Goal: Information Seeking & Learning: Learn about a topic

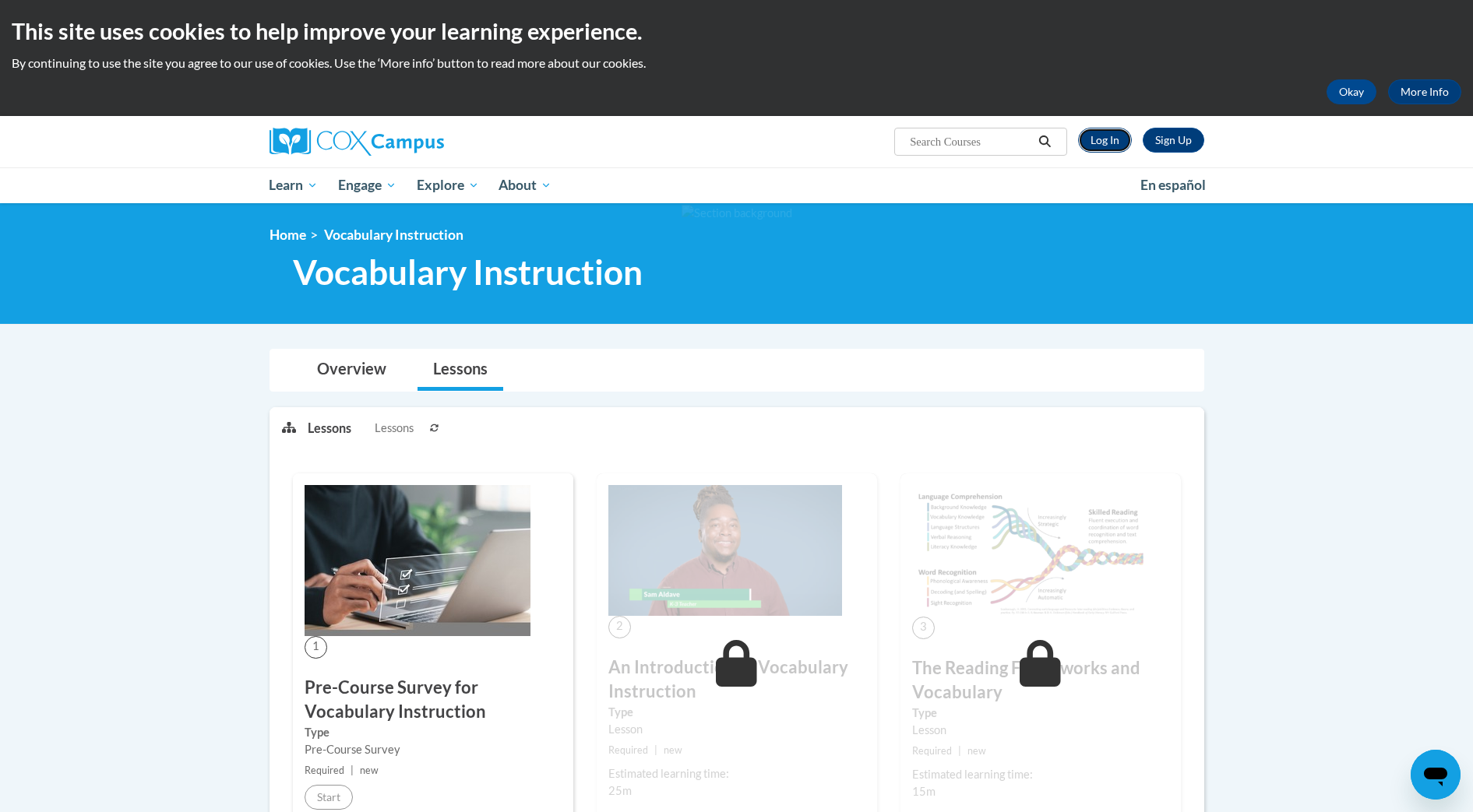
click at [1112, 141] on link "Log In" at bounding box center [1105, 140] width 54 height 25
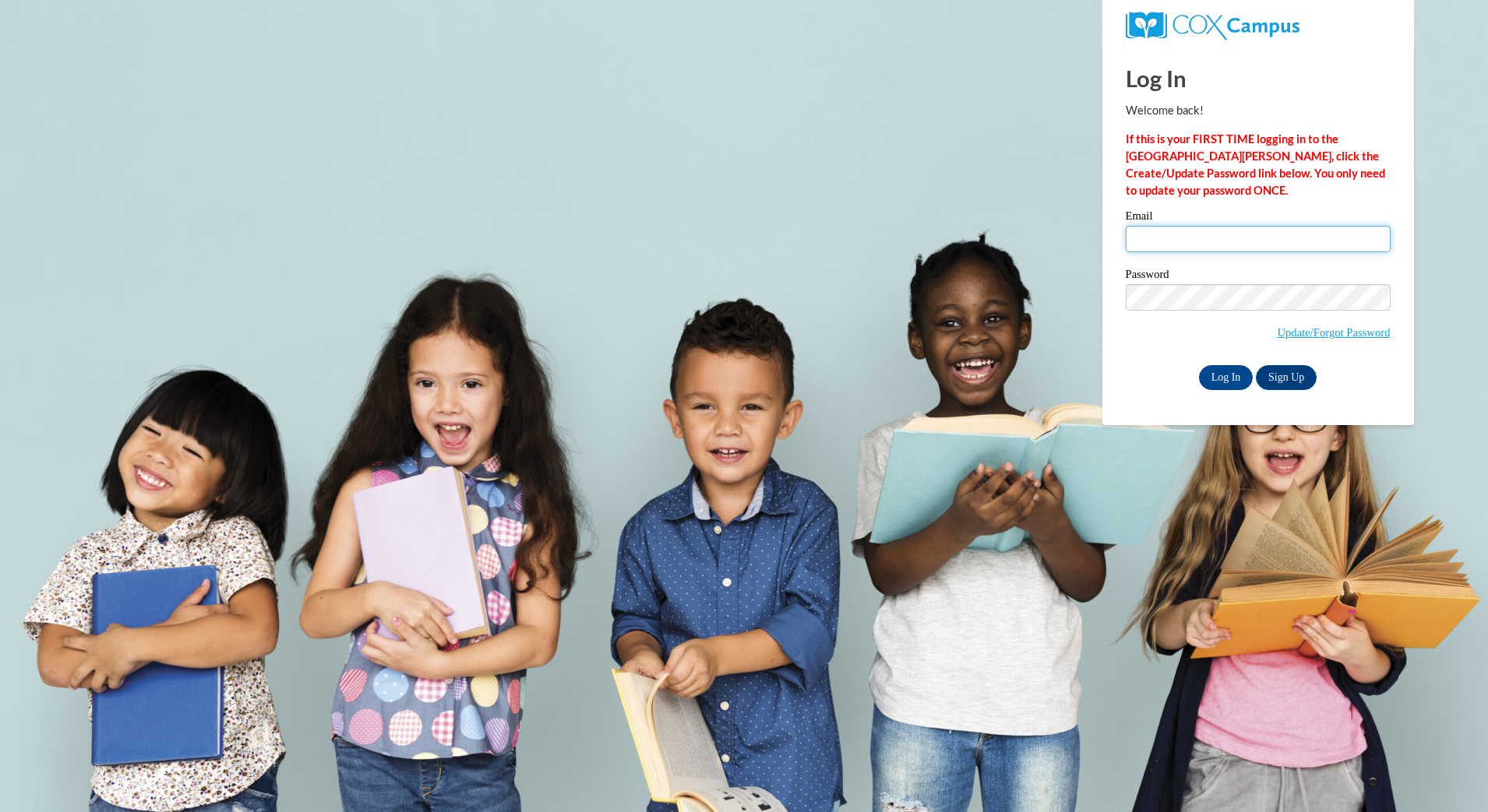
click at [1310, 233] on input "Email" at bounding box center [1258, 239] width 265 height 26
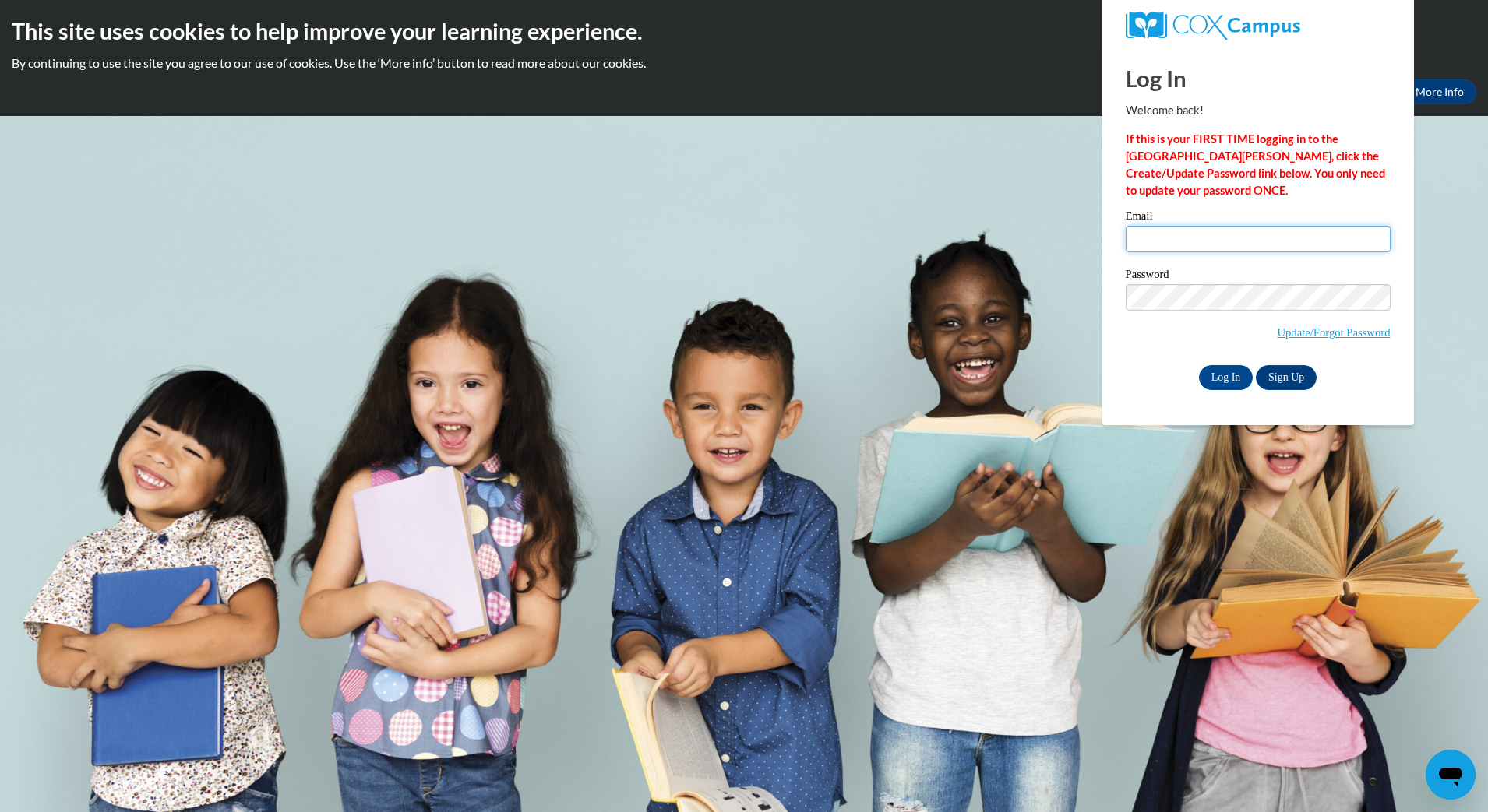
type input "codiquick@ymail.com"
click at [1222, 375] on input "Log In" at bounding box center [1227, 378] width 55 height 25
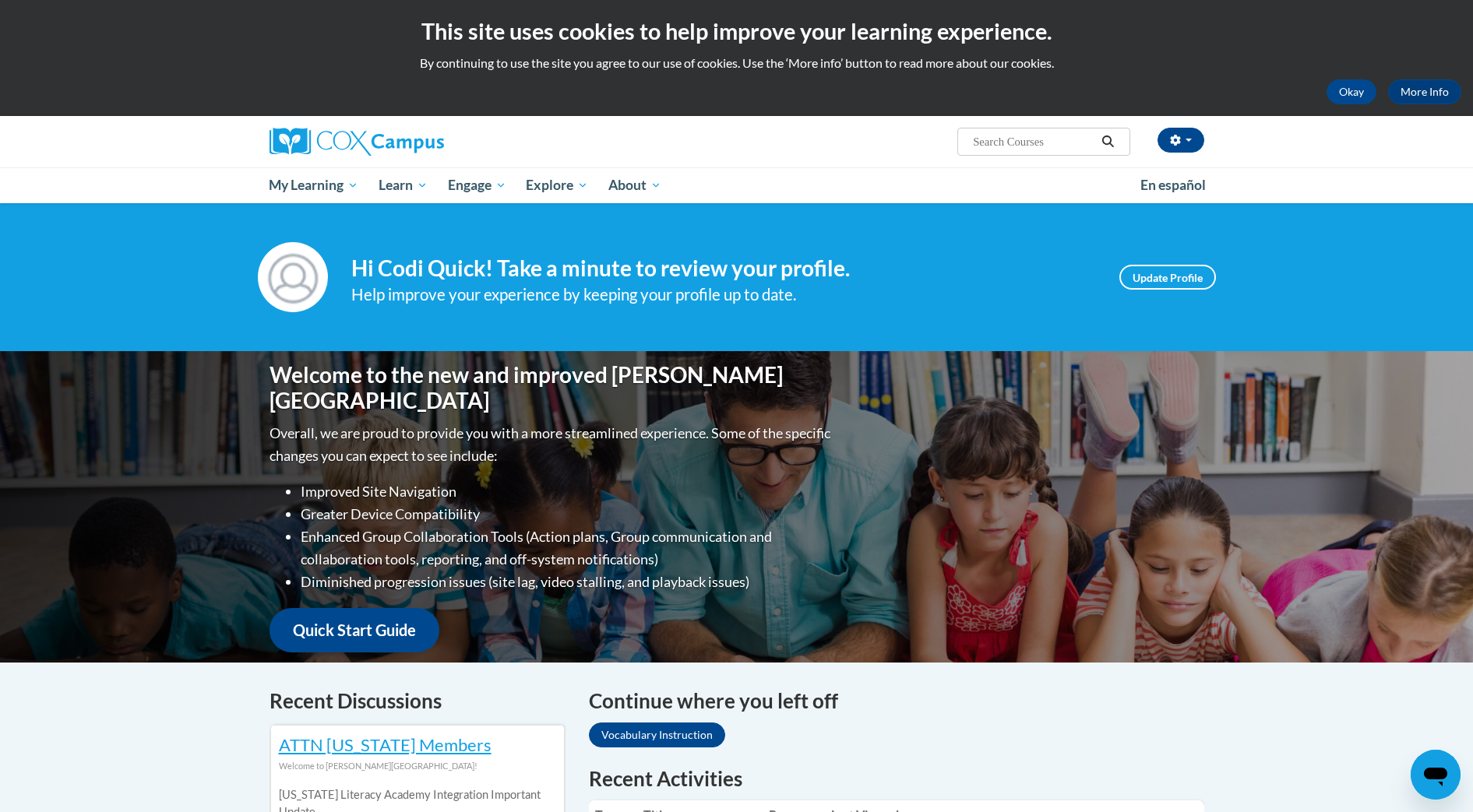
click at [1052, 146] on input "Search..." at bounding box center [1034, 141] width 125 height 19
type input "vocabulary instruction"
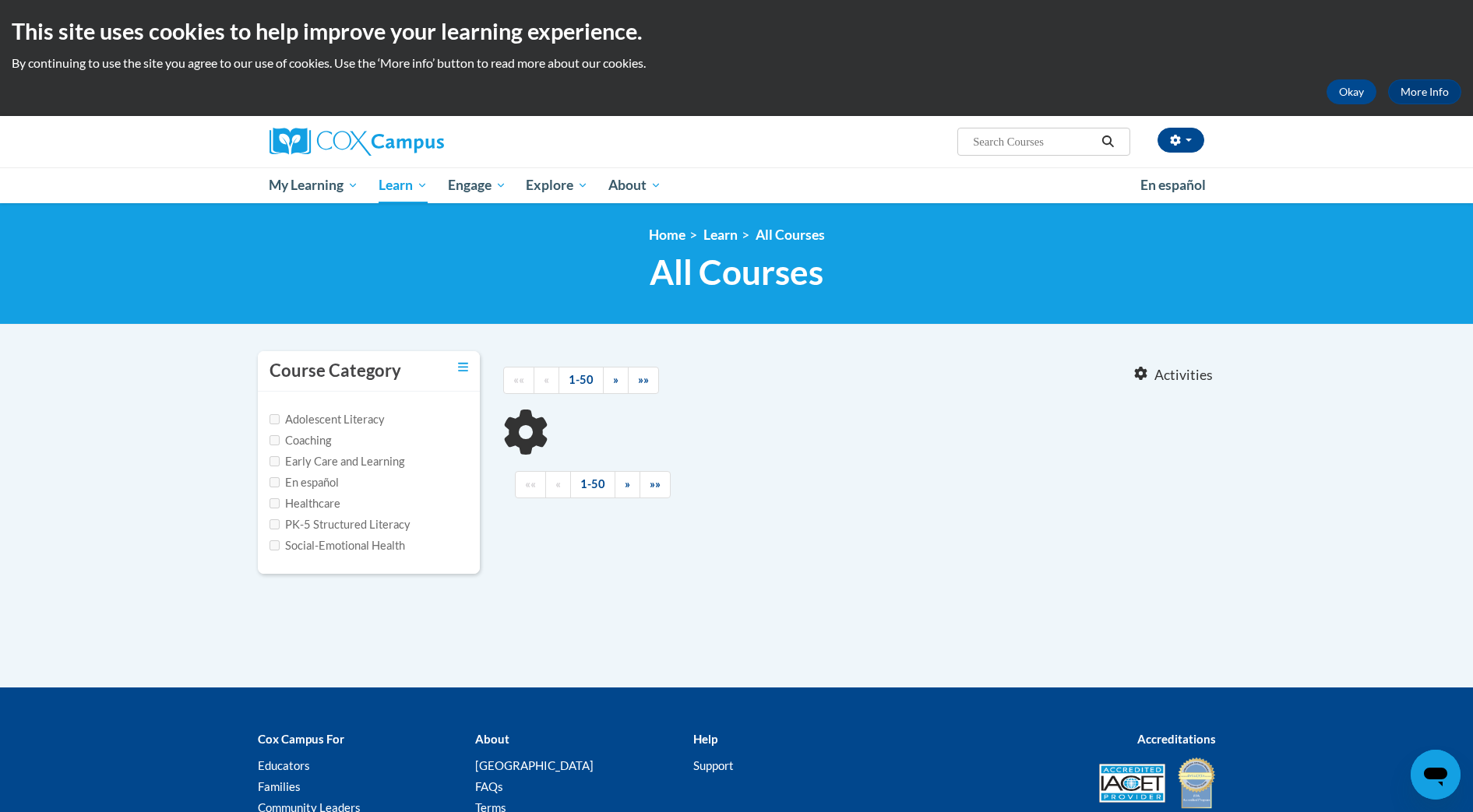
type input "vocabulary instruction"
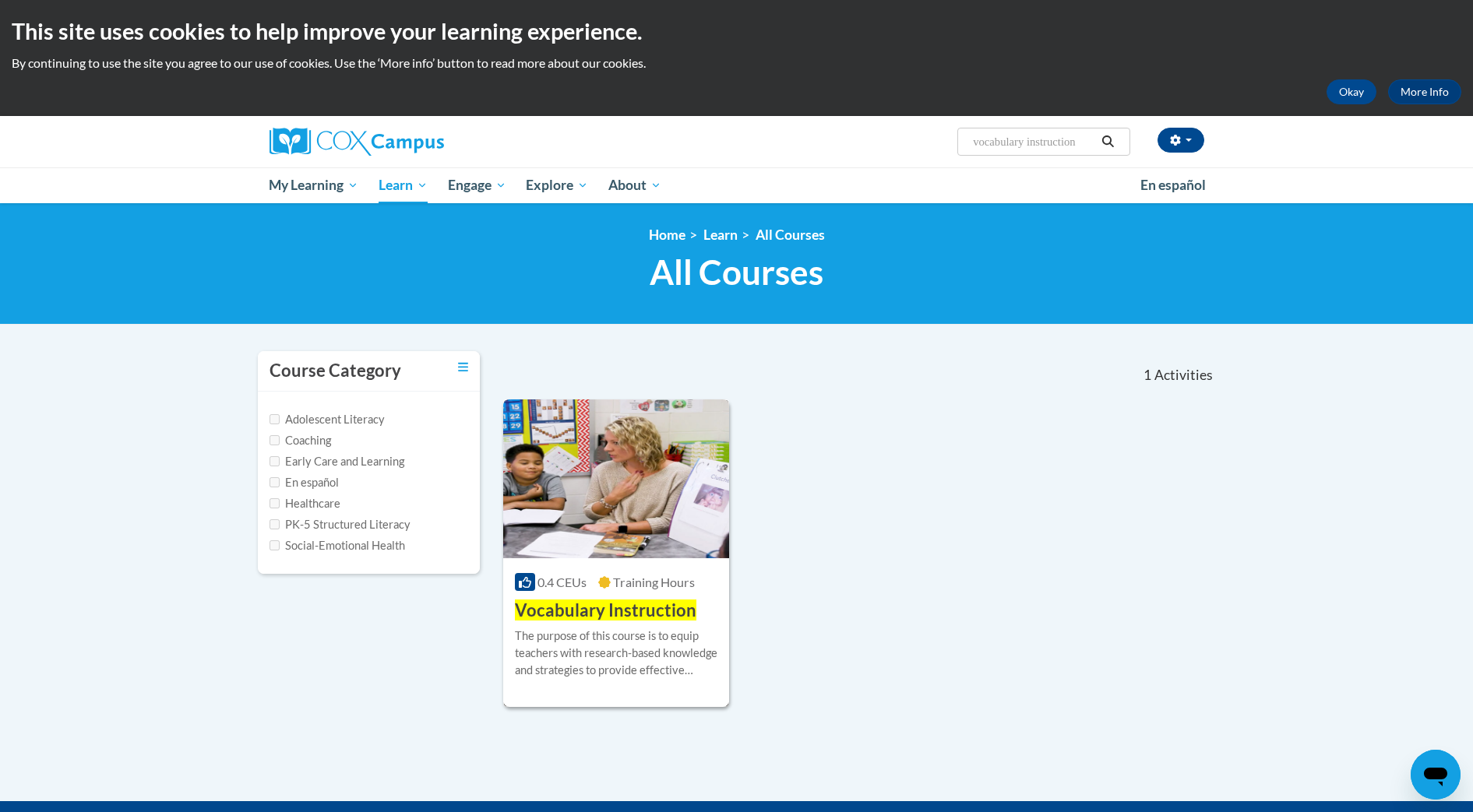
click at [639, 632] on div "The purpose of this course is to equip teachers with research-based knowledge a…" at bounding box center [616, 653] width 204 height 51
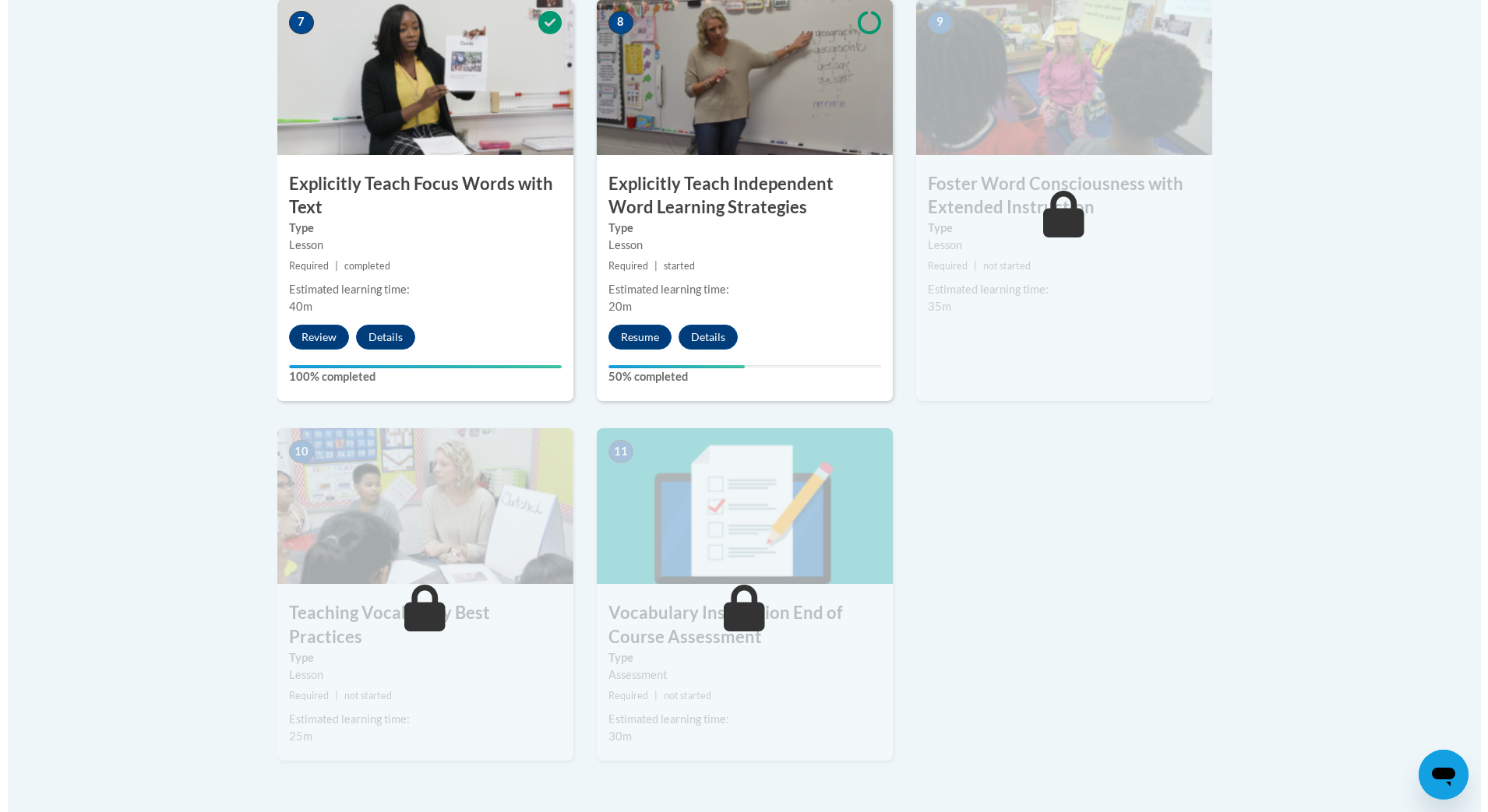
scroll to position [1389, 0]
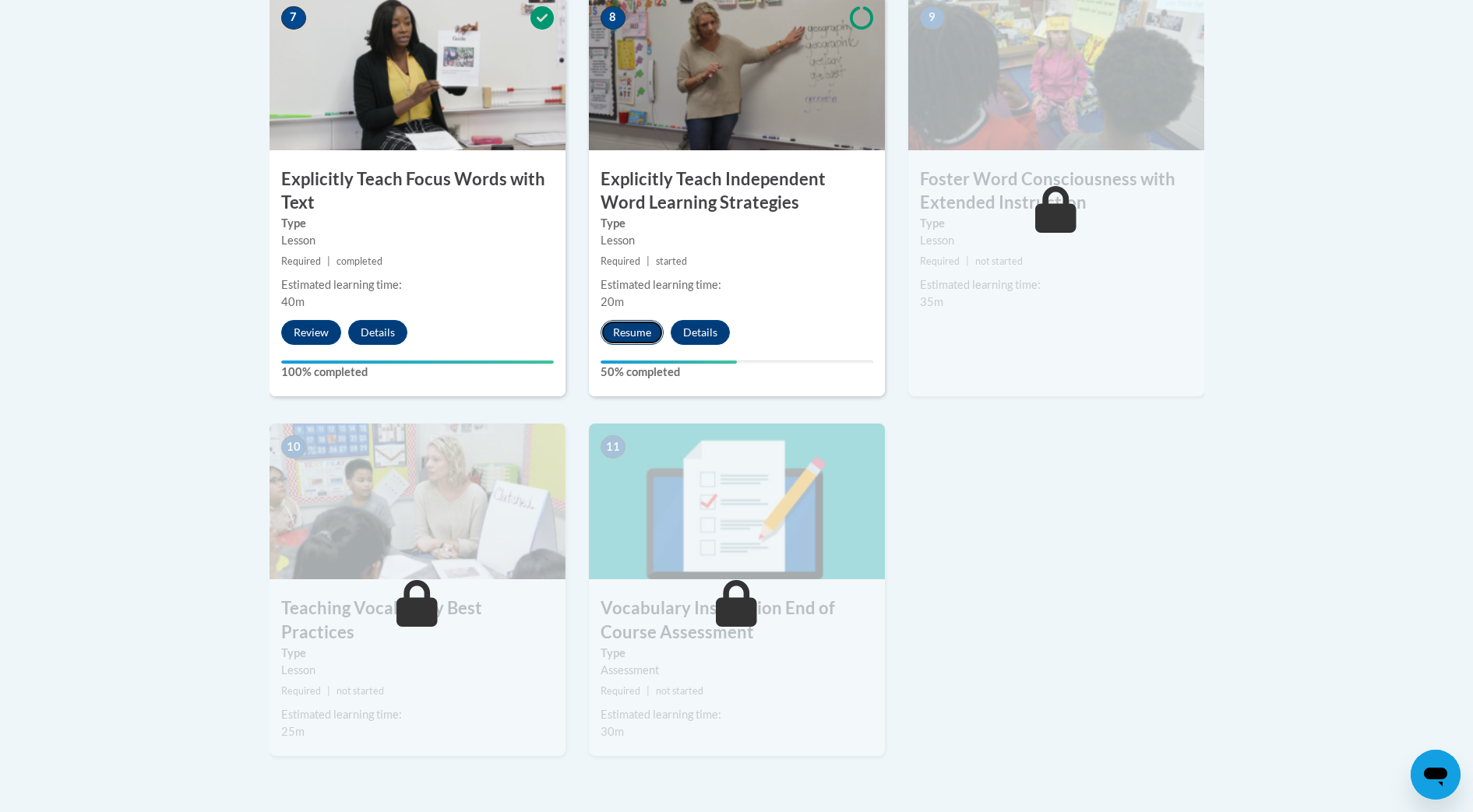
click at [621, 333] on button "Resume" at bounding box center [633, 332] width 63 height 25
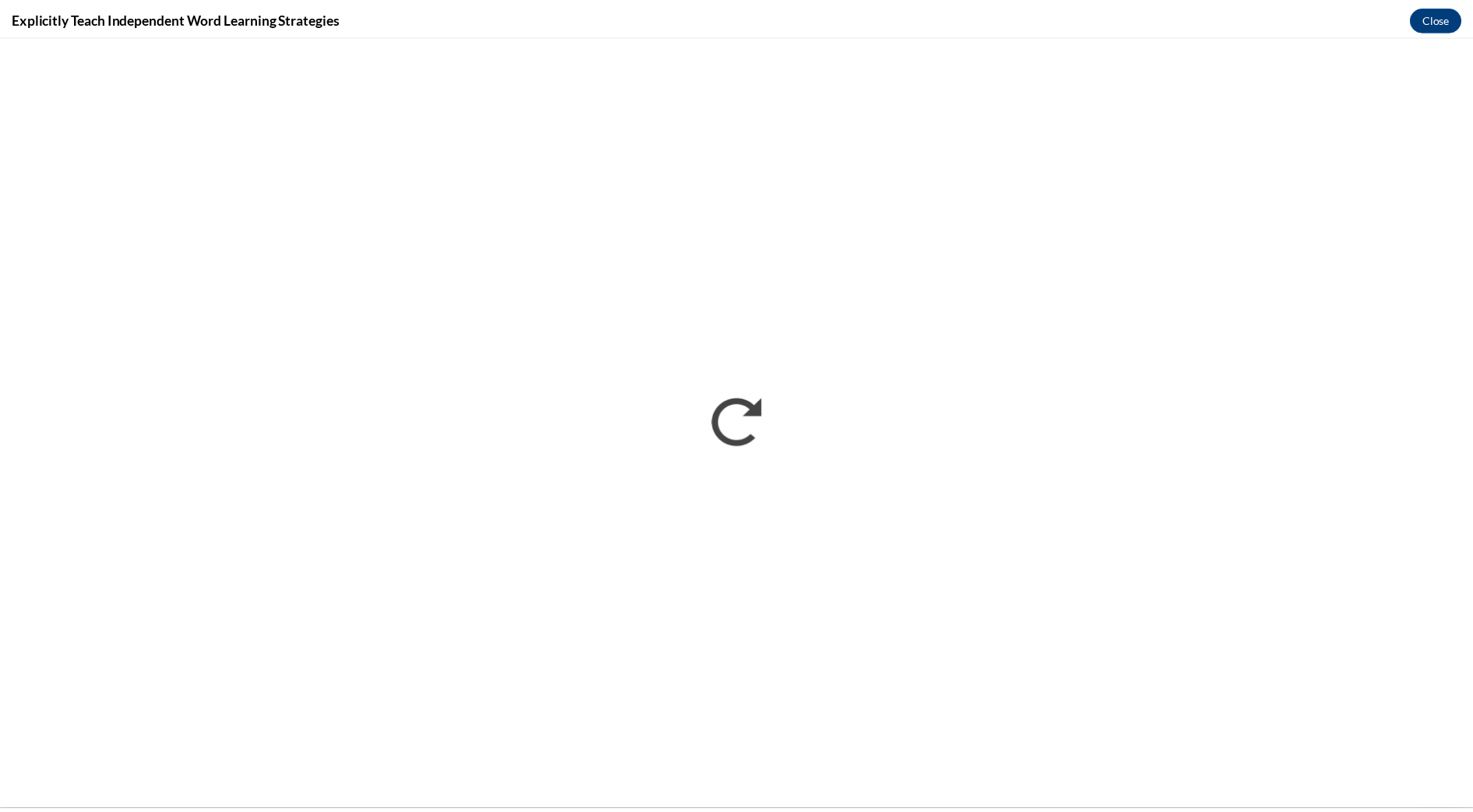
scroll to position [0, 0]
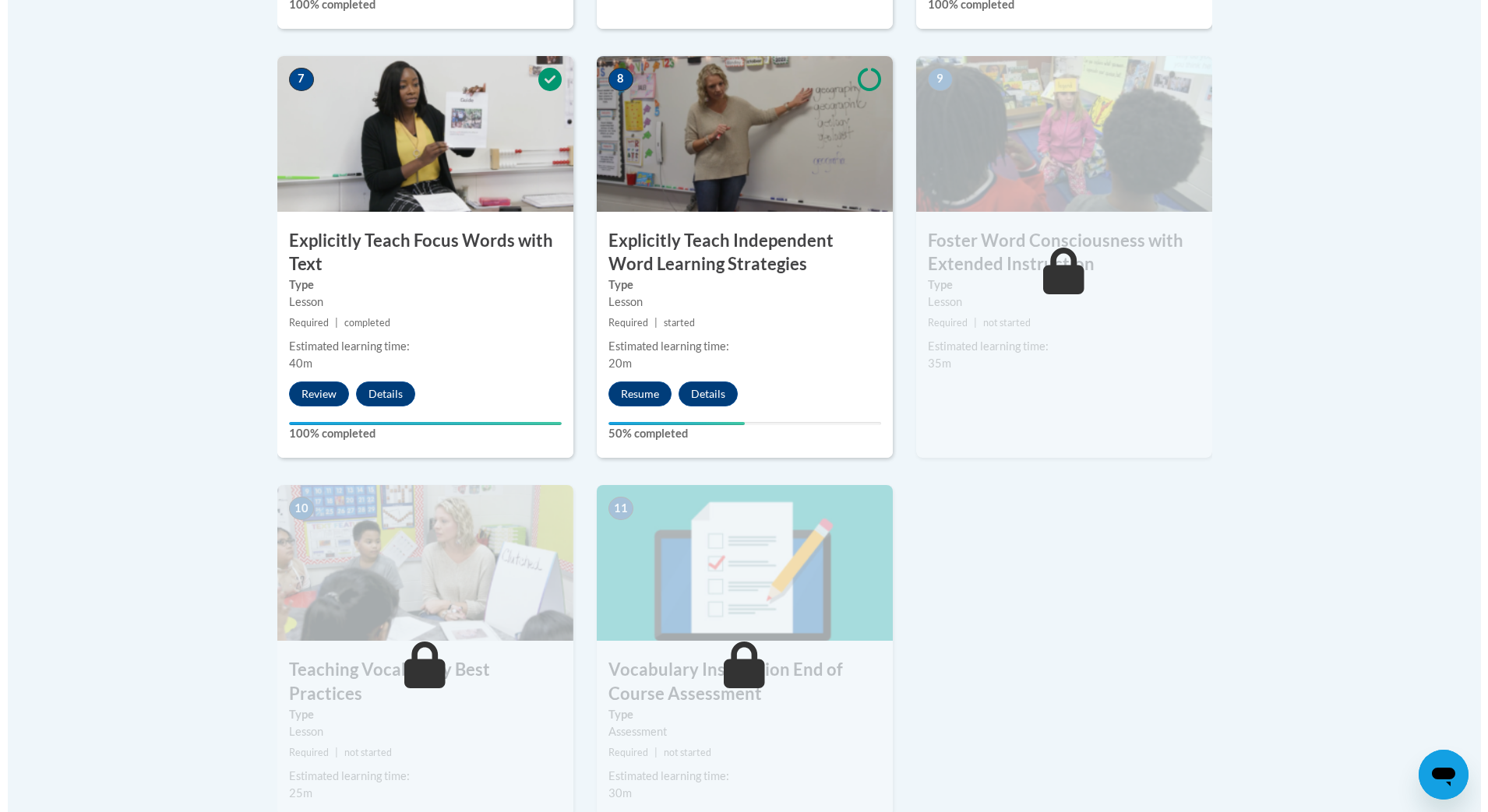
scroll to position [1358, 0]
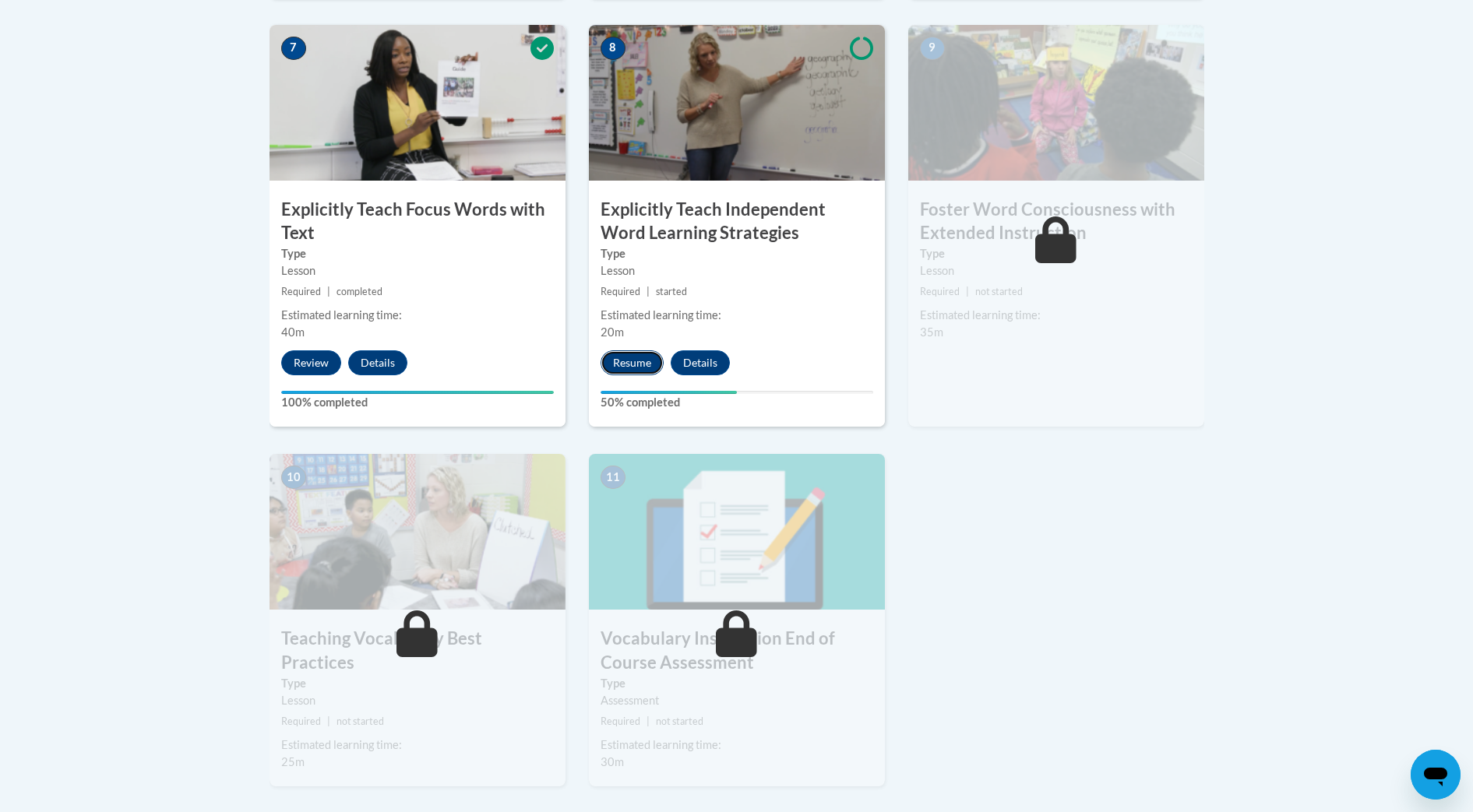
click at [637, 366] on button "Resume" at bounding box center [633, 363] width 63 height 25
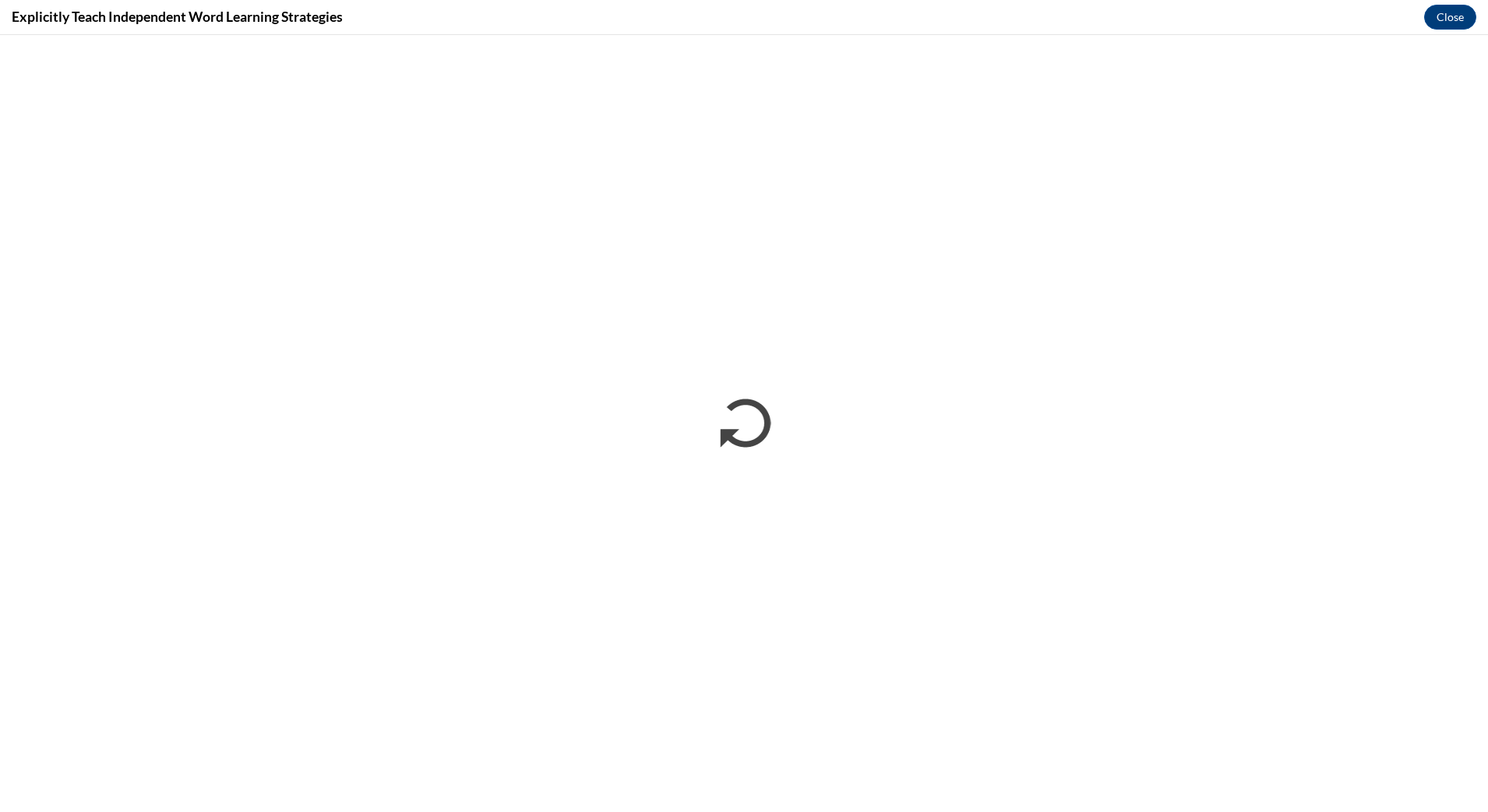
scroll to position [0, 0]
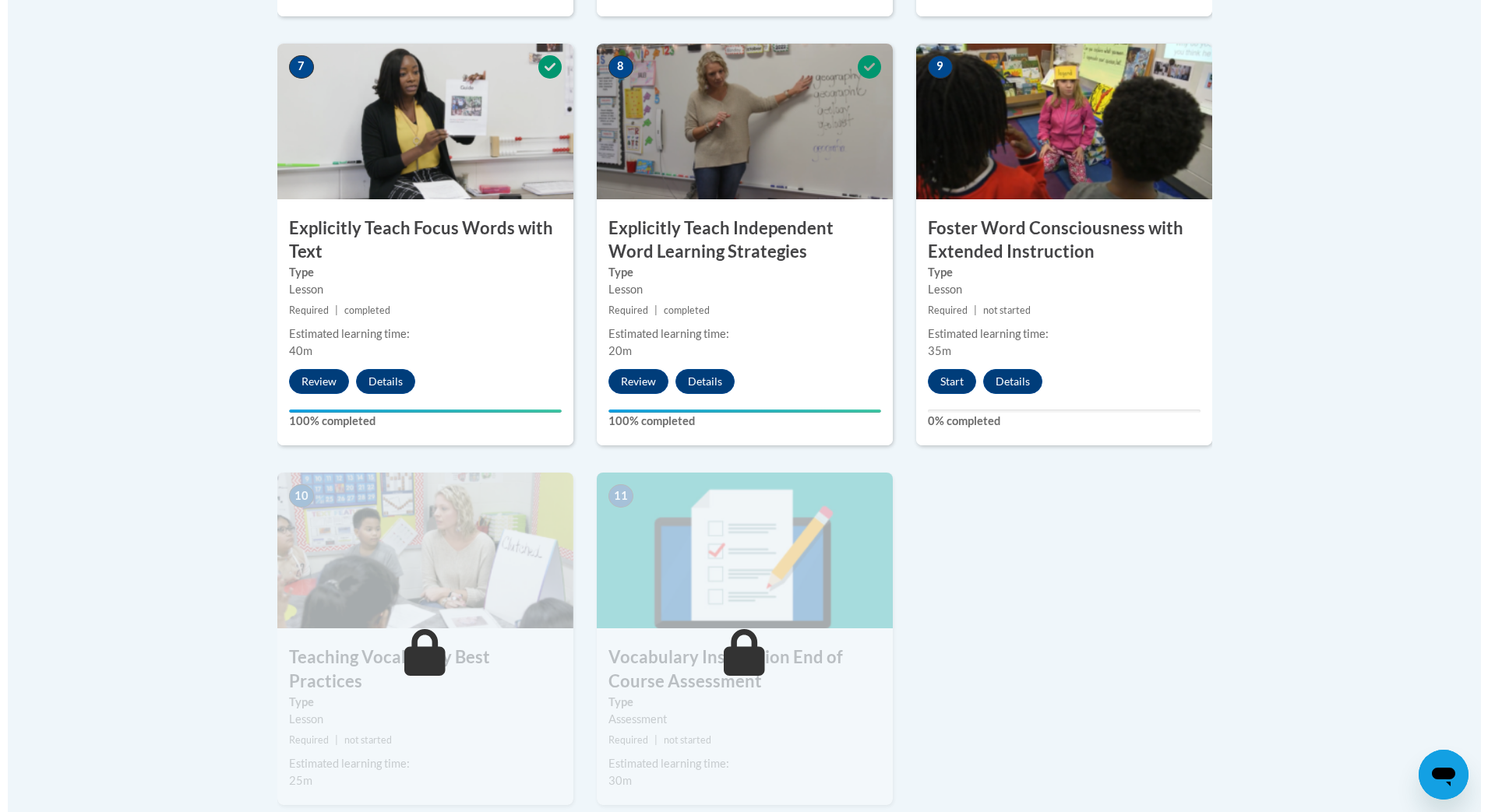
scroll to position [1259, 0]
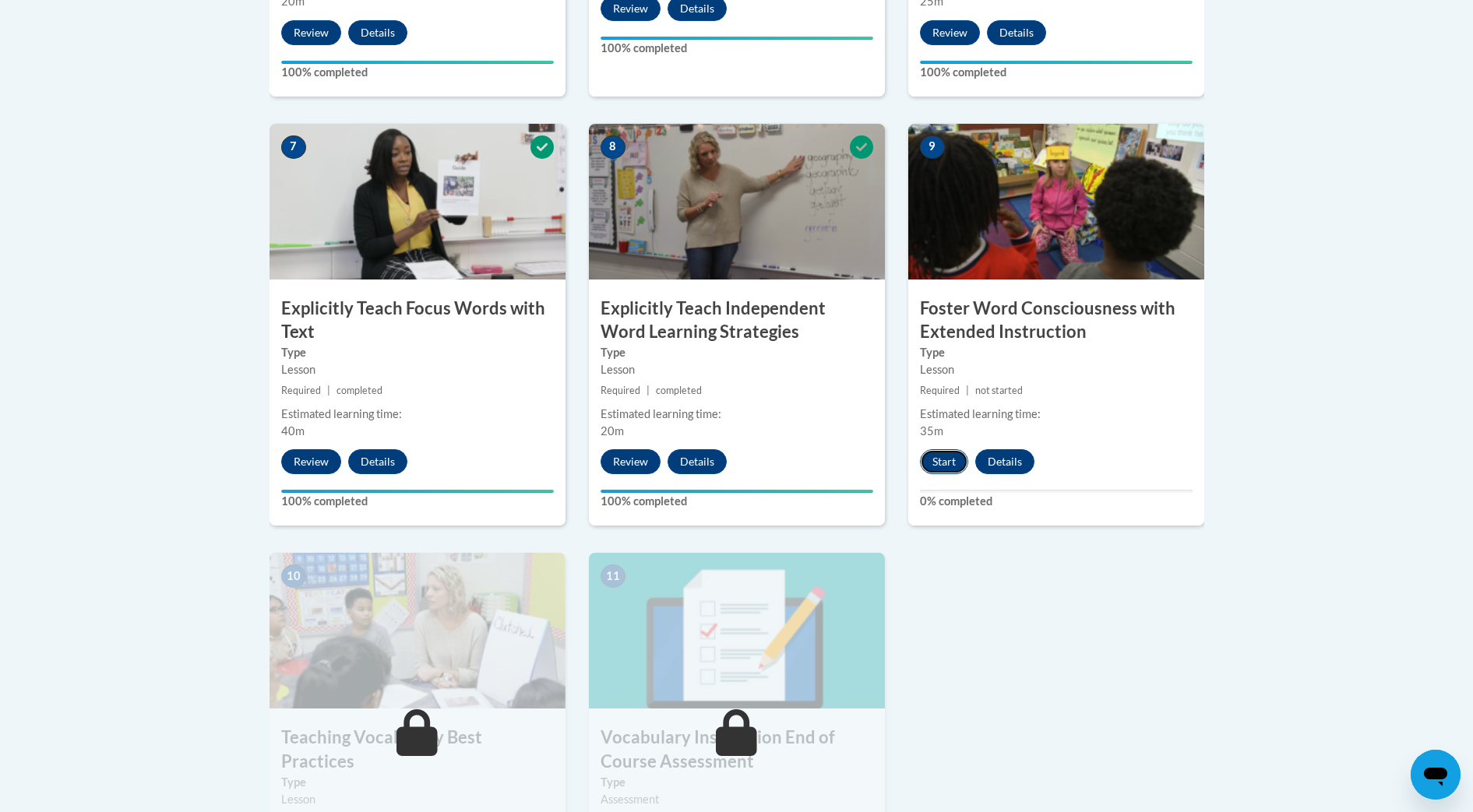
click at [941, 466] on button "Start" at bounding box center [944, 461] width 48 height 25
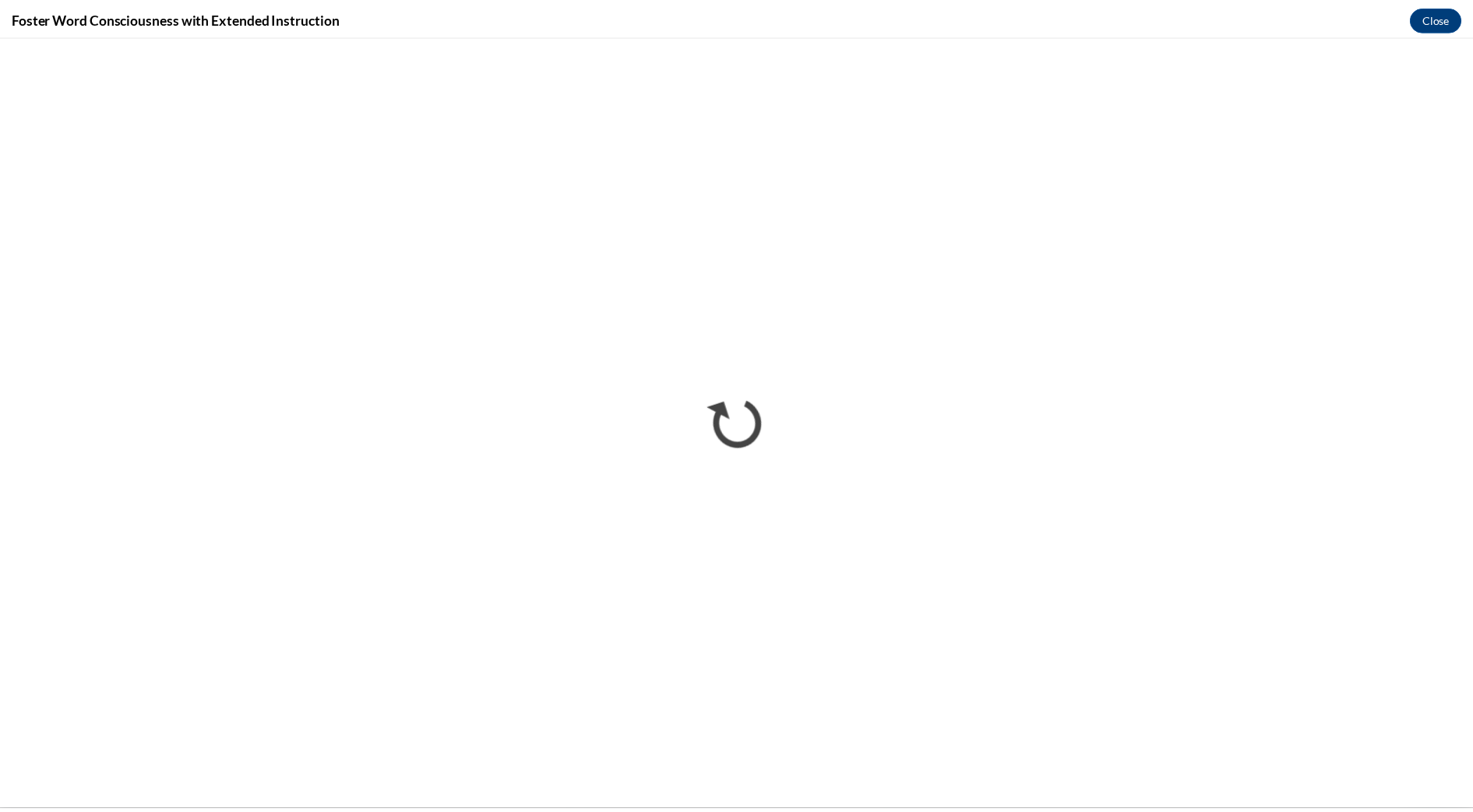
scroll to position [0, 0]
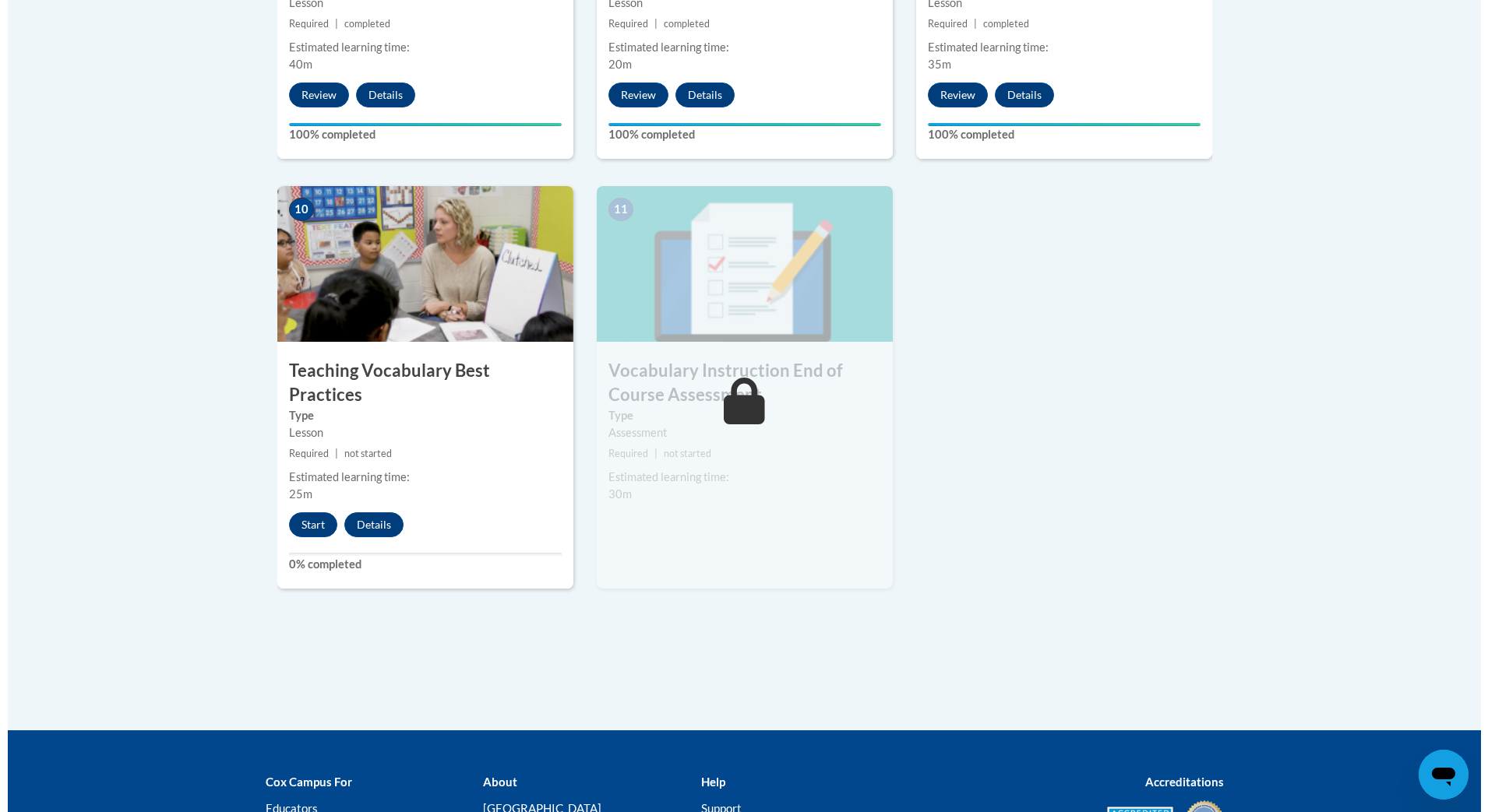
scroll to position [1624, 0]
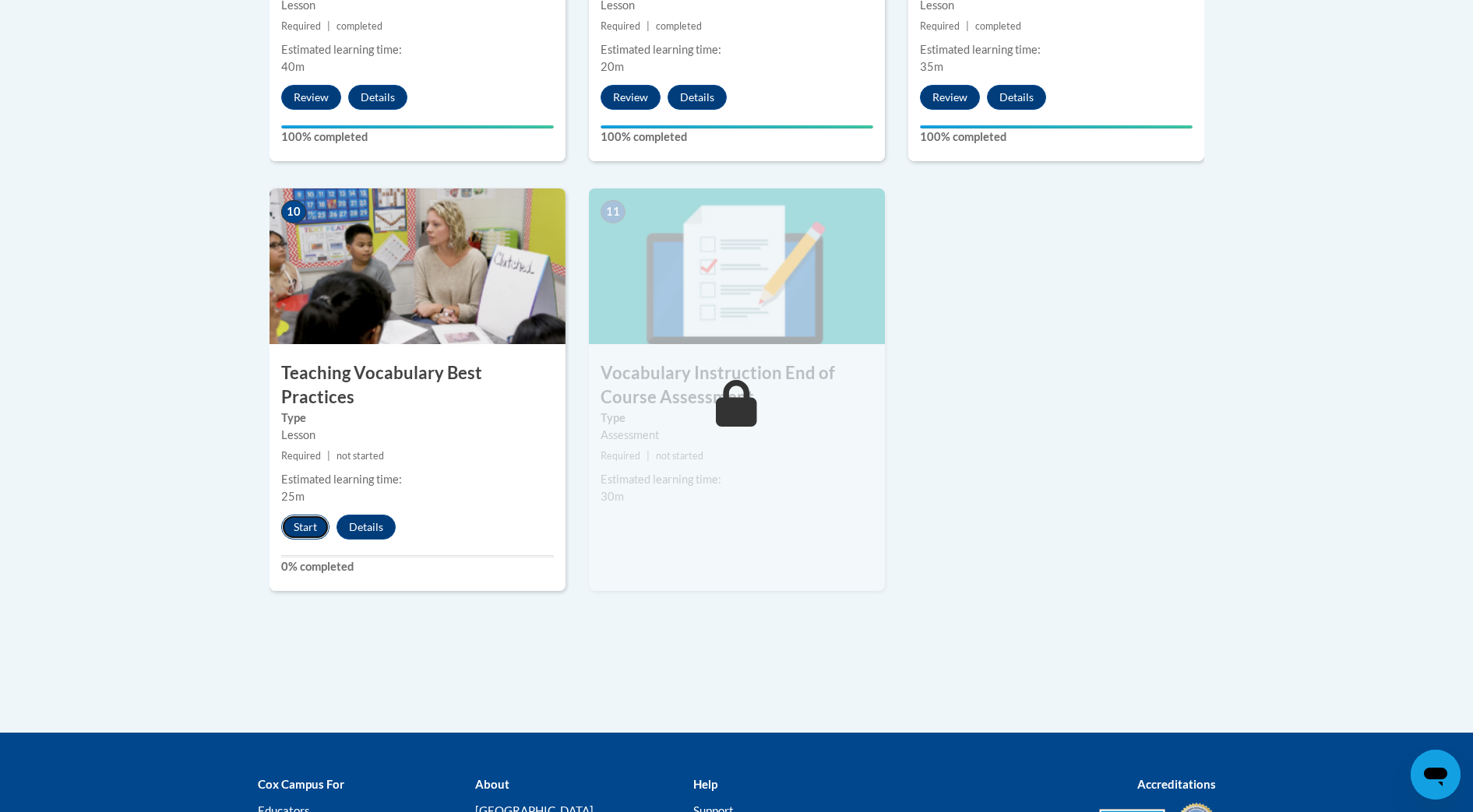
click at [294, 514] on button "Start" at bounding box center [305, 526] width 48 height 25
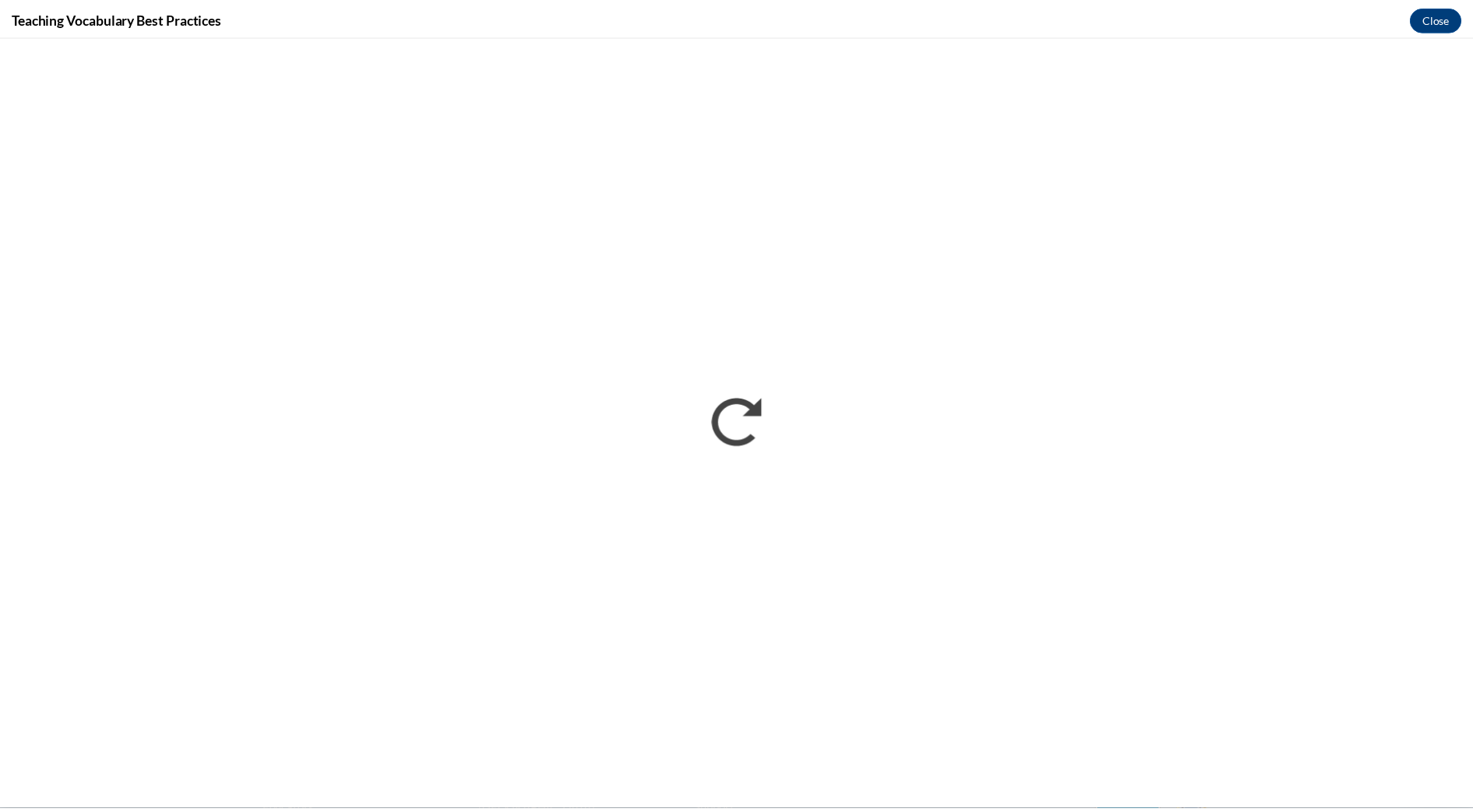
scroll to position [0, 0]
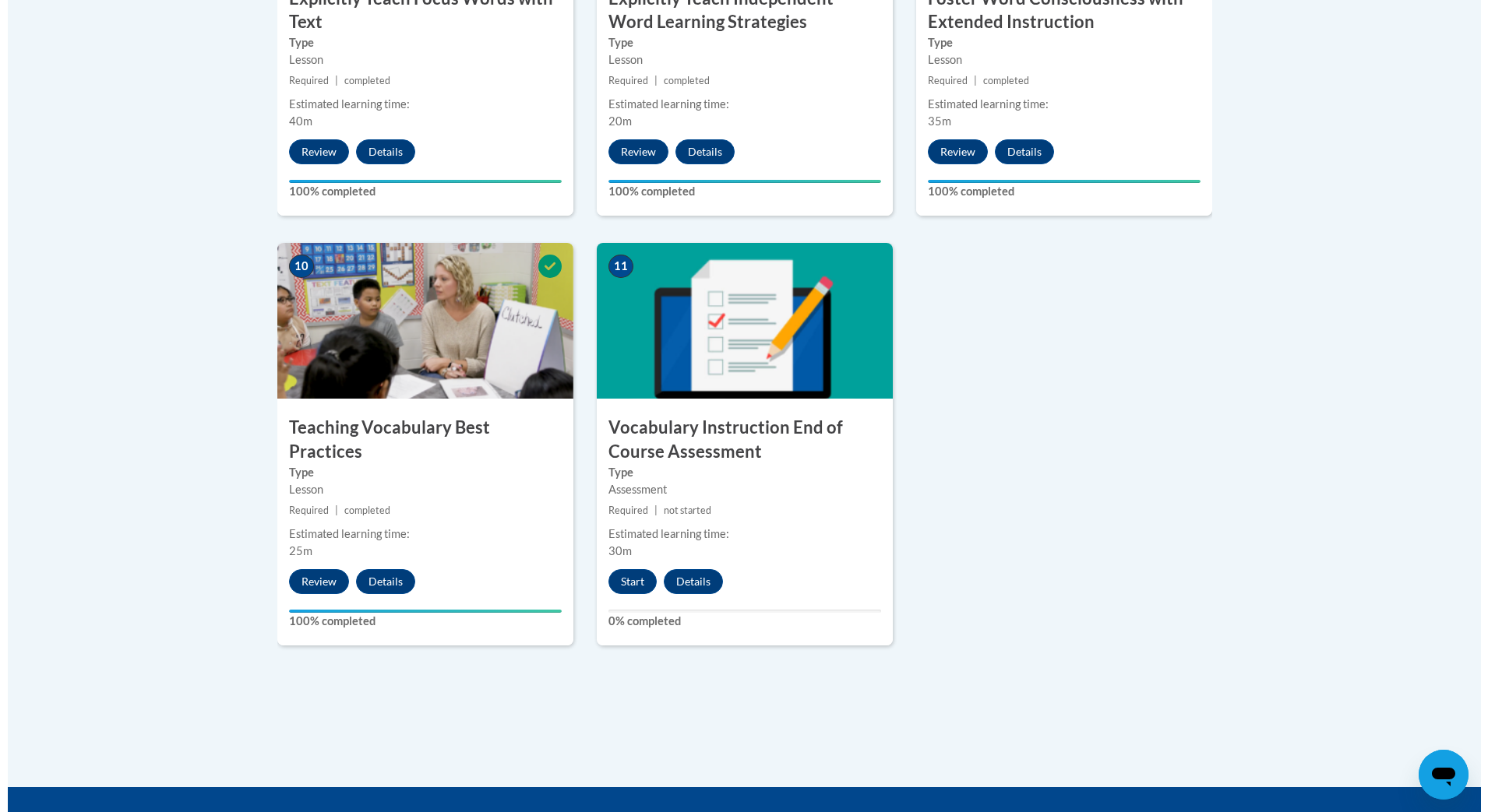
scroll to position [1575, 0]
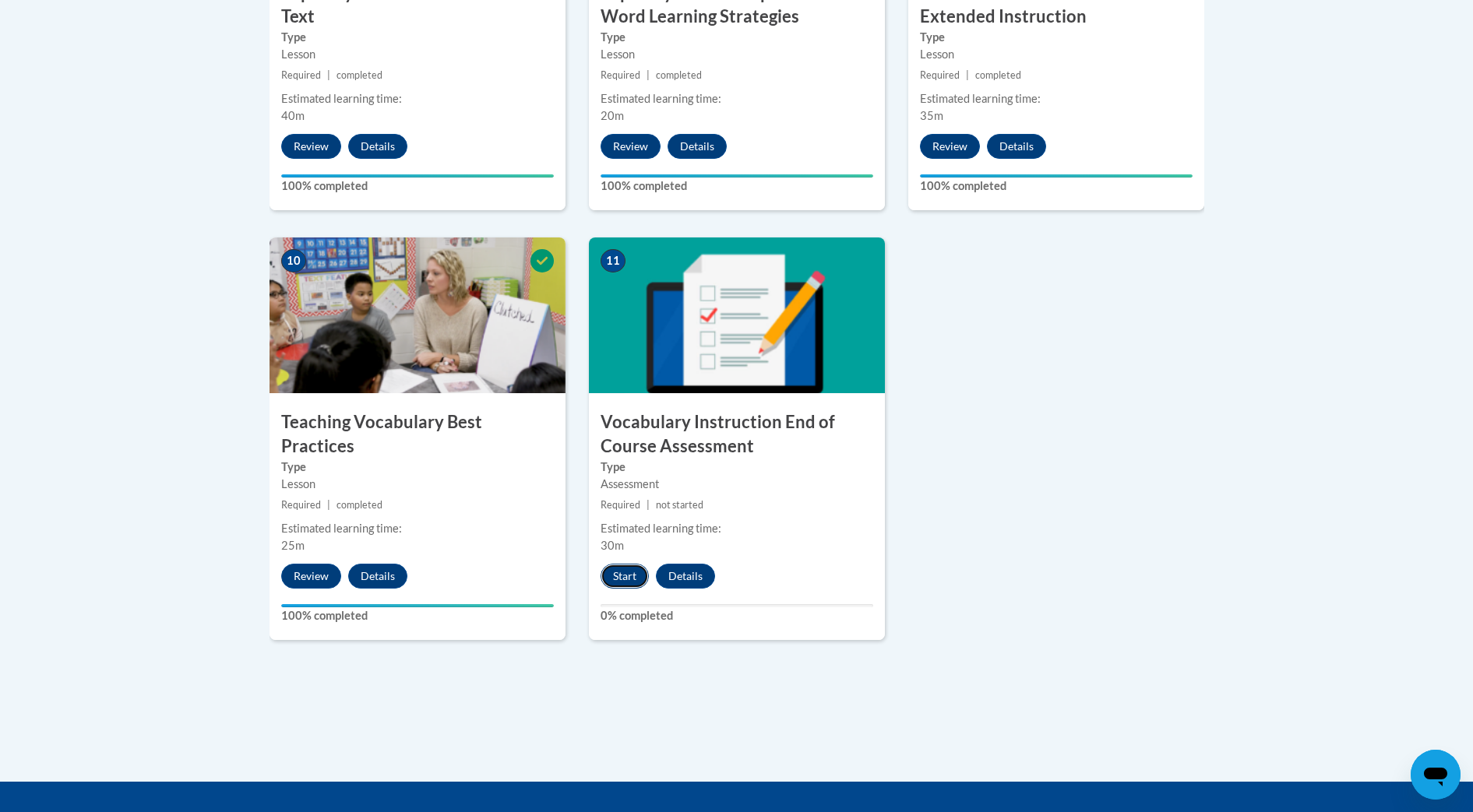
click at [624, 577] on button "Start" at bounding box center [625, 576] width 48 height 25
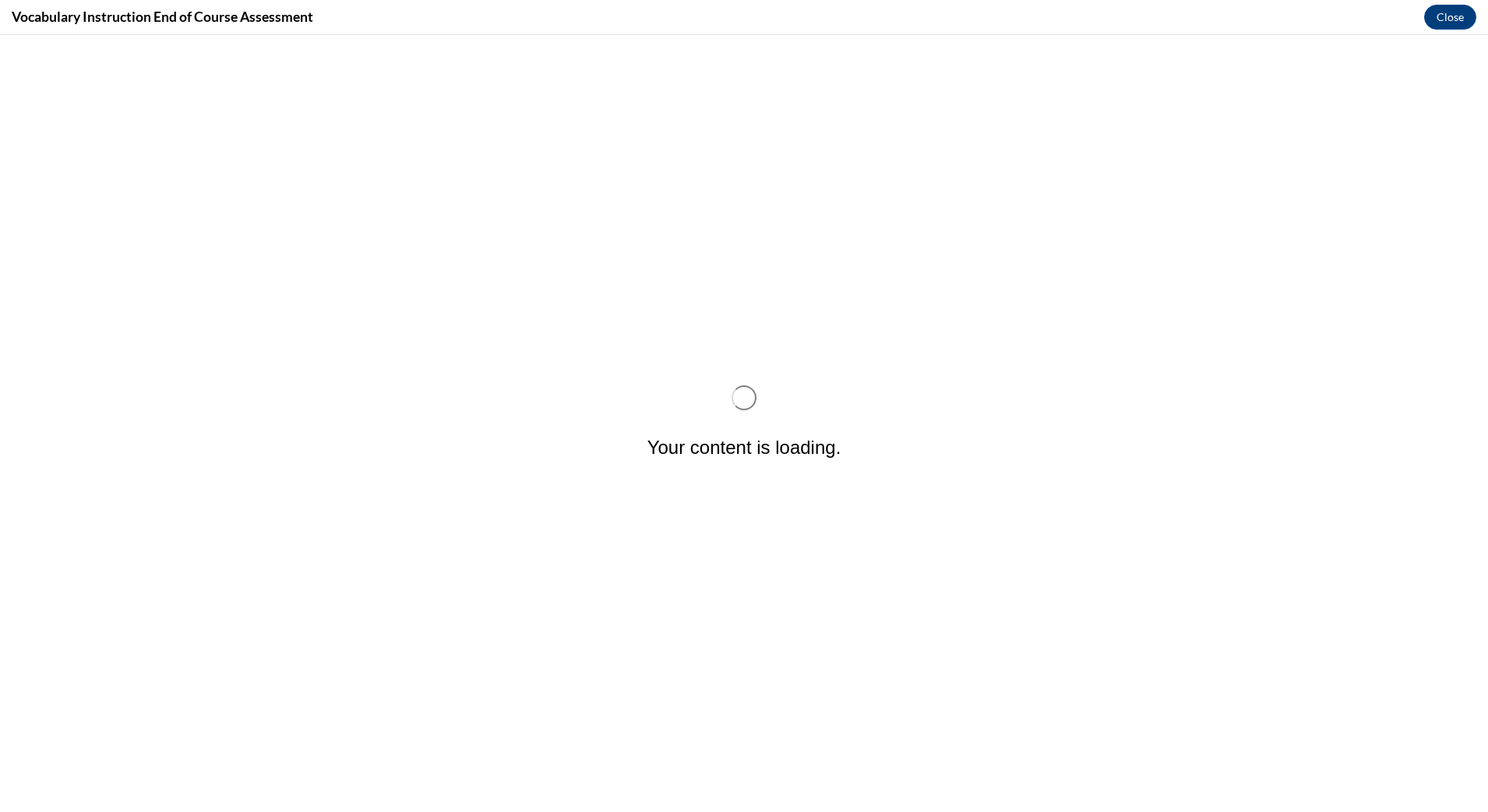
scroll to position [0, 0]
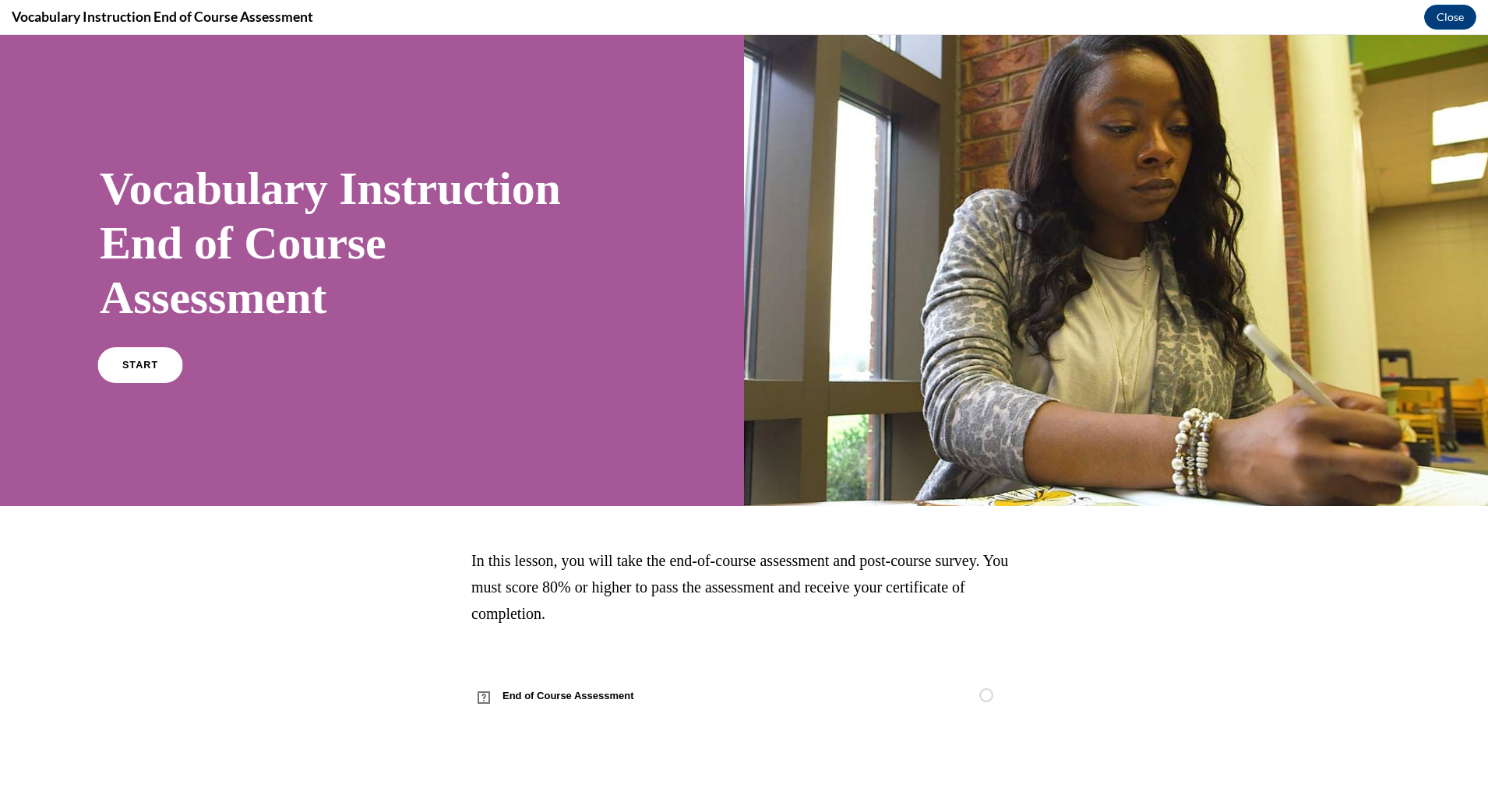
click at [137, 366] on span "START" at bounding box center [140, 366] width 36 height 12
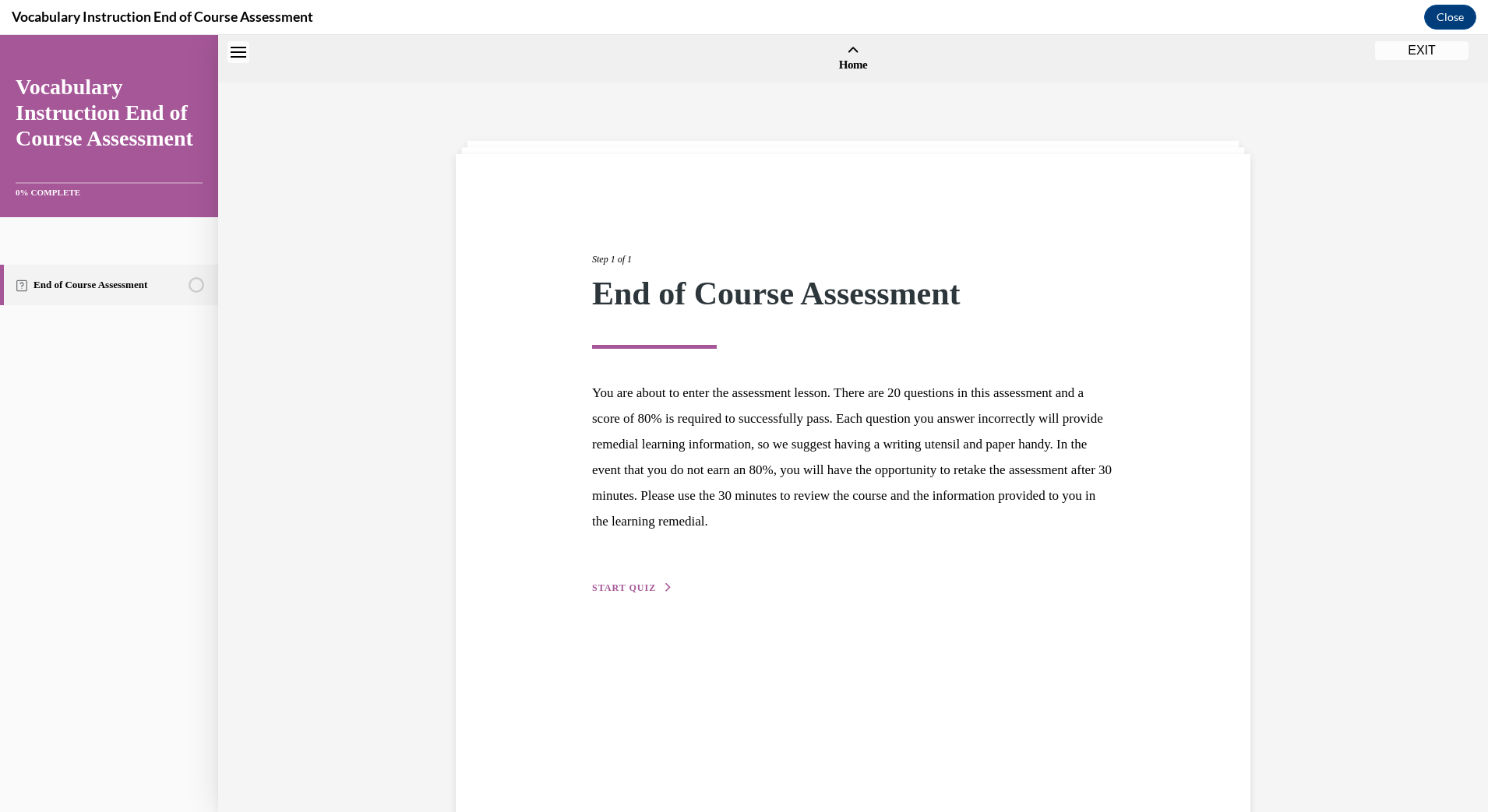
scroll to position [48, 0]
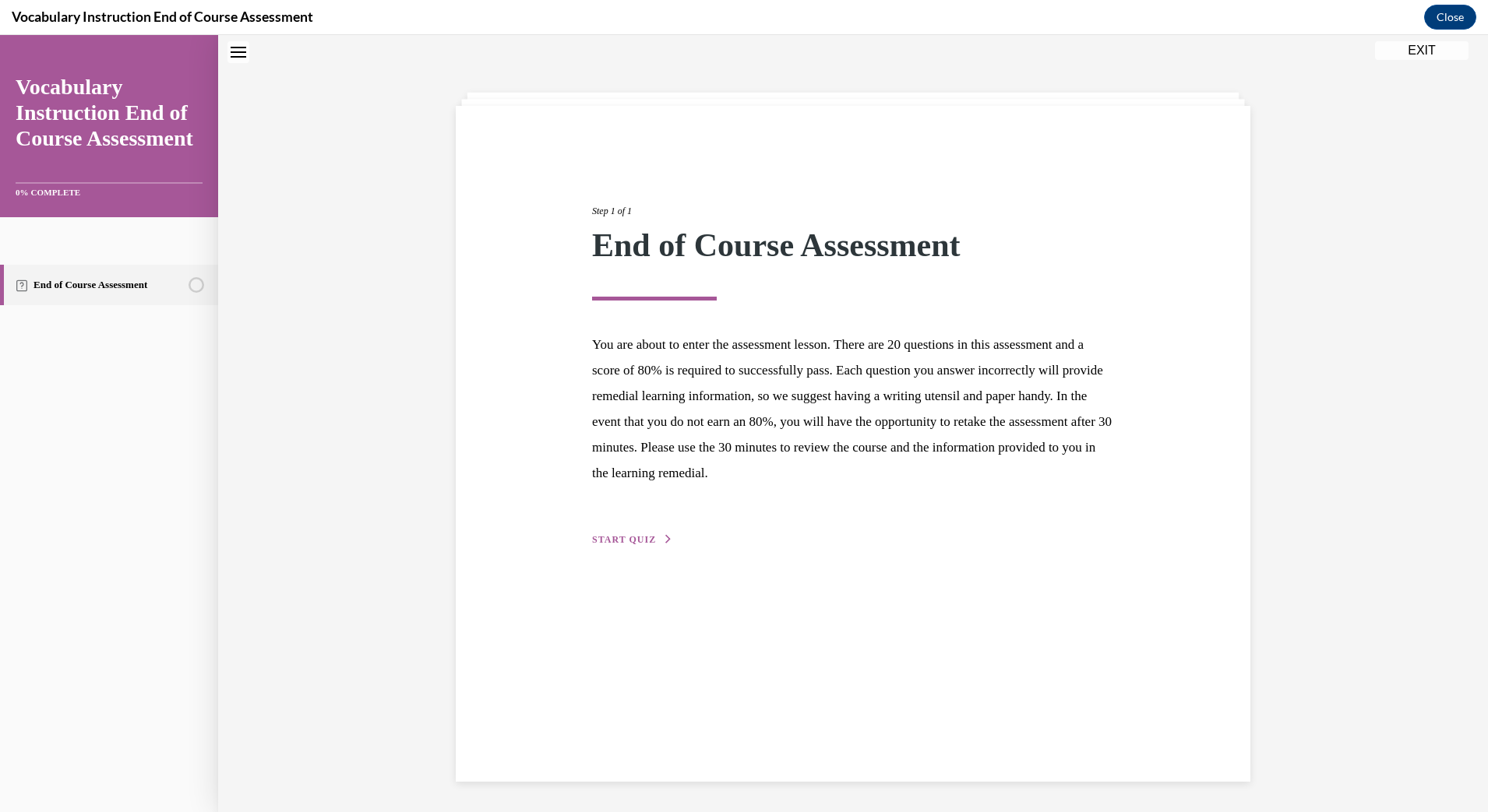
click at [624, 538] on span "START QUIZ" at bounding box center [623, 539] width 64 height 11
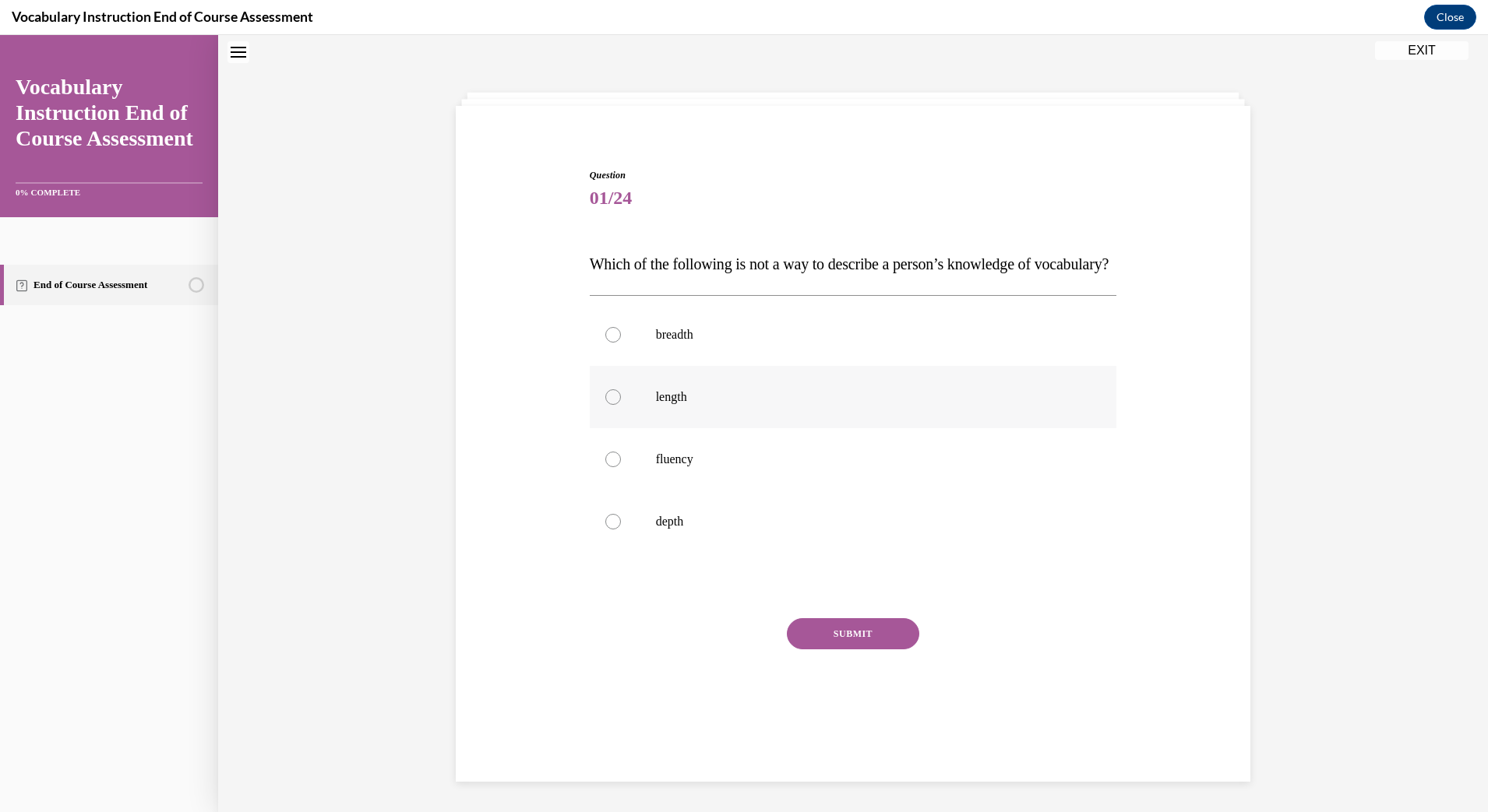
click at [688, 405] on p "length" at bounding box center [867, 397] width 422 height 16
click at [621, 405] on input "length" at bounding box center [613, 397] width 16 height 16
radio input "true"
click at [822, 649] on button "SUBMIT" at bounding box center [853, 633] width 132 height 31
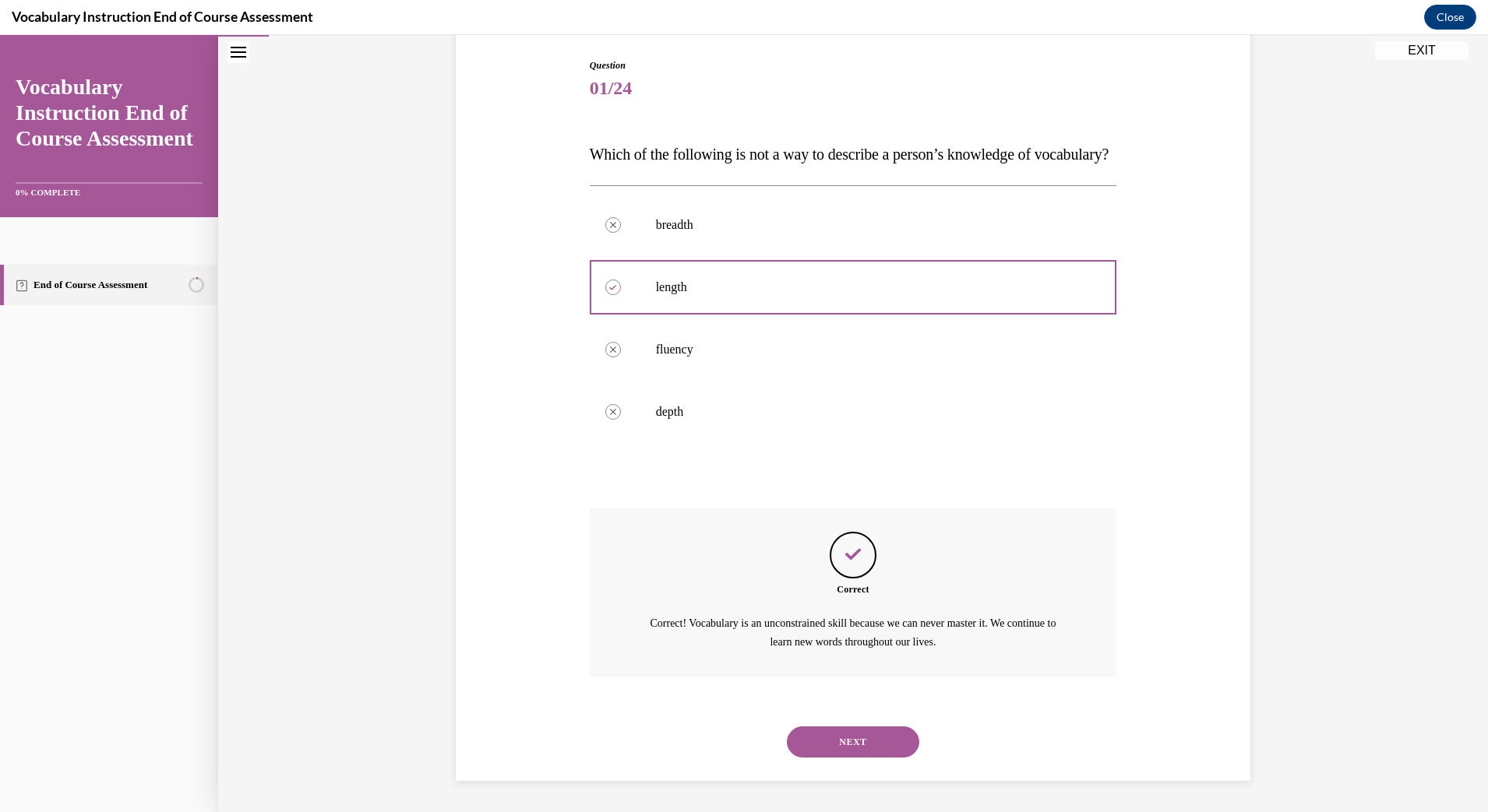
scroll to position [189, 0]
click at [846, 743] on button "NEXT" at bounding box center [853, 741] width 132 height 31
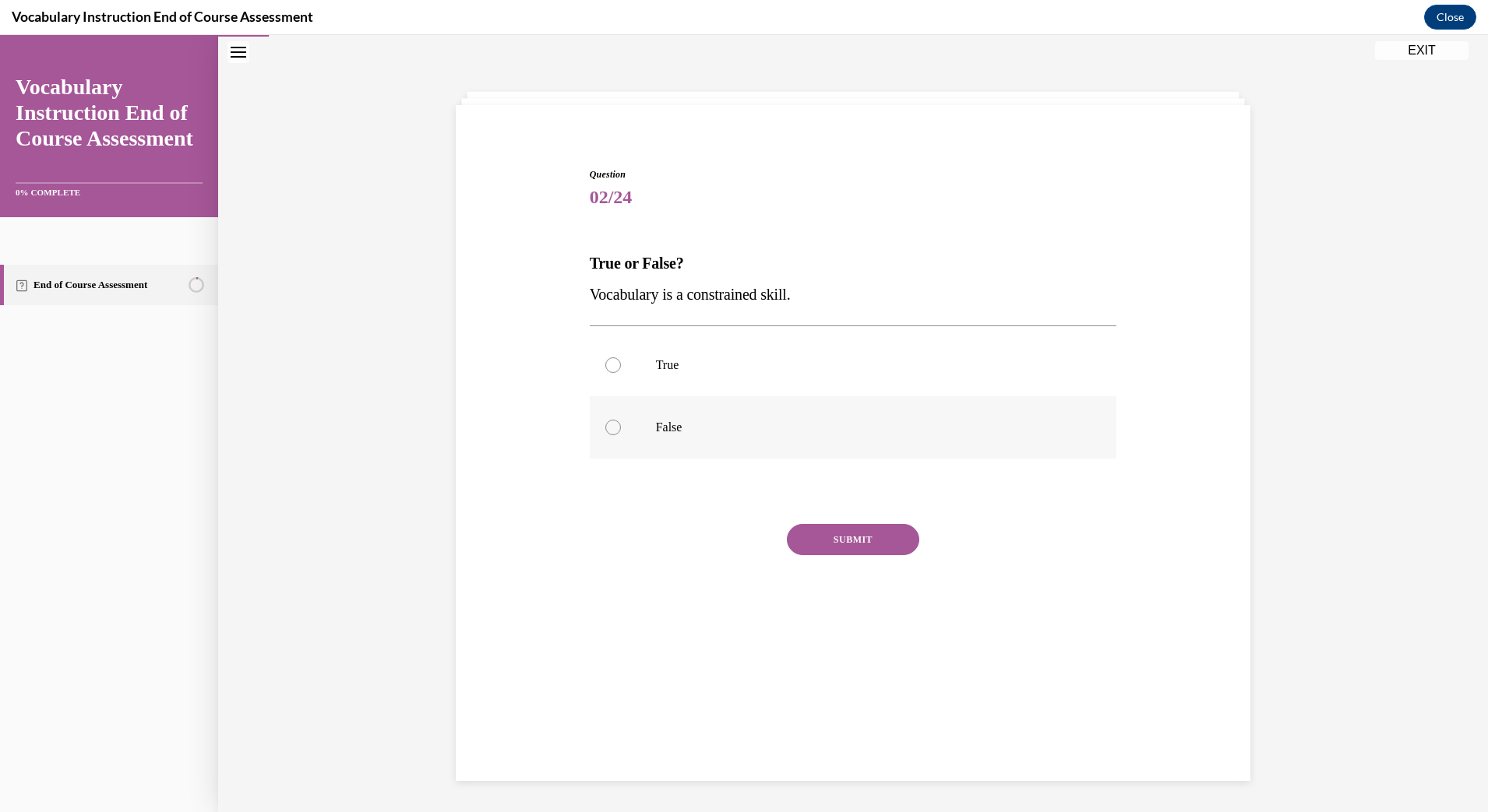
click at [663, 437] on label "False" at bounding box center [853, 427] width 528 height 62
click at [621, 435] on input "False" at bounding box center [613, 427] width 16 height 16
radio input "true"
click at [865, 557] on div "SUBMIT" at bounding box center [853, 563] width 528 height 78
click at [865, 539] on button "SUBMIT" at bounding box center [853, 539] width 132 height 31
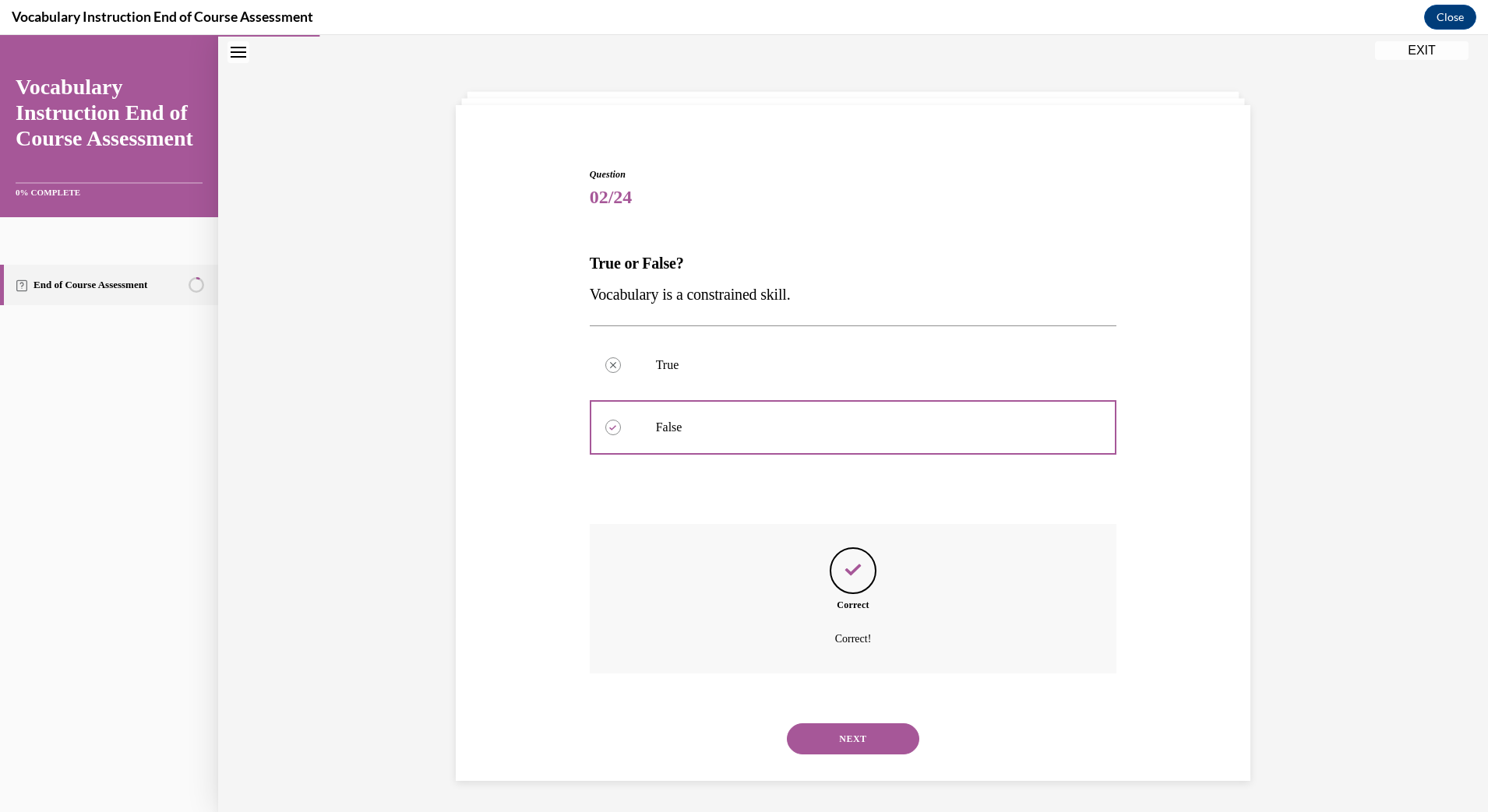
click at [838, 730] on button "NEXT" at bounding box center [853, 739] width 132 height 31
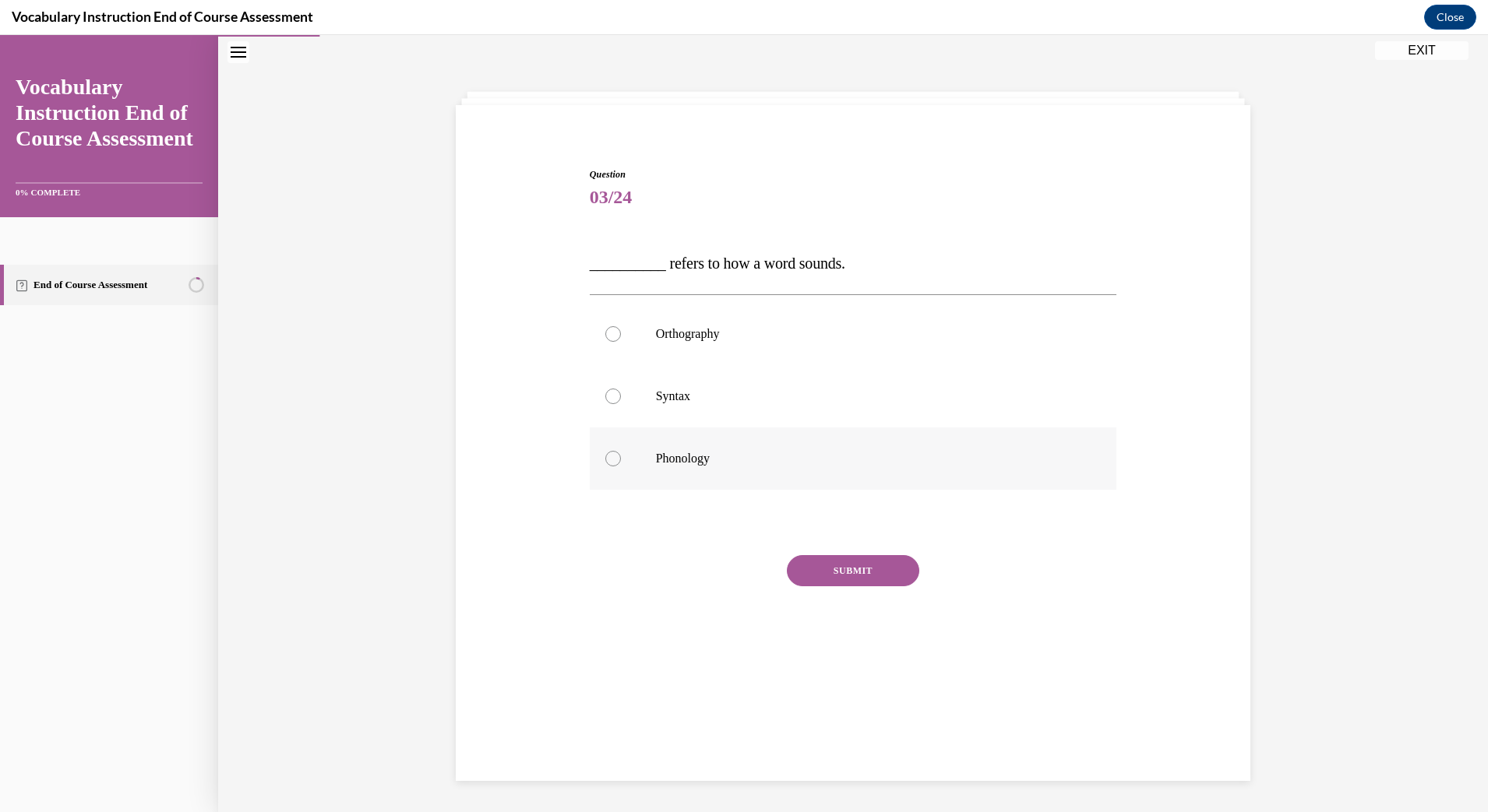
click at [656, 455] on p "Phonology" at bounding box center [867, 459] width 422 height 16
click at [621, 455] on input "Phonology" at bounding box center [613, 459] width 16 height 16
radio input "true"
click at [861, 578] on button "SUBMIT" at bounding box center [853, 570] width 132 height 31
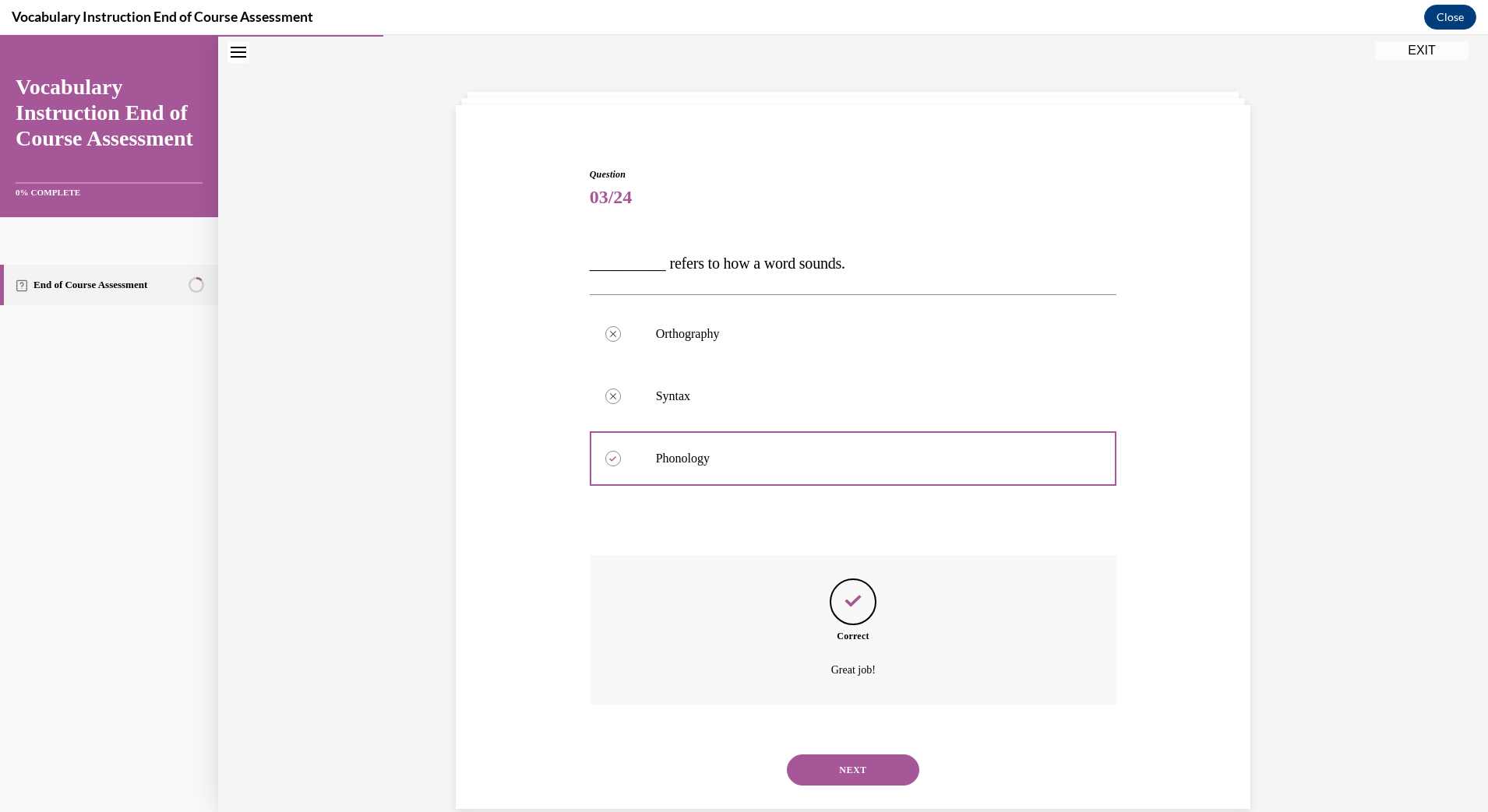
scroll to position [77, 0]
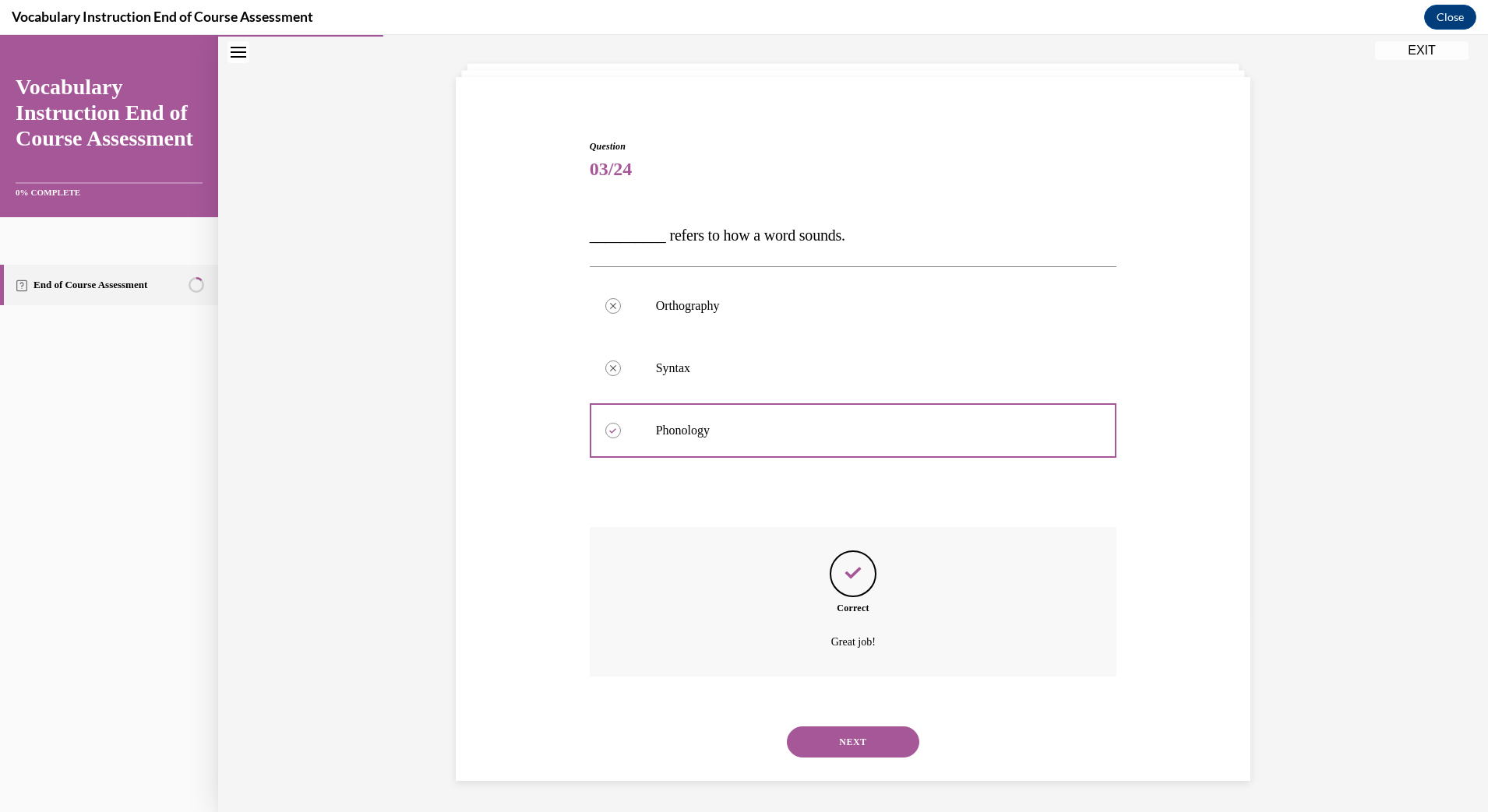
click at [874, 753] on button "NEXT" at bounding box center [853, 741] width 132 height 31
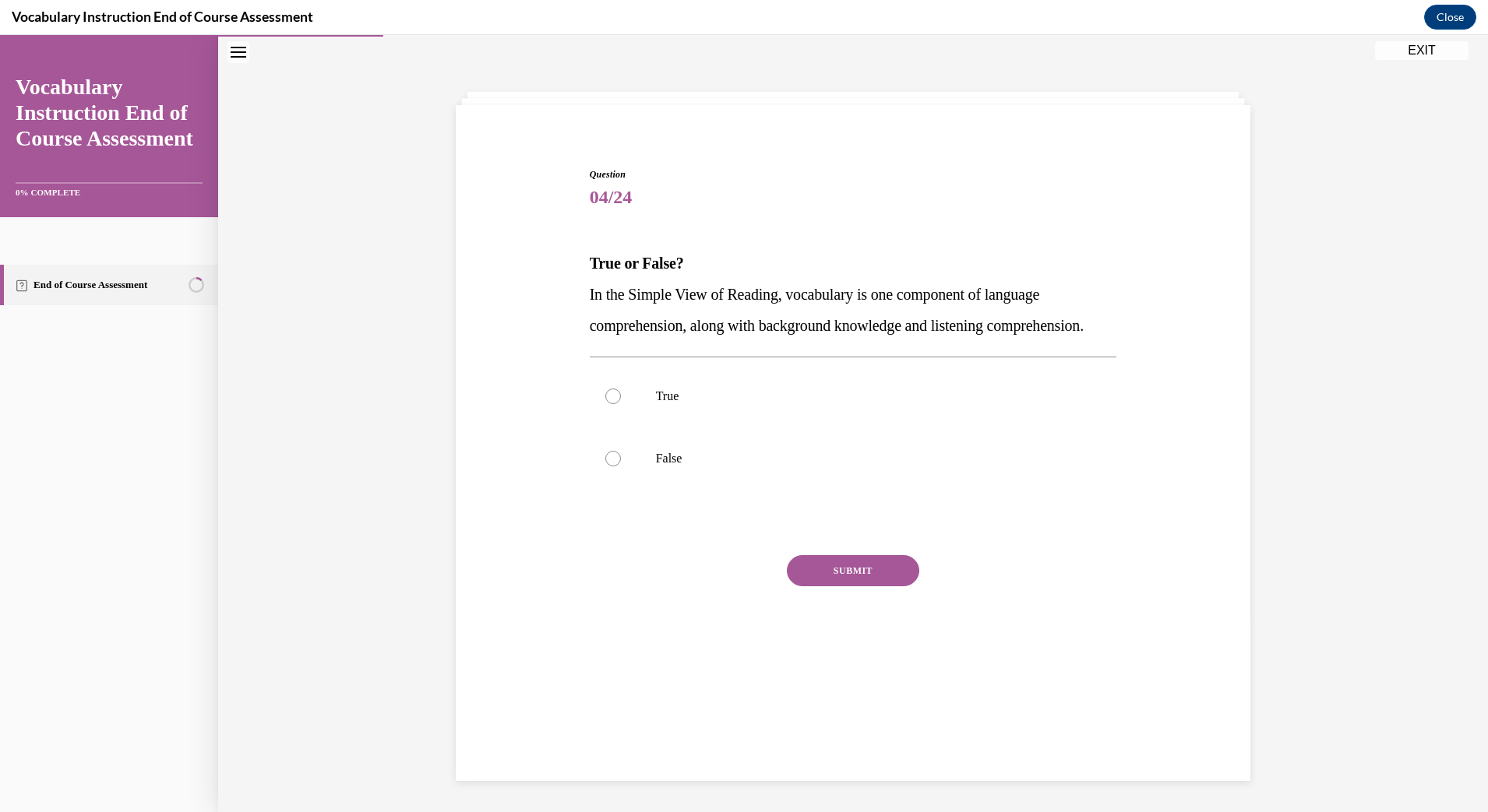
scroll to position [49, 0]
click at [653, 428] on label "True" at bounding box center [853, 396] width 528 height 62
click at [621, 405] on input "True" at bounding box center [613, 396] width 16 height 16
radio input "true"
click at [652, 490] on label "False" at bounding box center [853, 459] width 528 height 62
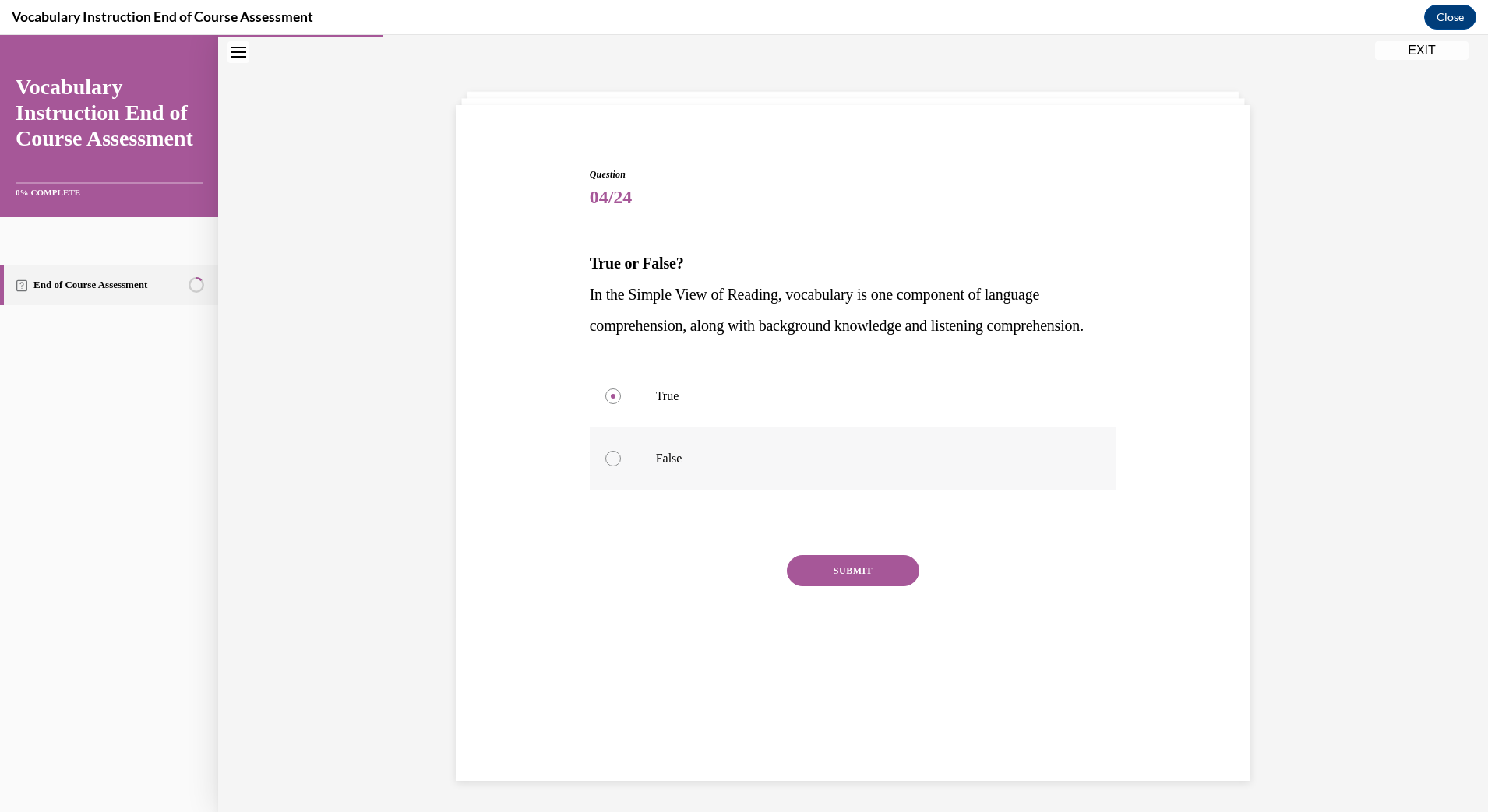
click at [621, 467] on input "False" at bounding box center [613, 459] width 16 height 16
radio input "true"
click at [824, 586] on button "SUBMIT" at bounding box center [853, 570] width 132 height 31
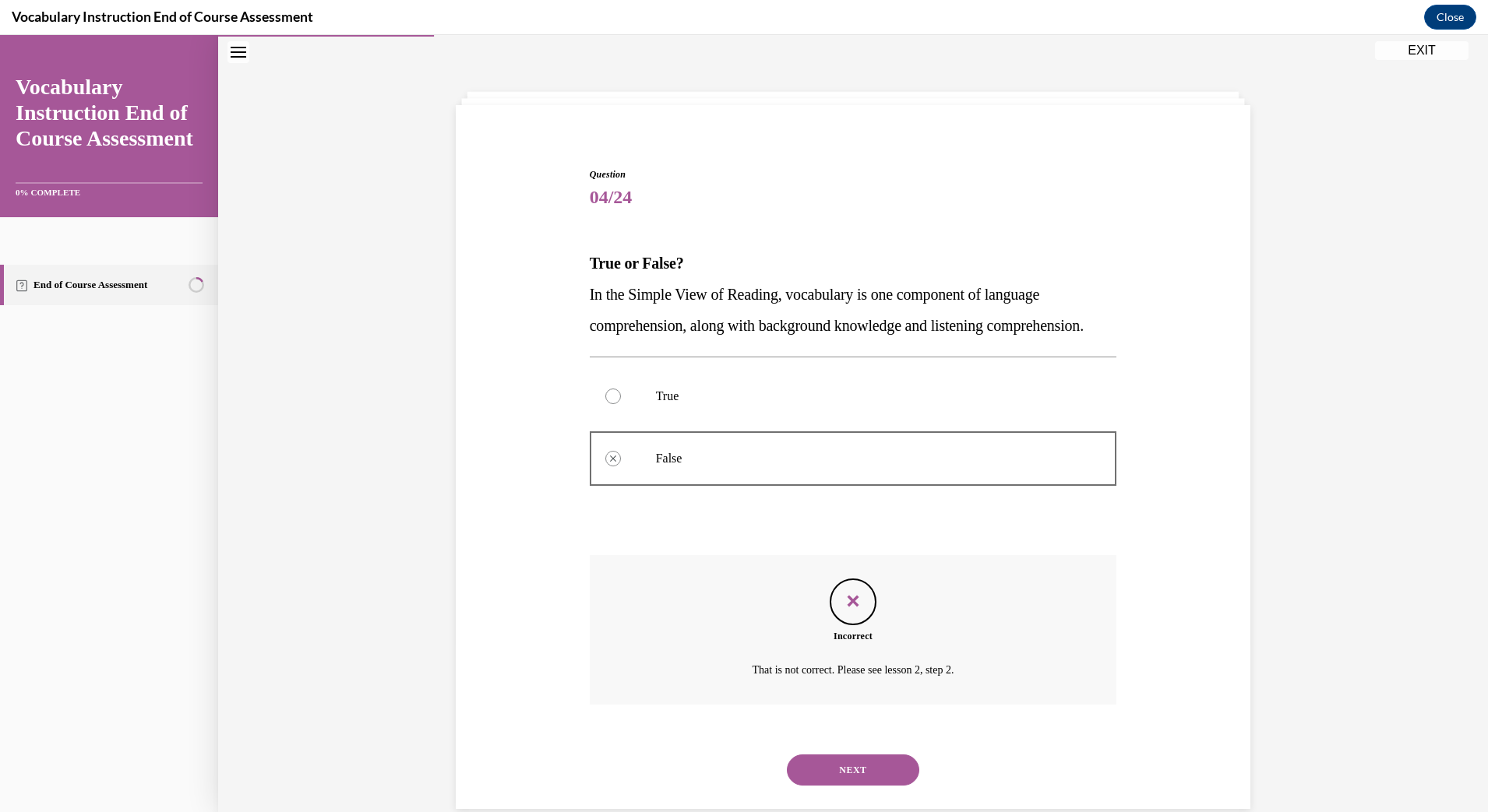
scroll to position [108, 0]
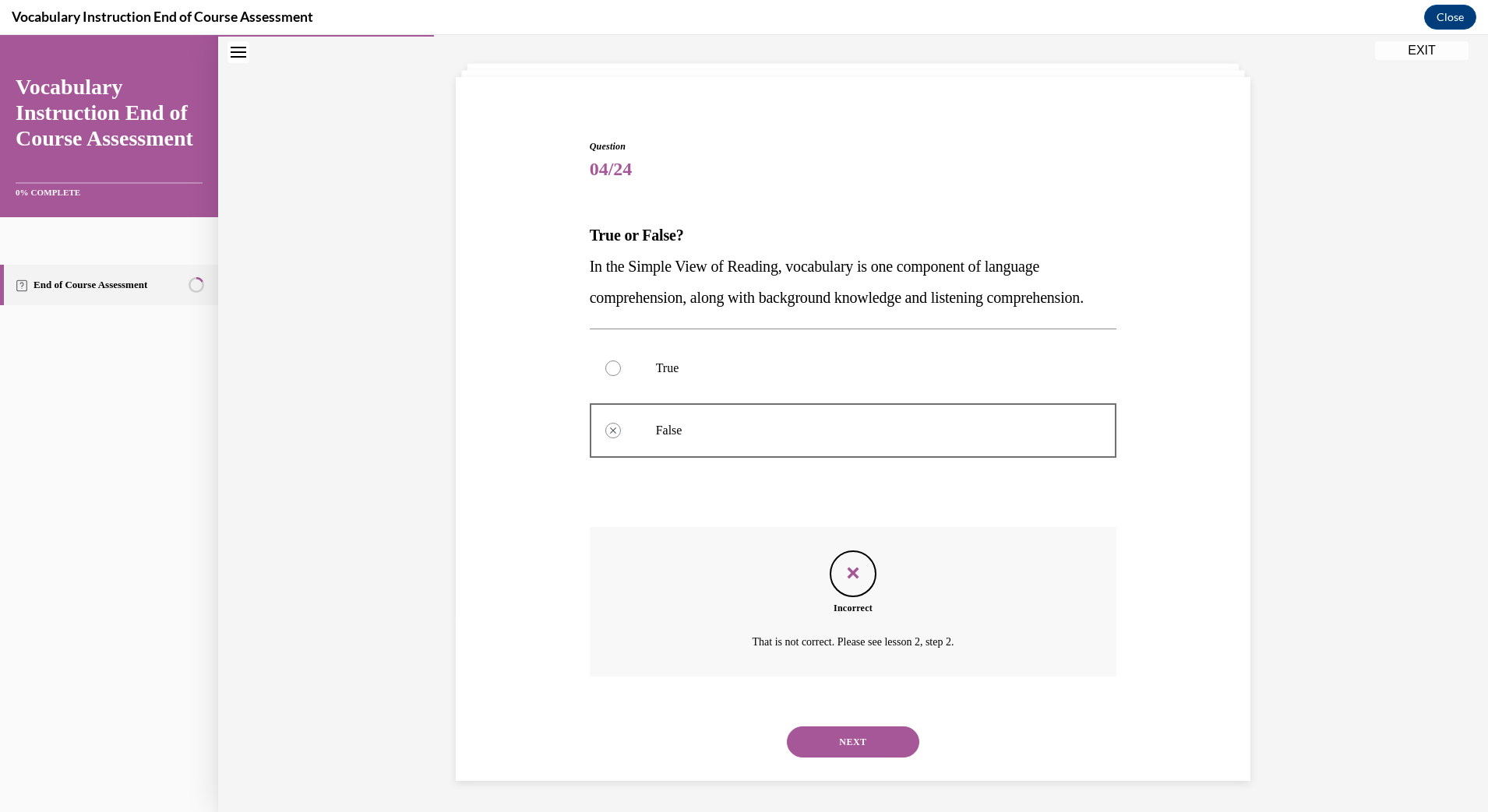
click at [865, 739] on button "NEXT" at bounding box center [853, 741] width 132 height 31
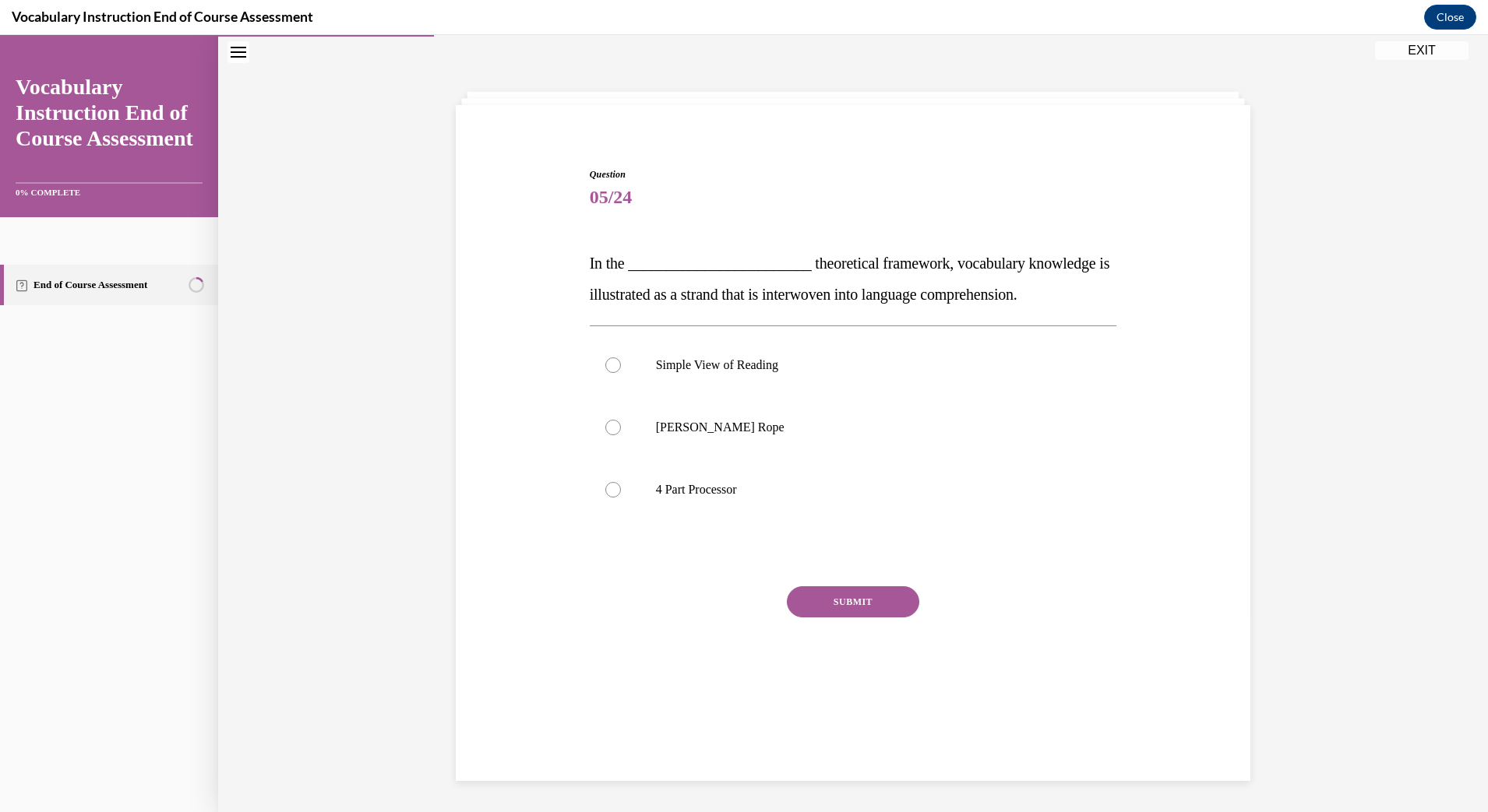
scroll to position [49, 0]
click at [590, 424] on label "[PERSON_NAME] Rope" at bounding box center [853, 427] width 528 height 62
click at [606, 424] on input "[PERSON_NAME] Rope" at bounding box center [613, 427] width 16 height 16
radio input "true"
click at [871, 610] on button "SUBMIT" at bounding box center [853, 601] width 132 height 31
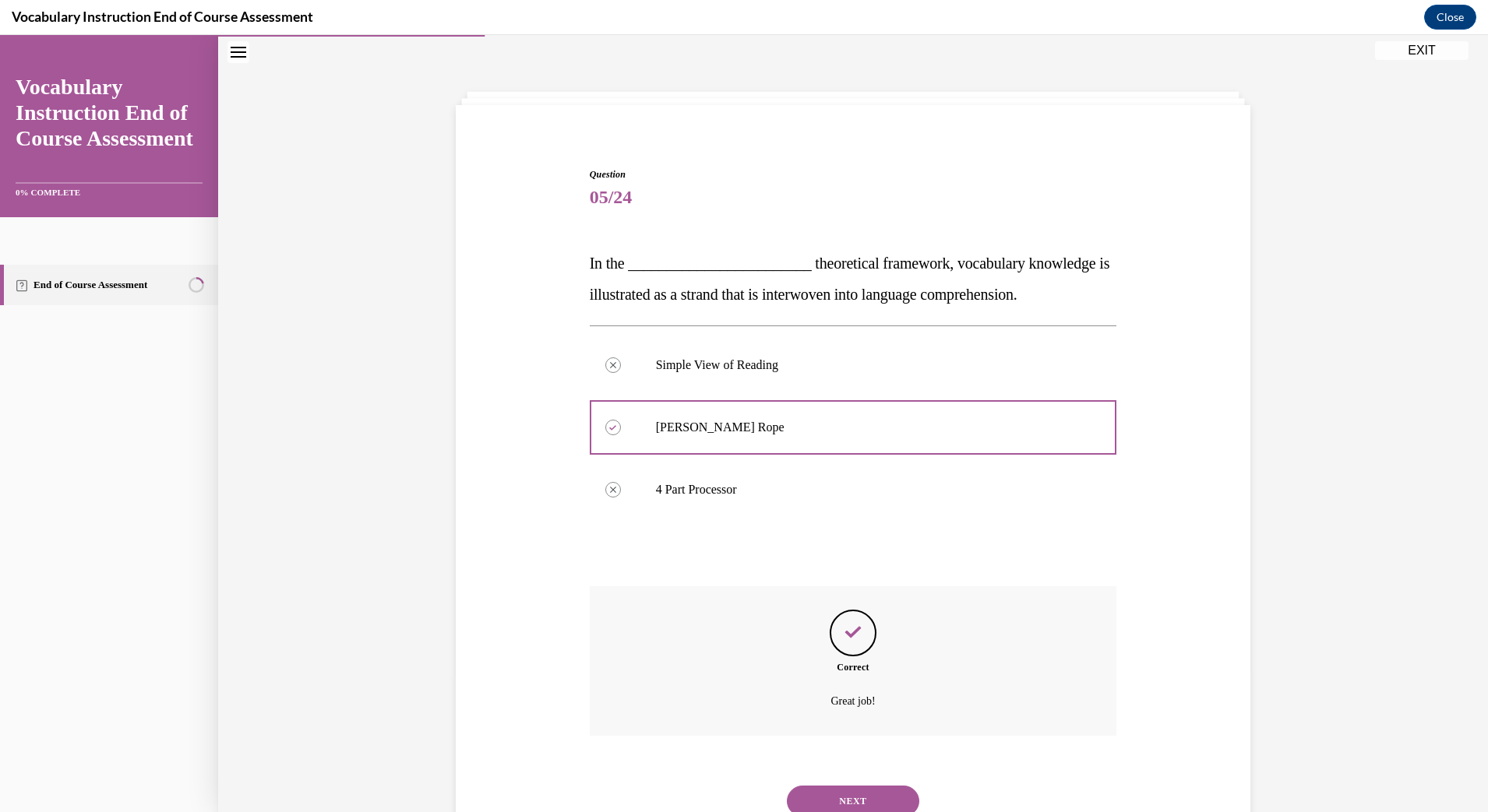
scroll to position [108, 0]
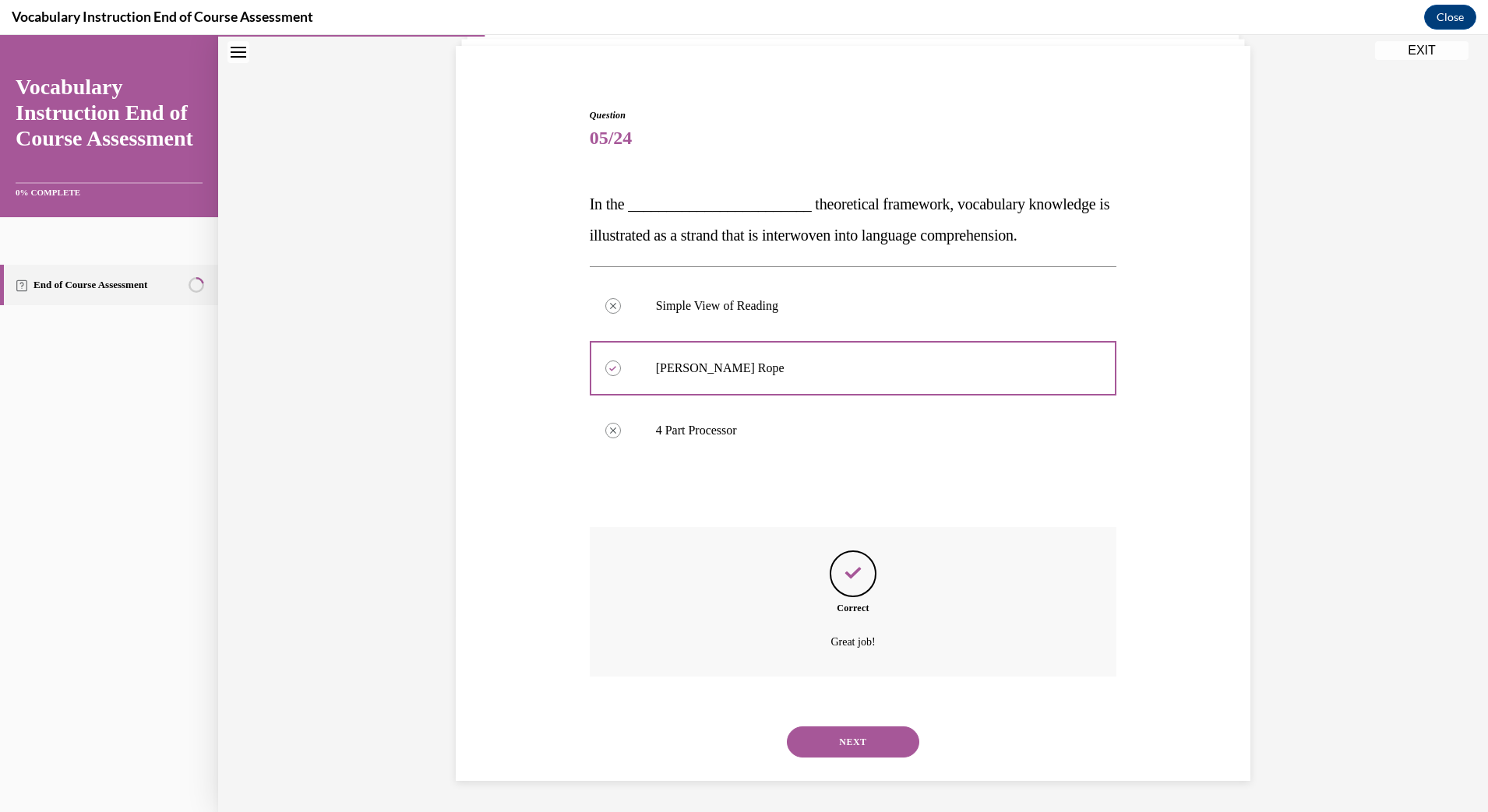
click at [855, 753] on button "NEXT" at bounding box center [853, 741] width 132 height 31
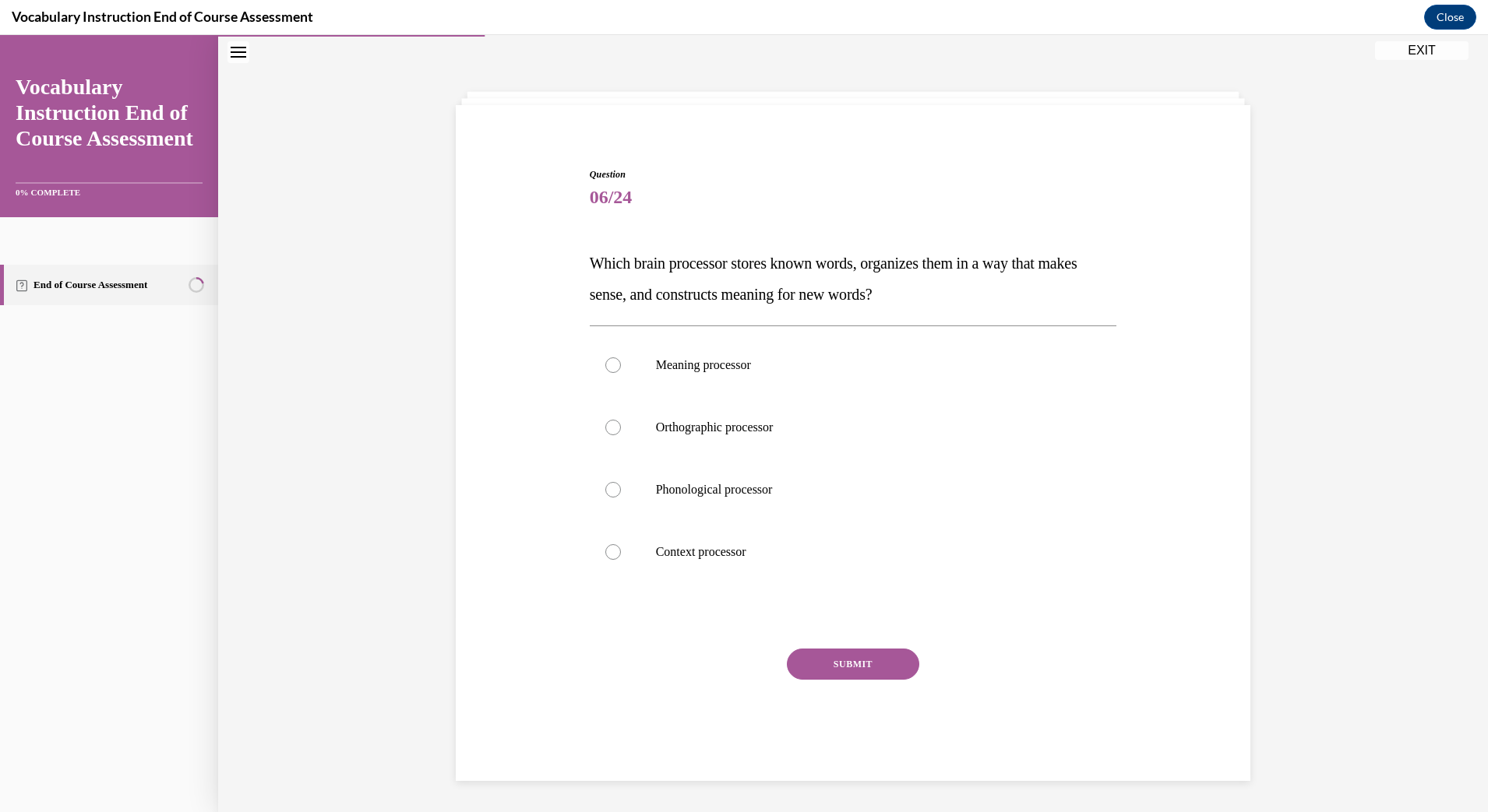
scroll to position [49, 0]
click at [703, 369] on p "Meaning processor" at bounding box center [867, 365] width 422 height 16
click at [621, 369] on input "Meaning processor" at bounding box center [613, 365] width 16 height 16
radio input "true"
click at [830, 667] on button "SUBMIT" at bounding box center [853, 663] width 132 height 31
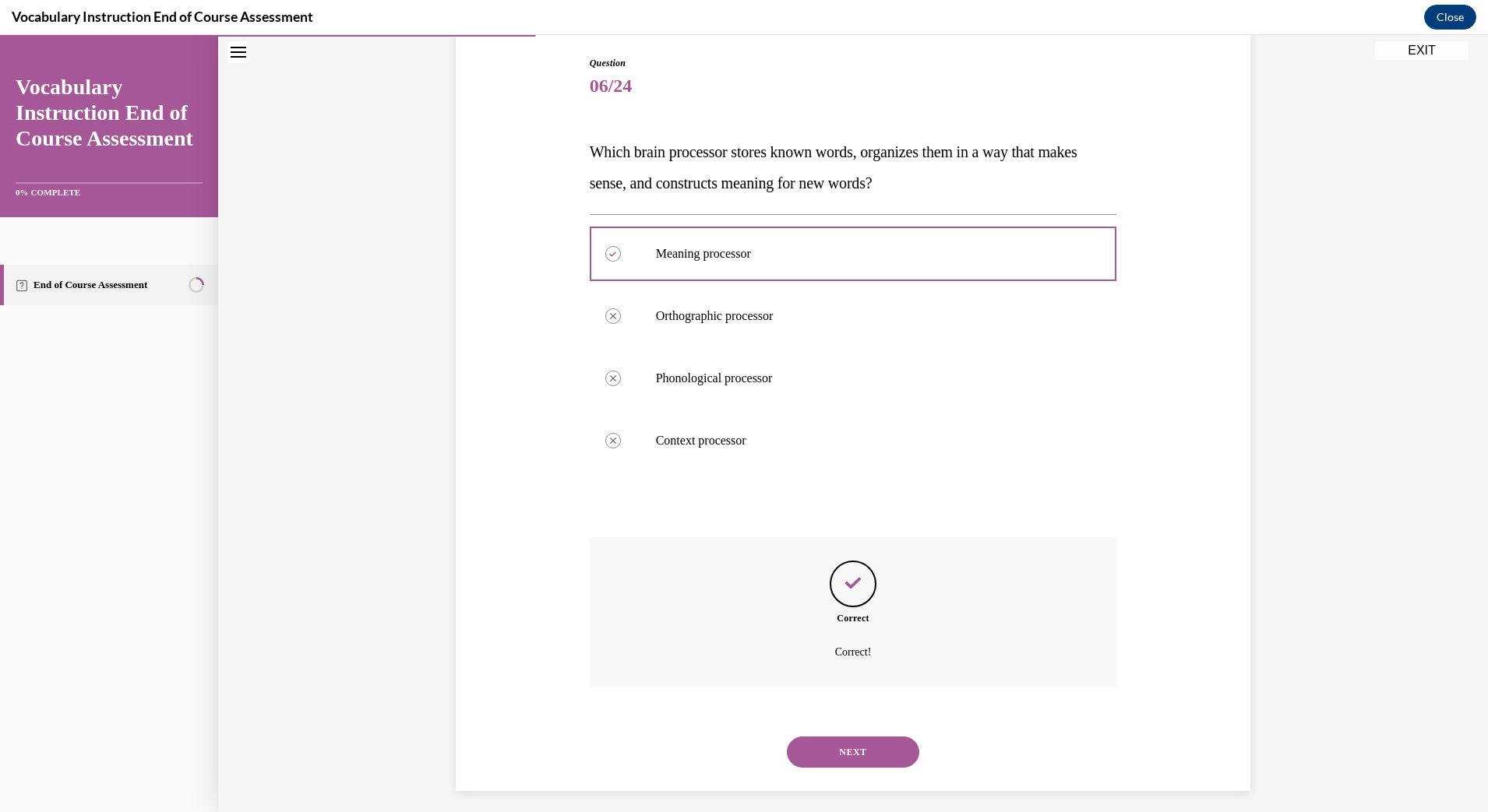
scroll to position [170, 0]
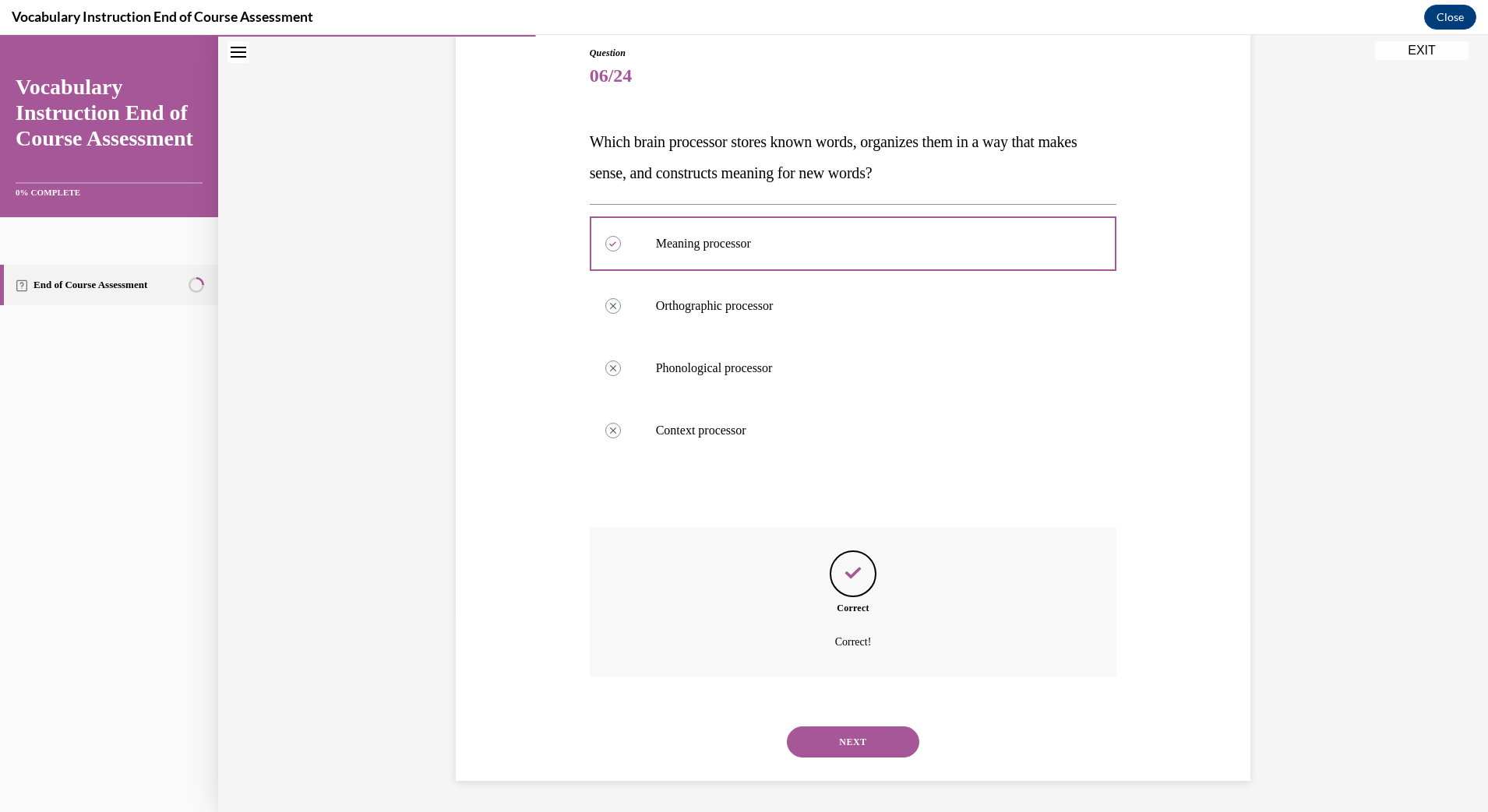
click at [852, 736] on button "NEXT" at bounding box center [853, 741] width 132 height 31
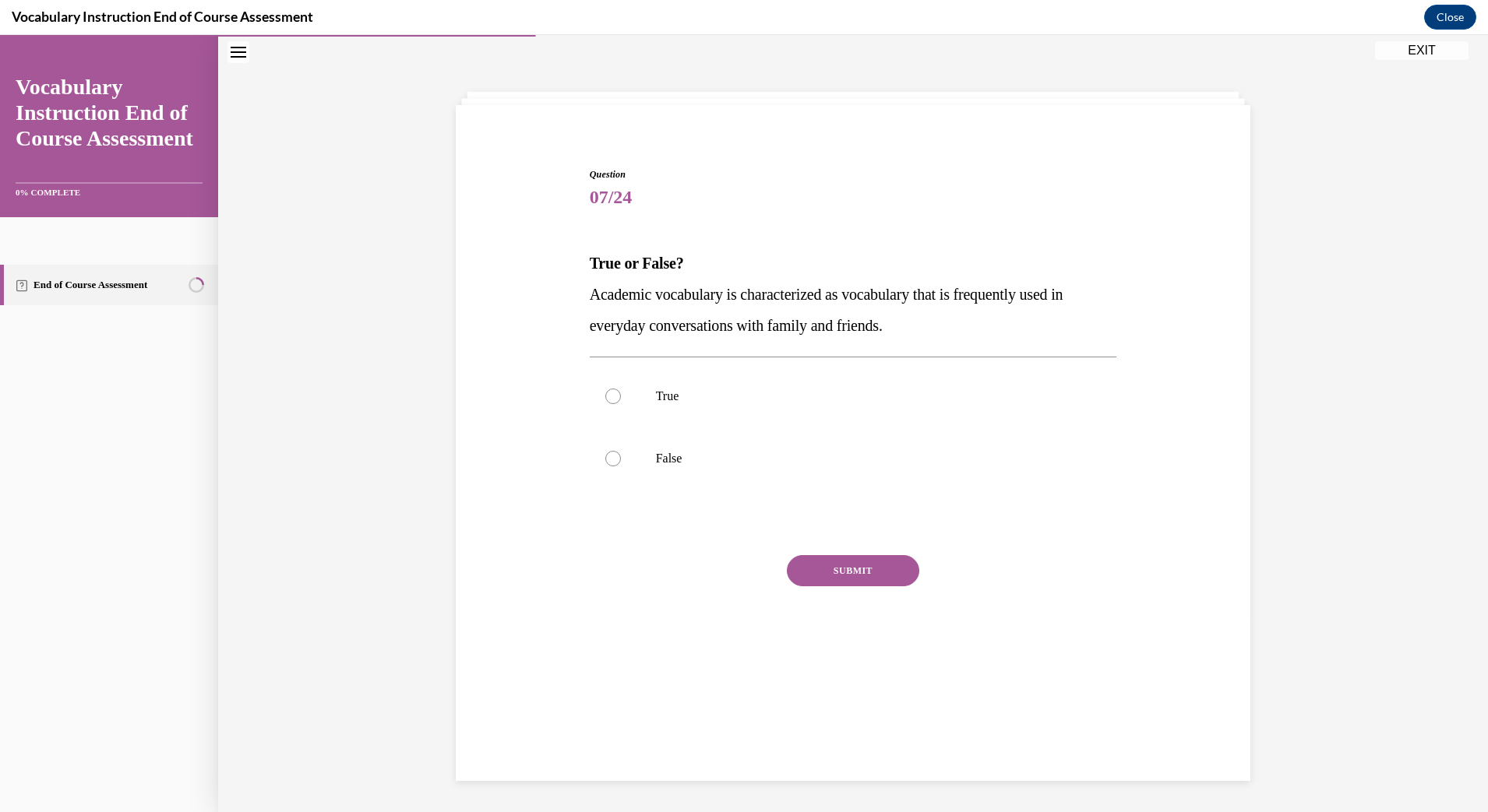
scroll to position [49, 0]
click at [627, 463] on label "False" at bounding box center [853, 459] width 528 height 62
click at [621, 463] on input "False" at bounding box center [613, 459] width 16 height 16
radio input "true"
click at [832, 563] on button "SUBMIT" at bounding box center [853, 570] width 132 height 31
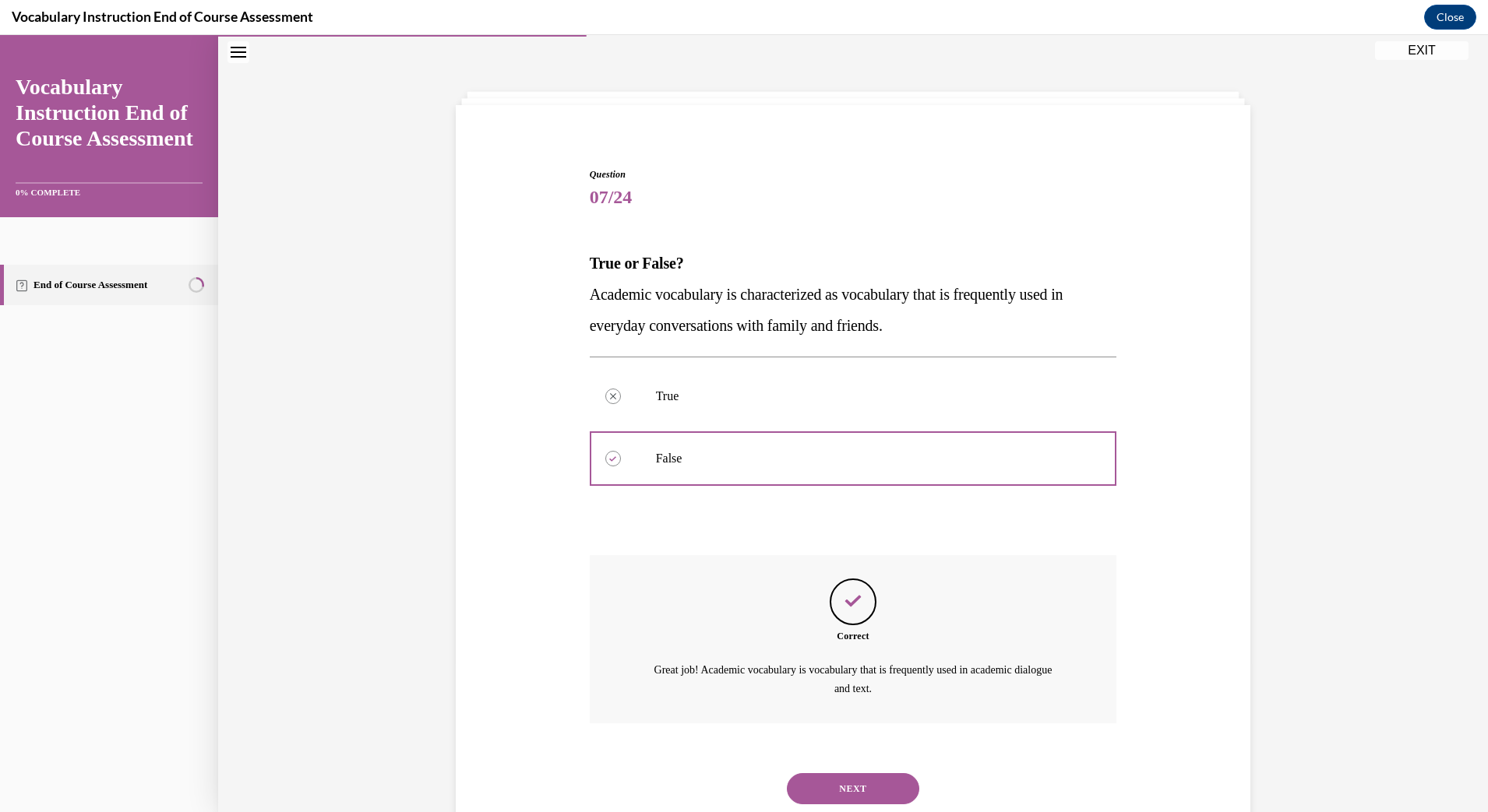
scroll to position [96, 0]
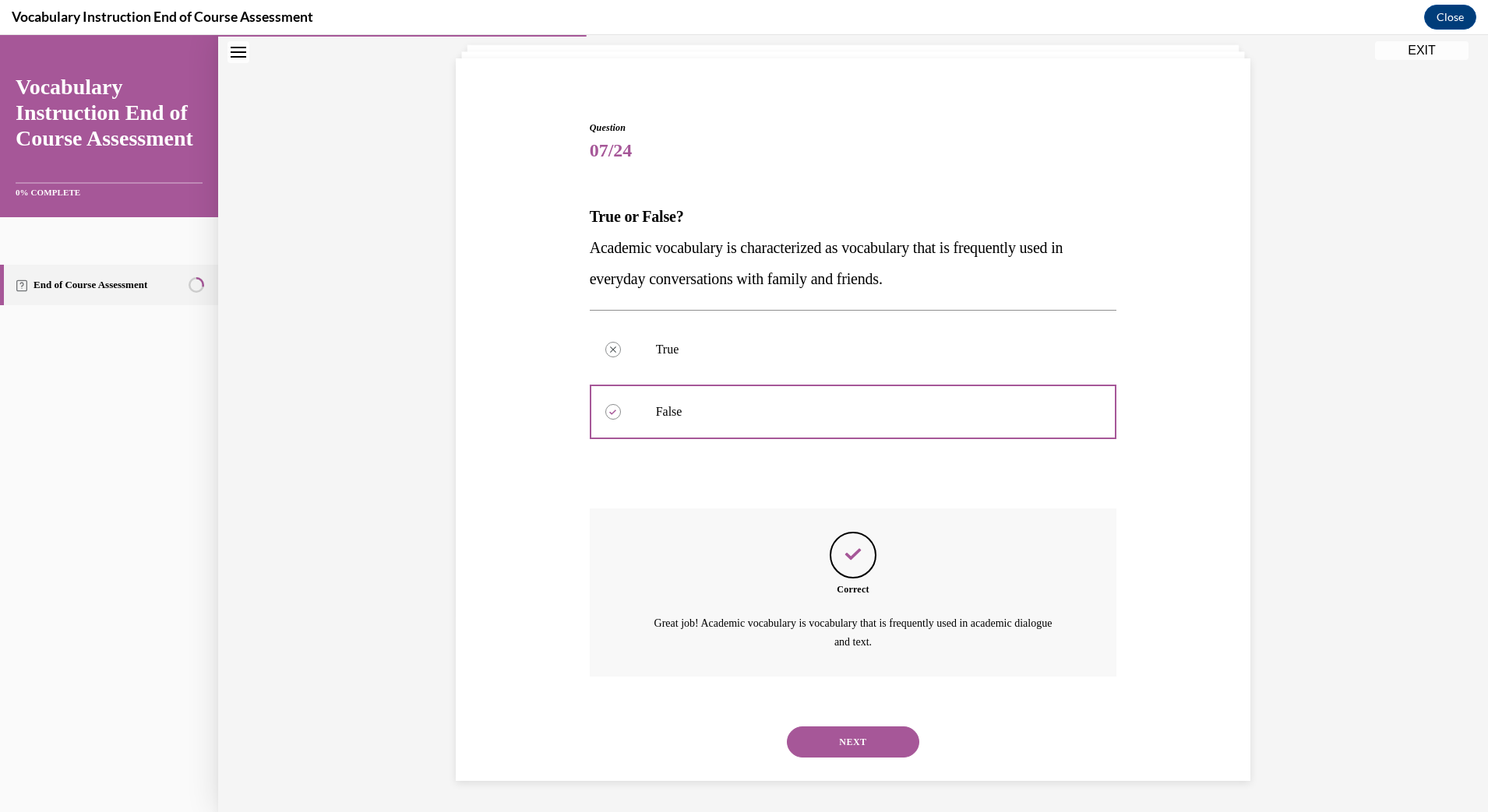
click at [845, 747] on button "NEXT" at bounding box center [853, 741] width 132 height 31
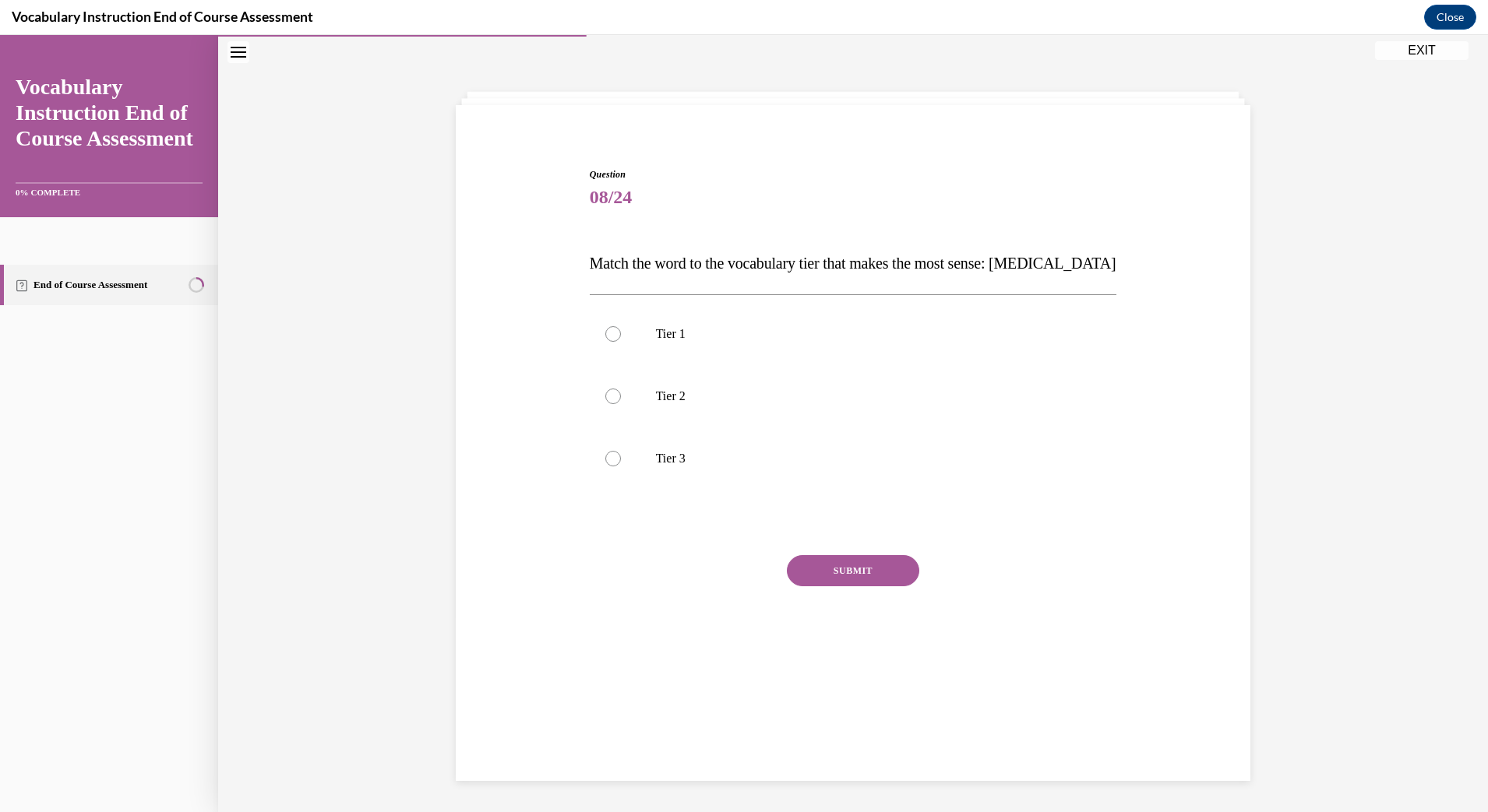
scroll to position [49, 0]
click at [661, 402] on p "Tier 2" at bounding box center [867, 396] width 422 height 16
click at [621, 402] on input "Tier 2" at bounding box center [613, 396] width 16 height 16
radio input "true"
click at [846, 572] on button "SUBMIT" at bounding box center [853, 570] width 132 height 31
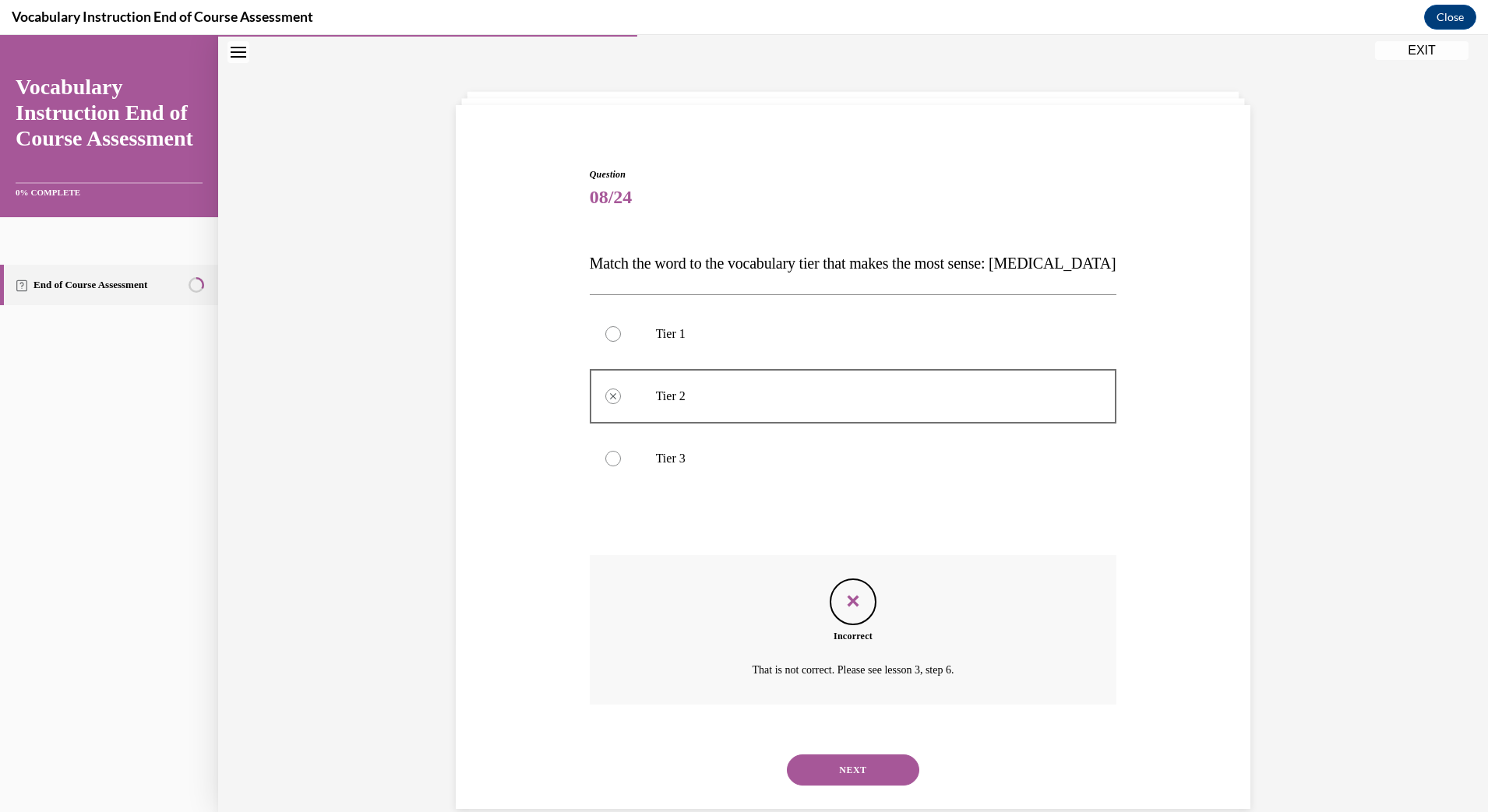
scroll to position [77, 0]
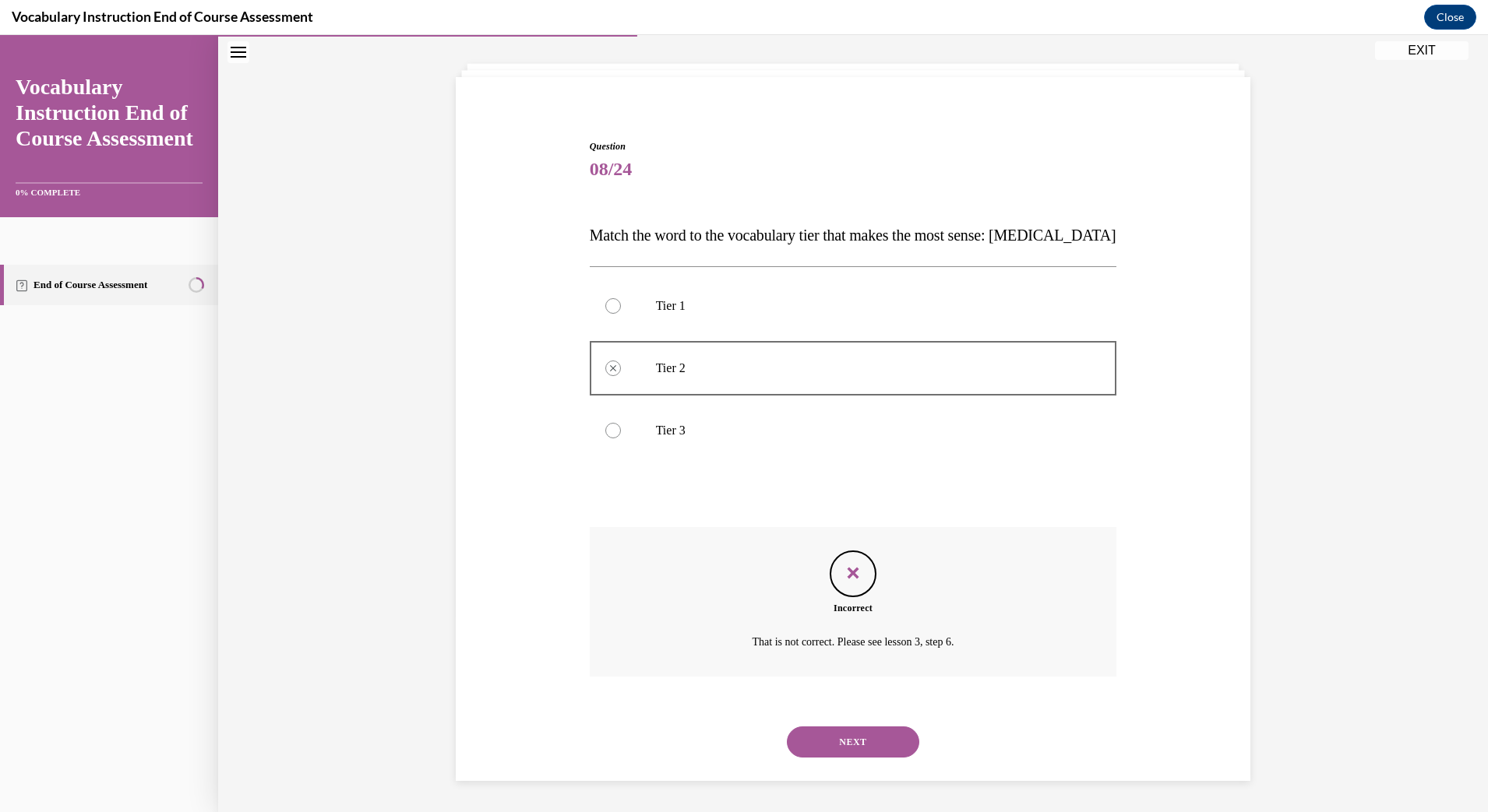
click at [845, 736] on button "NEXT" at bounding box center [853, 741] width 132 height 31
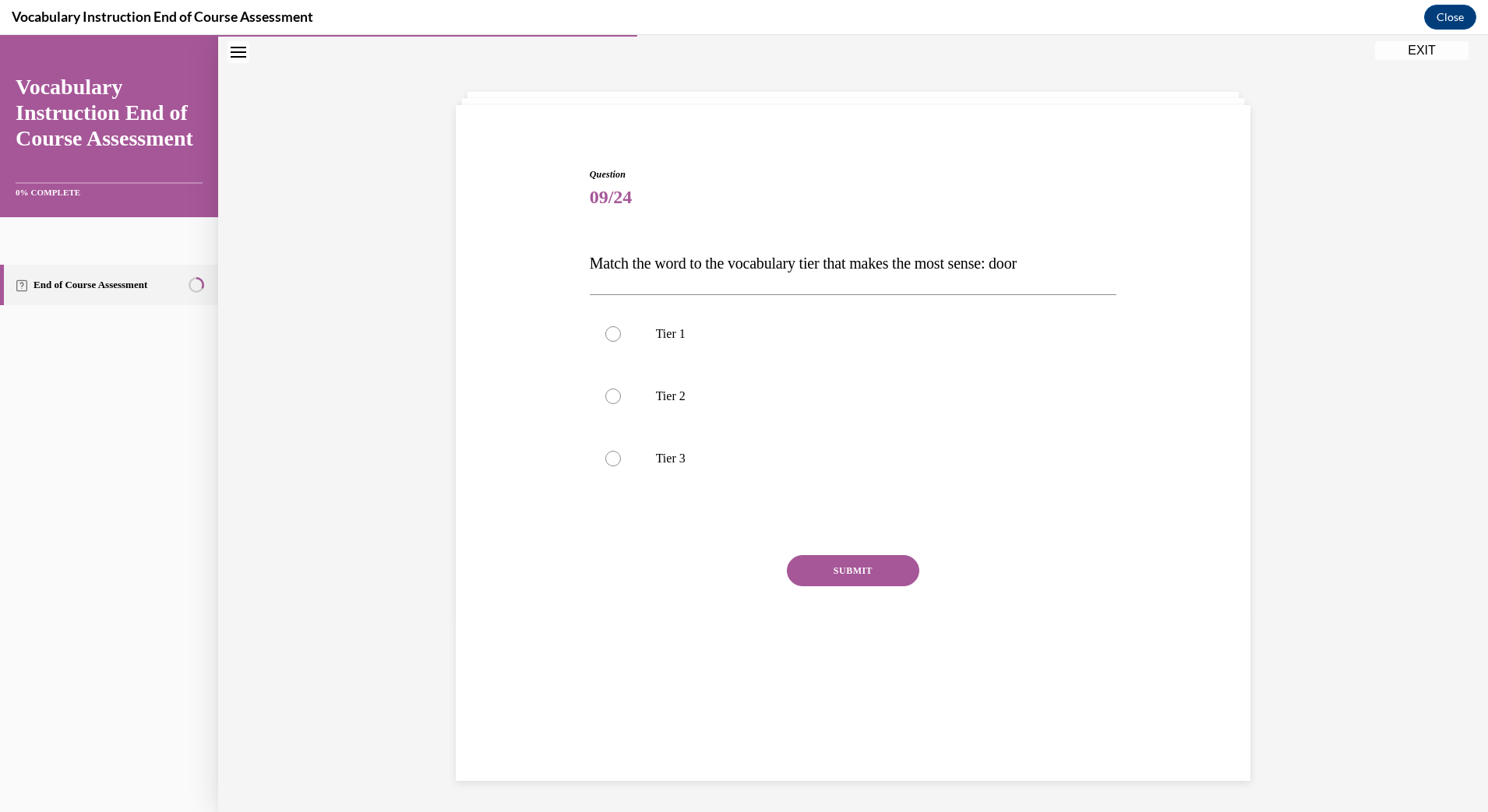
scroll to position [49, 0]
click at [618, 332] on label "Tier 1" at bounding box center [853, 334] width 528 height 62
click at [618, 332] on input "Tier 1" at bounding box center [613, 334] width 16 height 16
radio input "true"
click at [793, 570] on button "SUBMIT" at bounding box center [853, 570] width 132 height 31
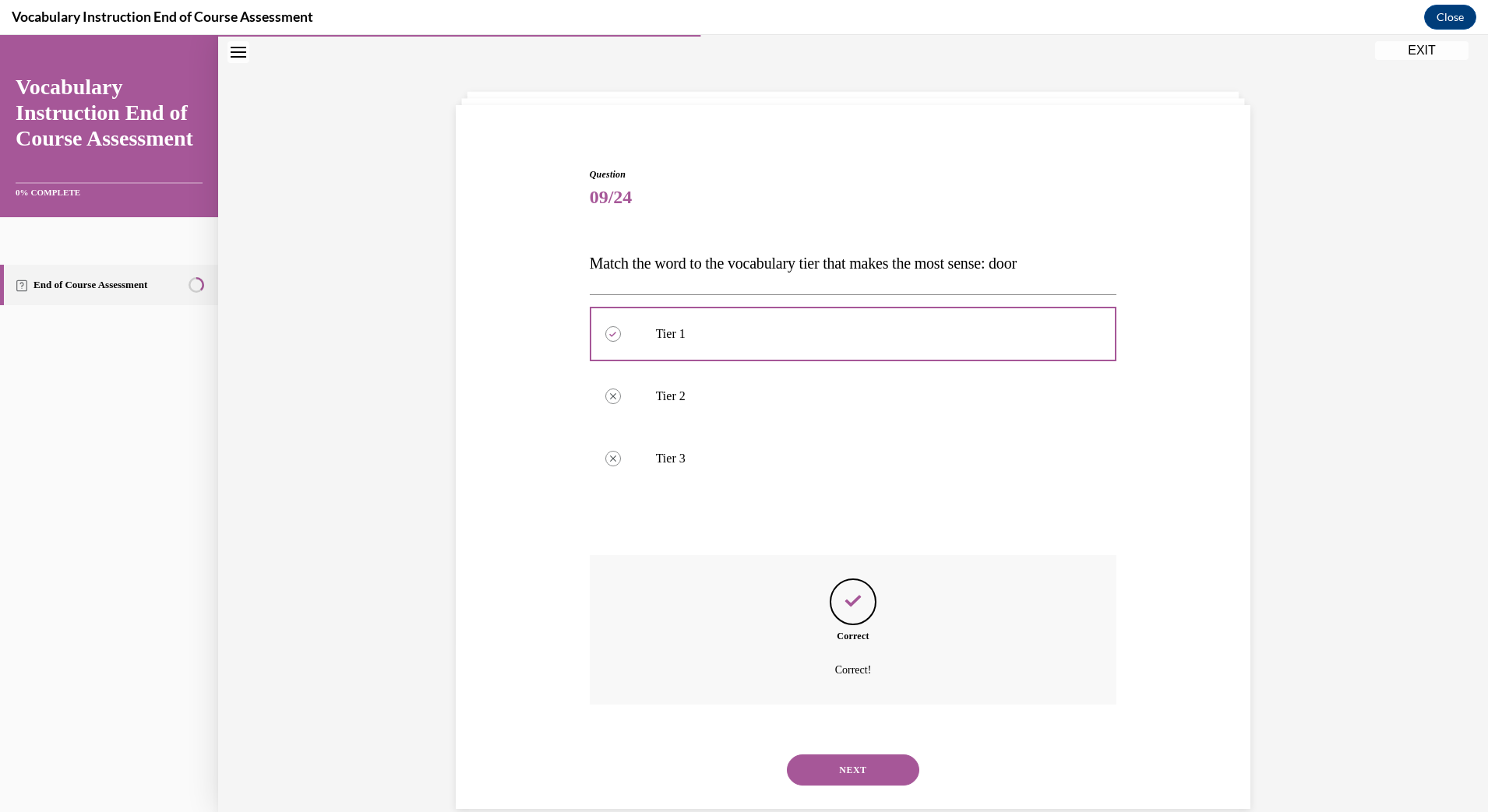
scroll to position [77, 0]
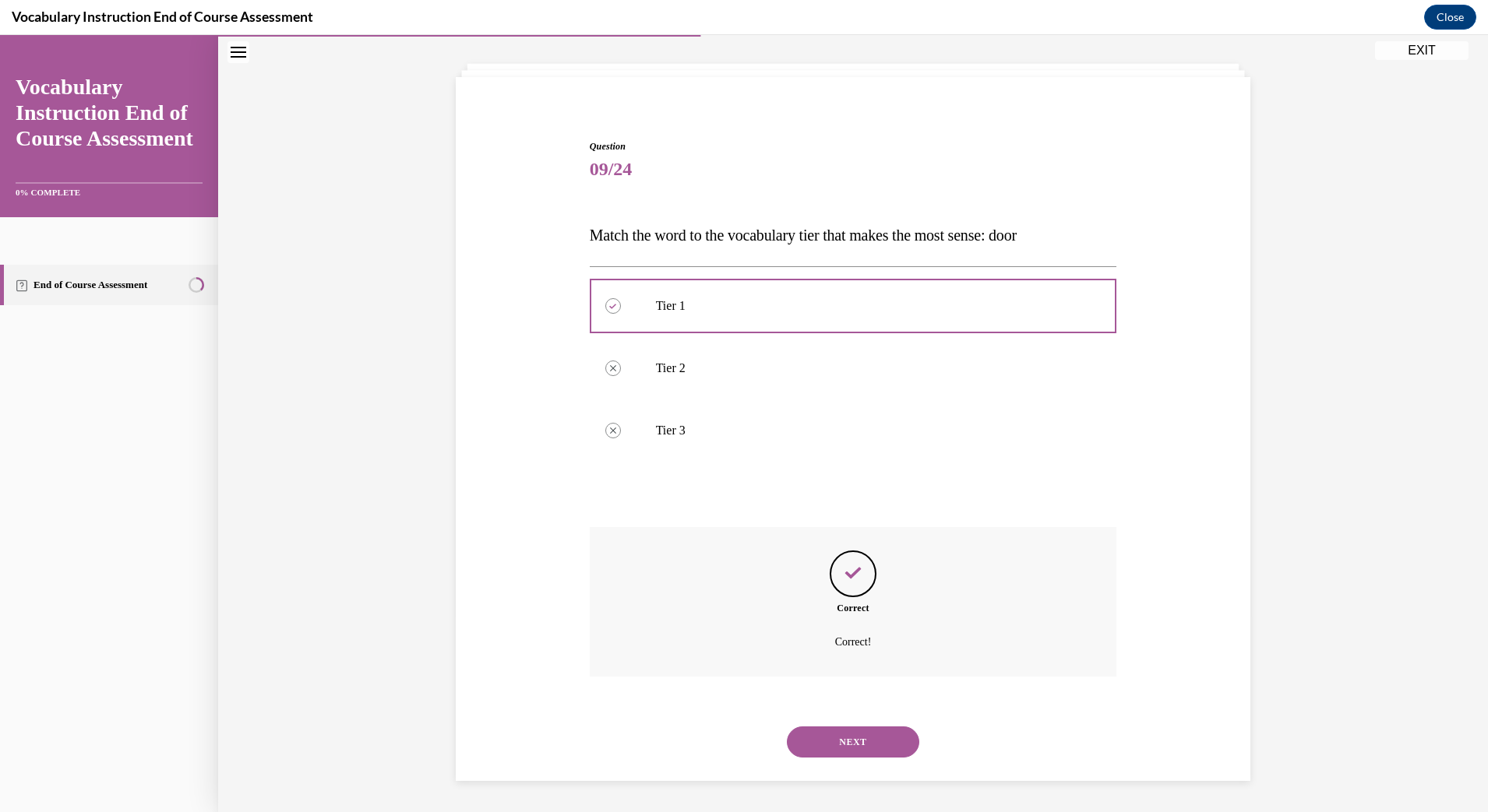
click at [839, 743] on button "NEXT" at bounding box center [853, 741] width 132 height 31
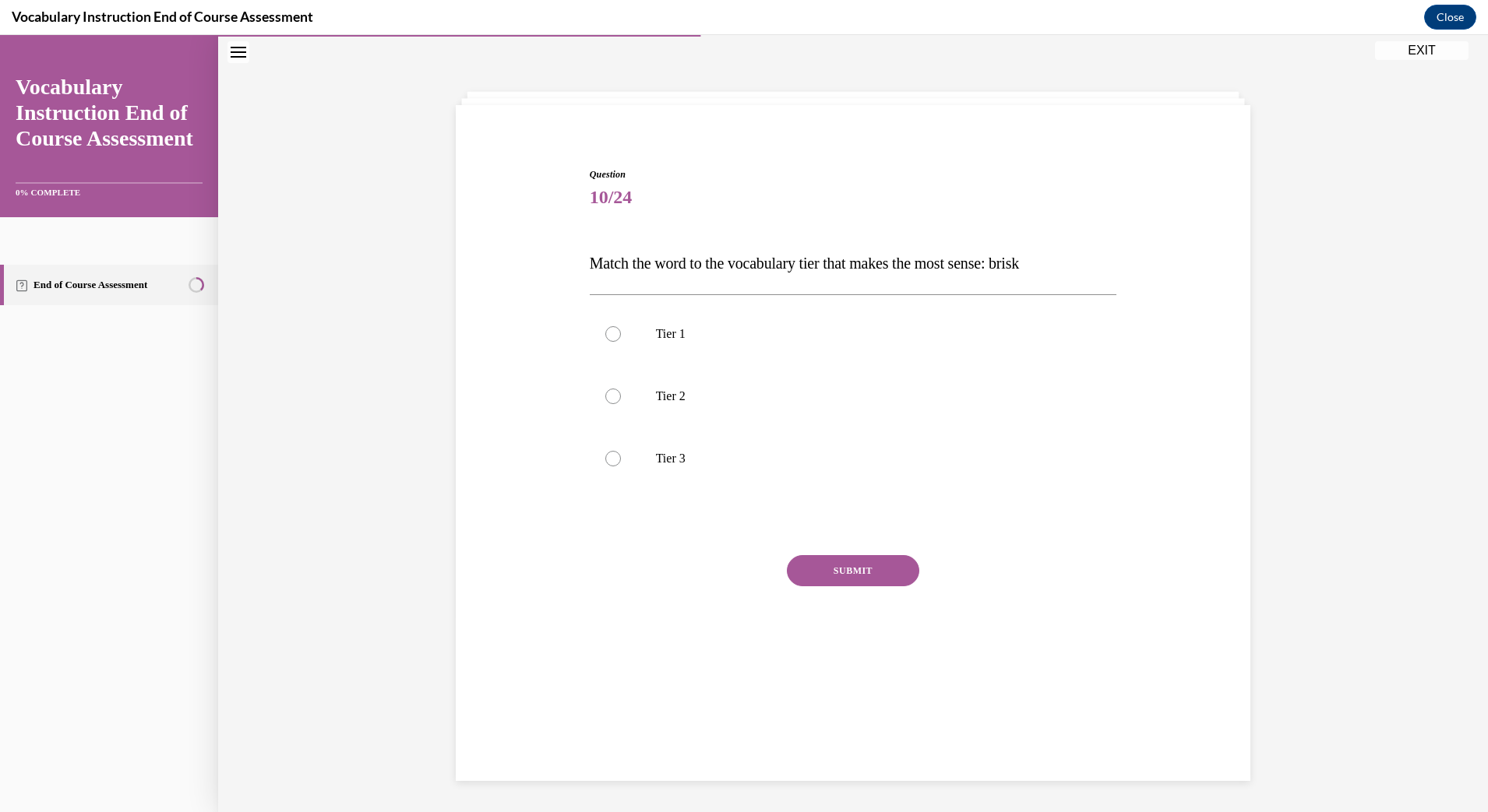
scroll to position [49, 0]
click at [687, 401] on p "Tier 2" at bounding box center [867, 396] width 422 height 16
click at [621, 401] on input "Tier 2" at bounding box center [613, 396] width 16 height 16
radio input "true"
click at [817, 574] on button "SUBMIT" at bounding box center [853, 570] width 132 height 31
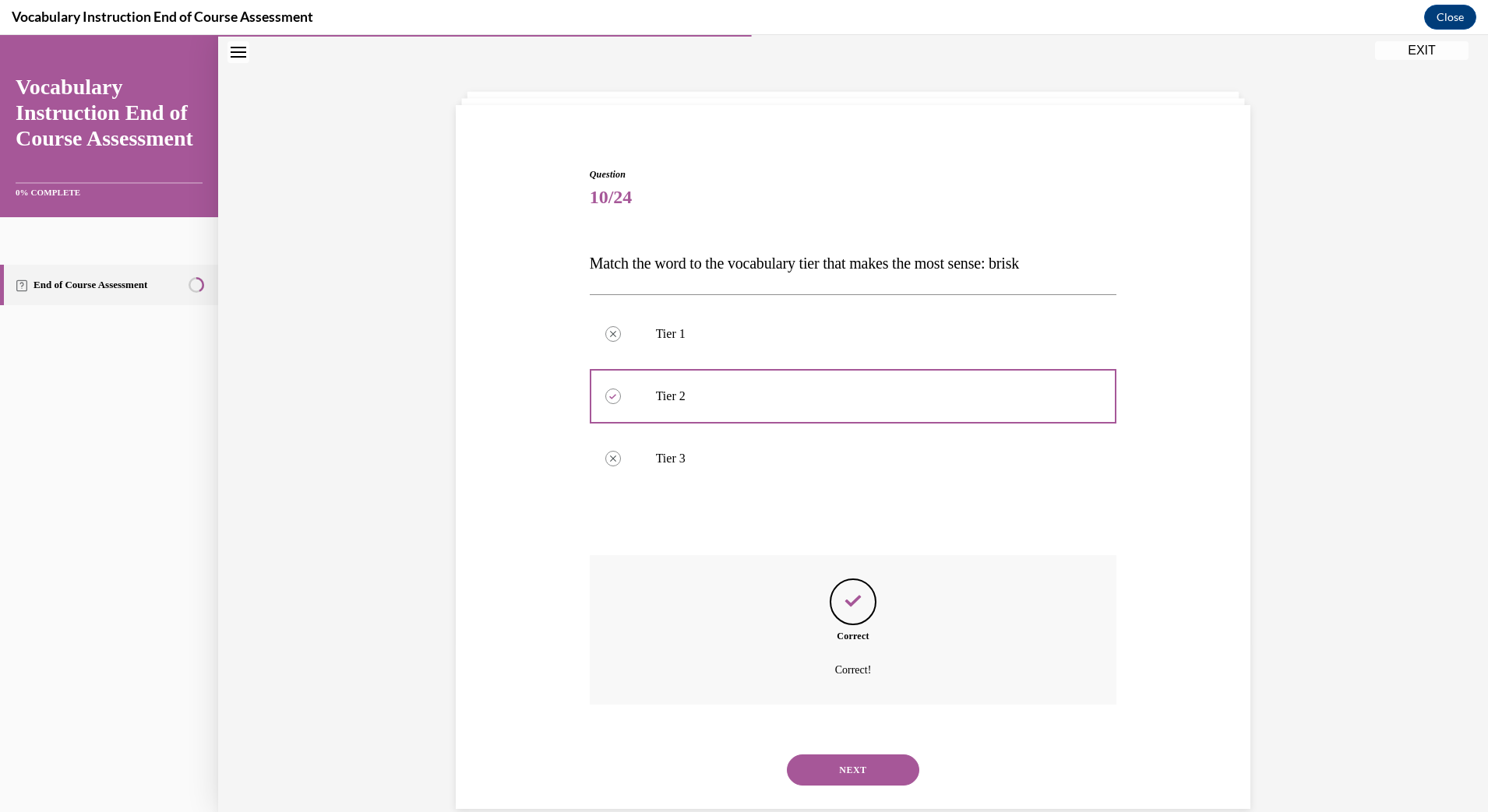
scroll to position [77, 0]
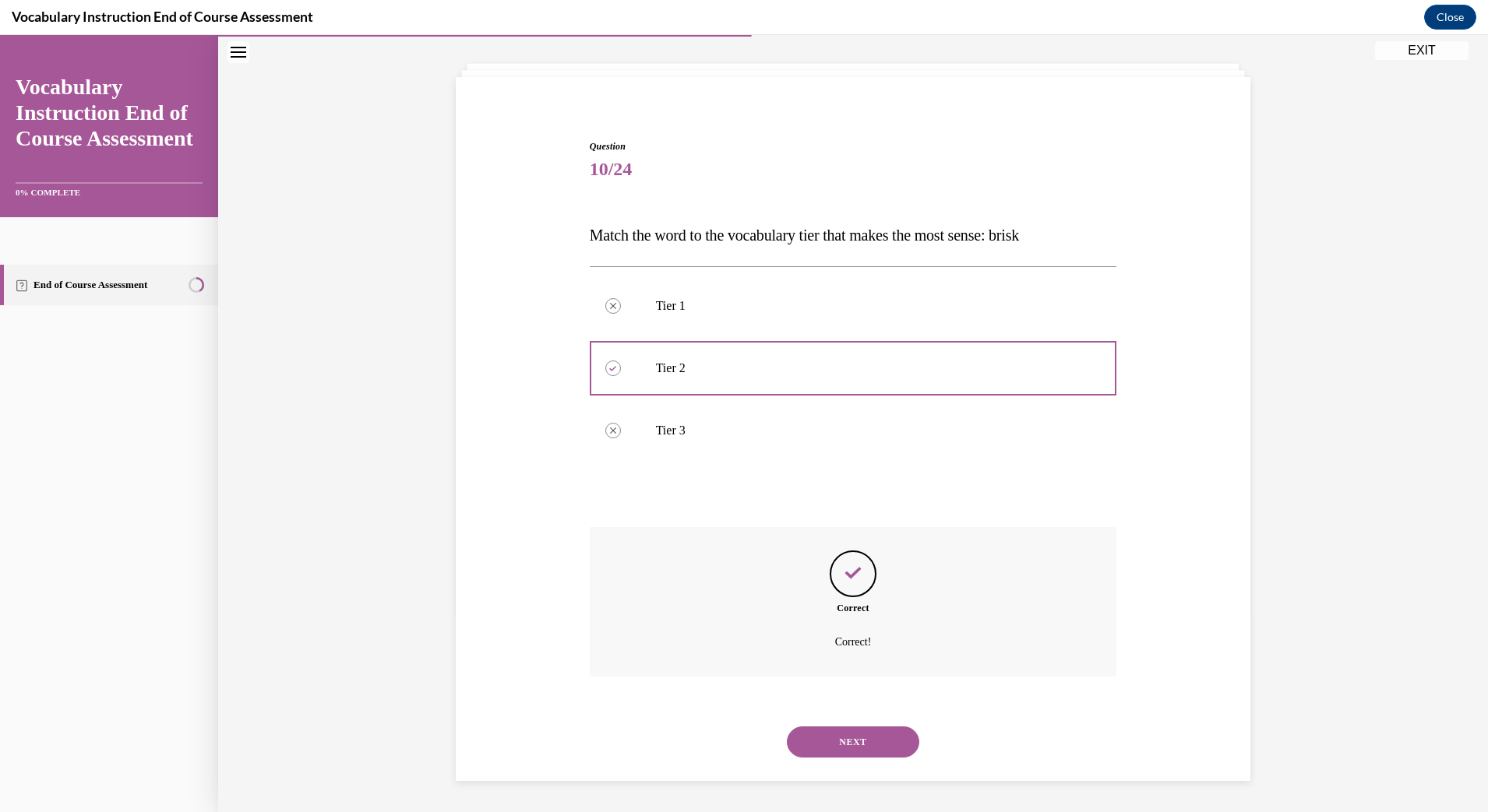
click at [833, 735] on button "NEXT" at bounding box center [853, 741] width 132 height 31
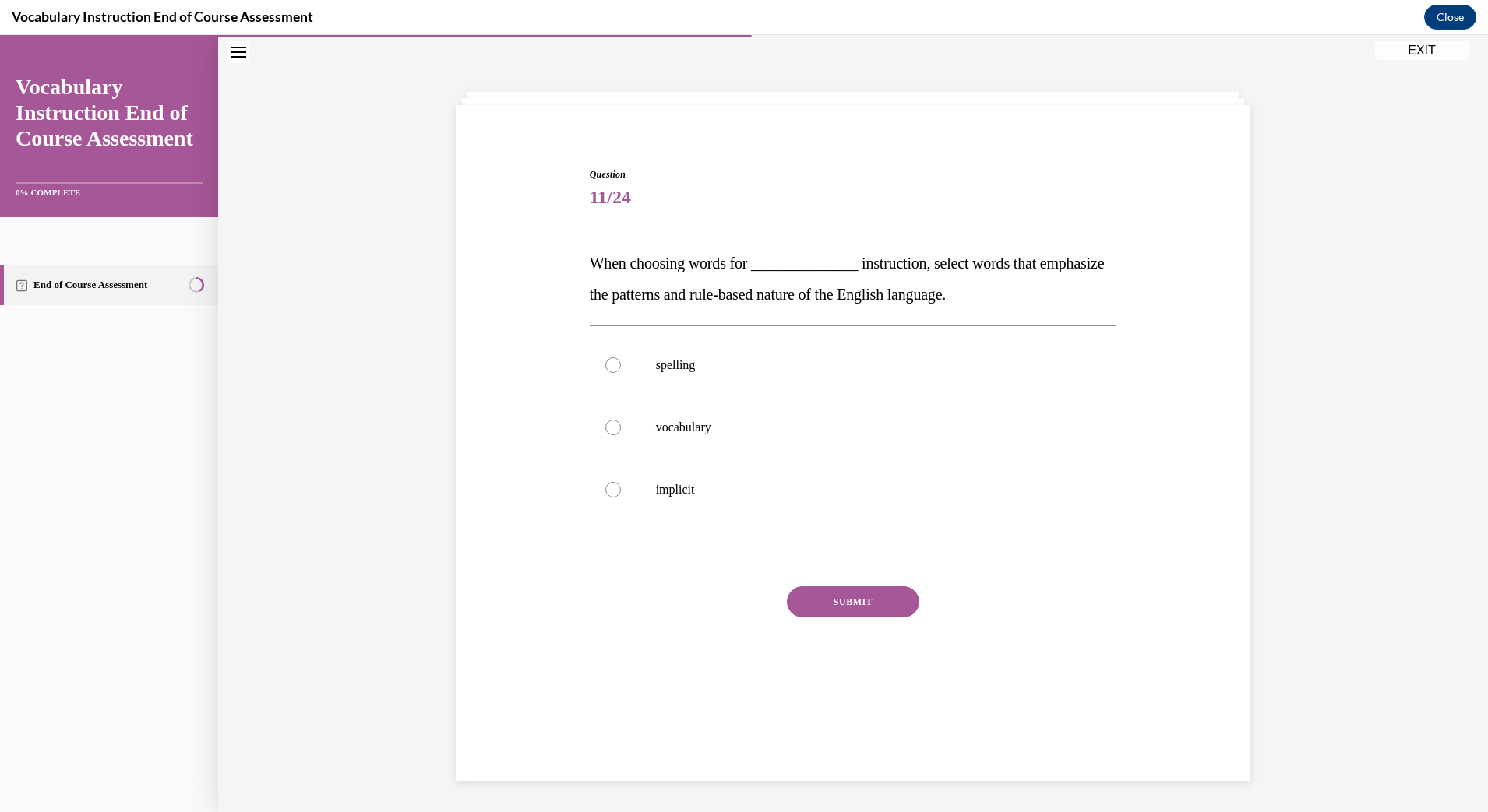
scroll to position [49, 0]
click at [695, 423] on p "vocabulary" at bounding box center [867, 427] width 422 height 16
click at [621, 423] on input "vocabulary" at bounding box center [613, 427] width 16 height 16
radio input "true"
click at [823, 594] on button "SUBMIT" at bounding box center [853, 601] width 132 height 31
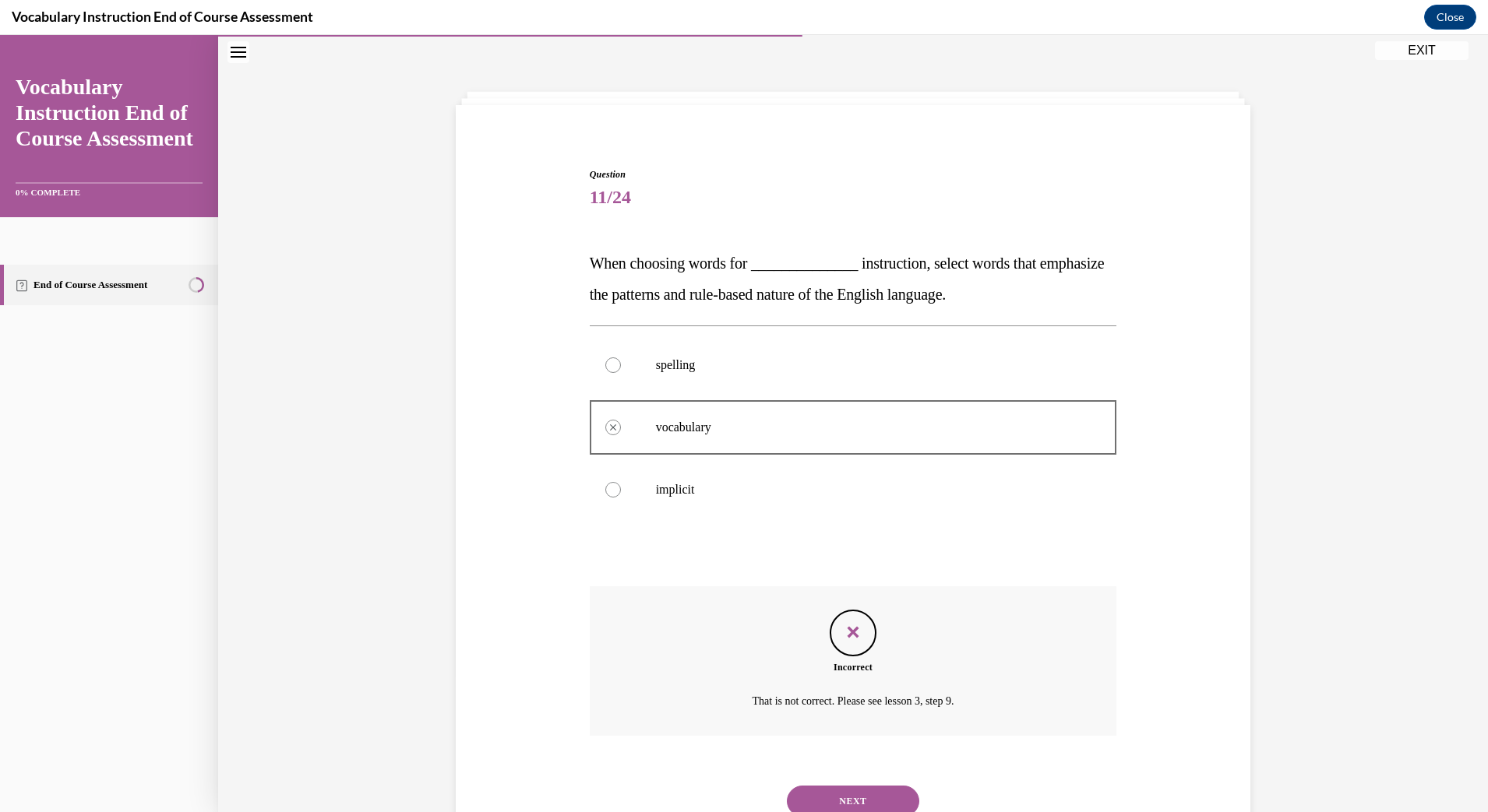
scroll to position [108, 0]
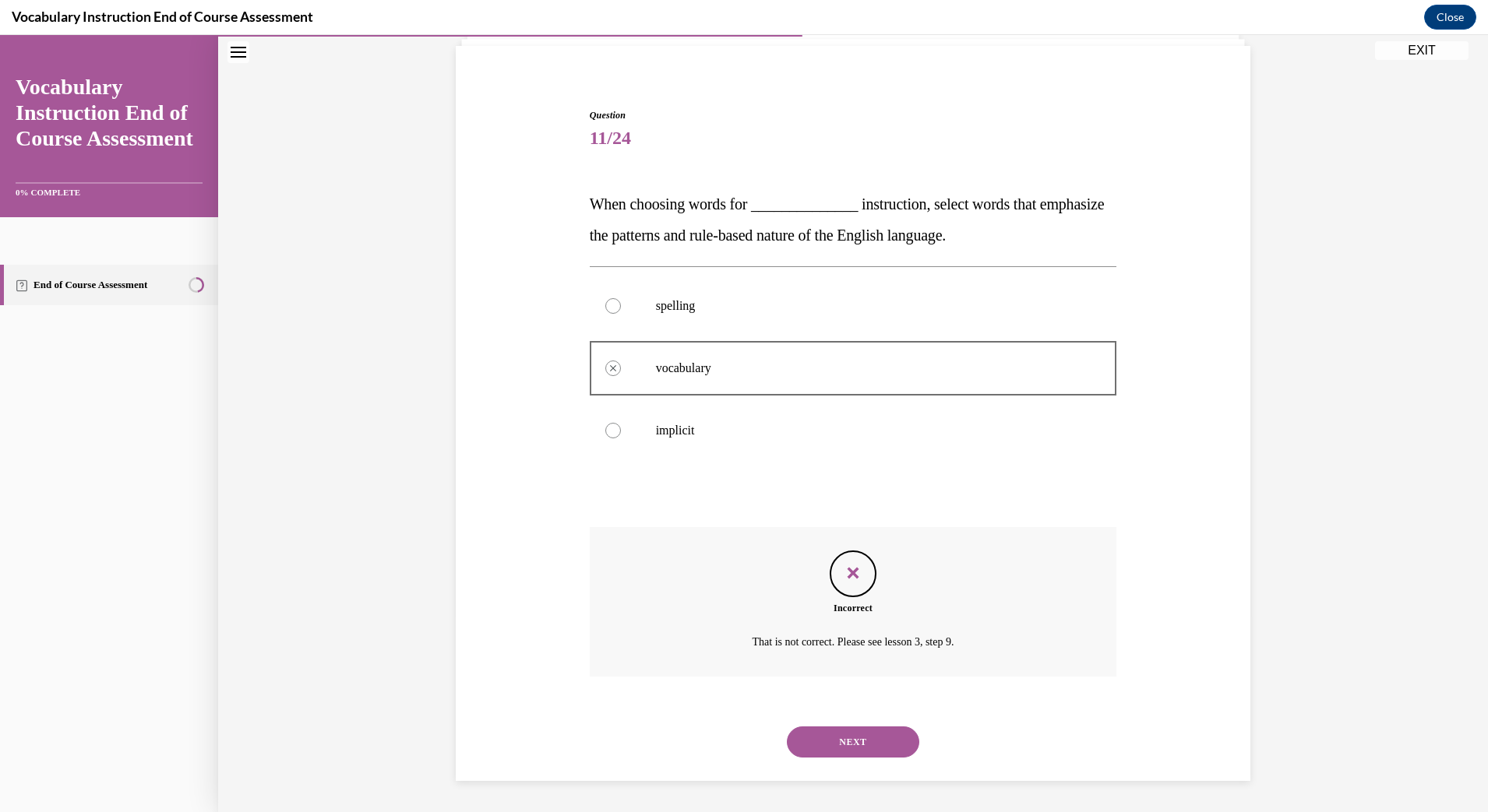
click at [840, 739] on button "NEXT" at bounding box center [853, 741] width 132 height 31
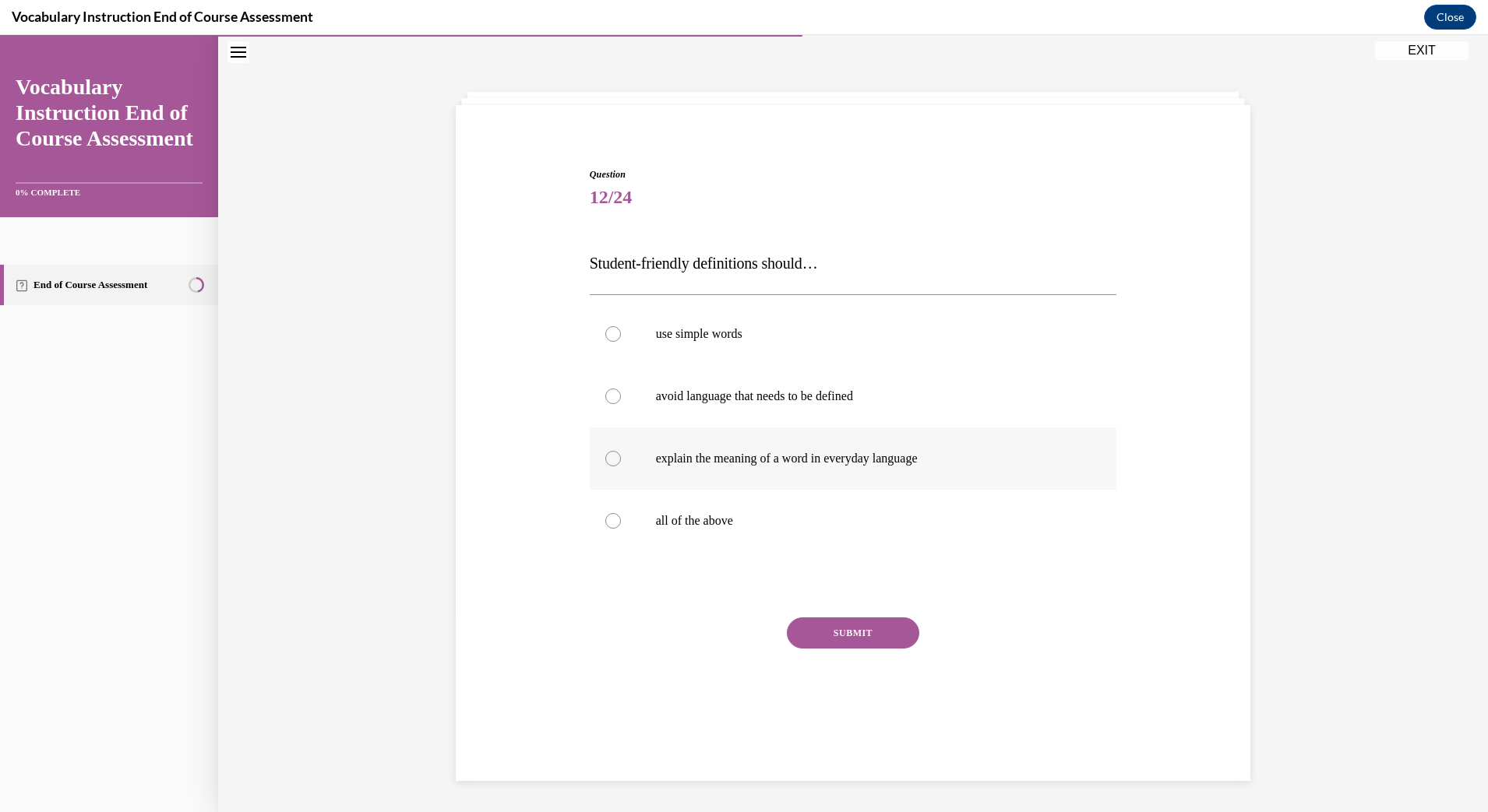
click at [791, 467] on label "explain the meaning of a word in everyday language" at bounding box center [853, 459] width 528 height 62
click at [621, 467] on input "explain the meaning of a word in everyday language" at bounding box center [613, 459] width 16 height 16
radio input "true"
click at [835, 626] on button "SUBMIT" at bounding box center [853, 632] width 132 height 31
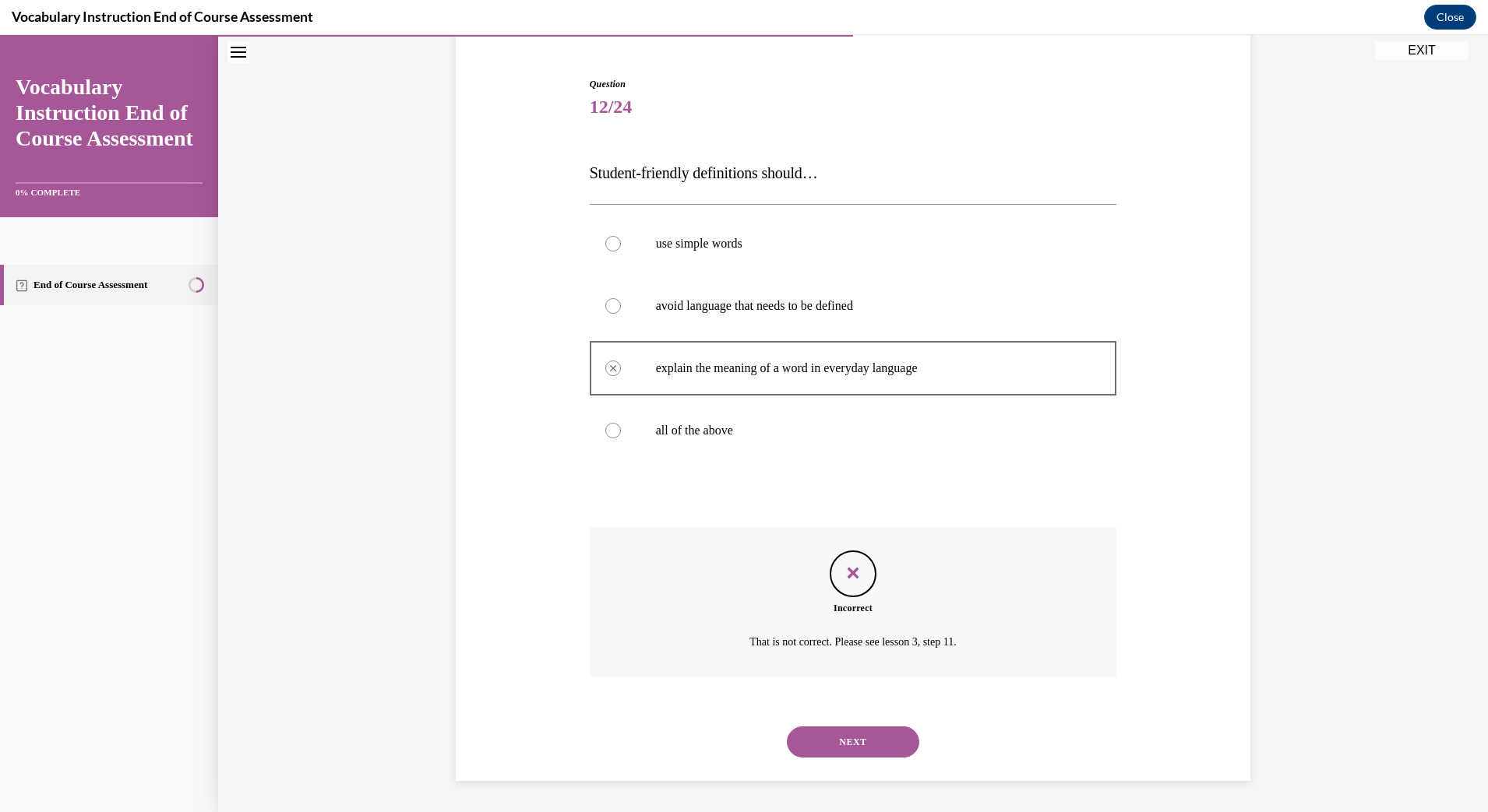
click at [852, 735] on button "NEXT" at bounding box center [853, 741] width 132 height 31
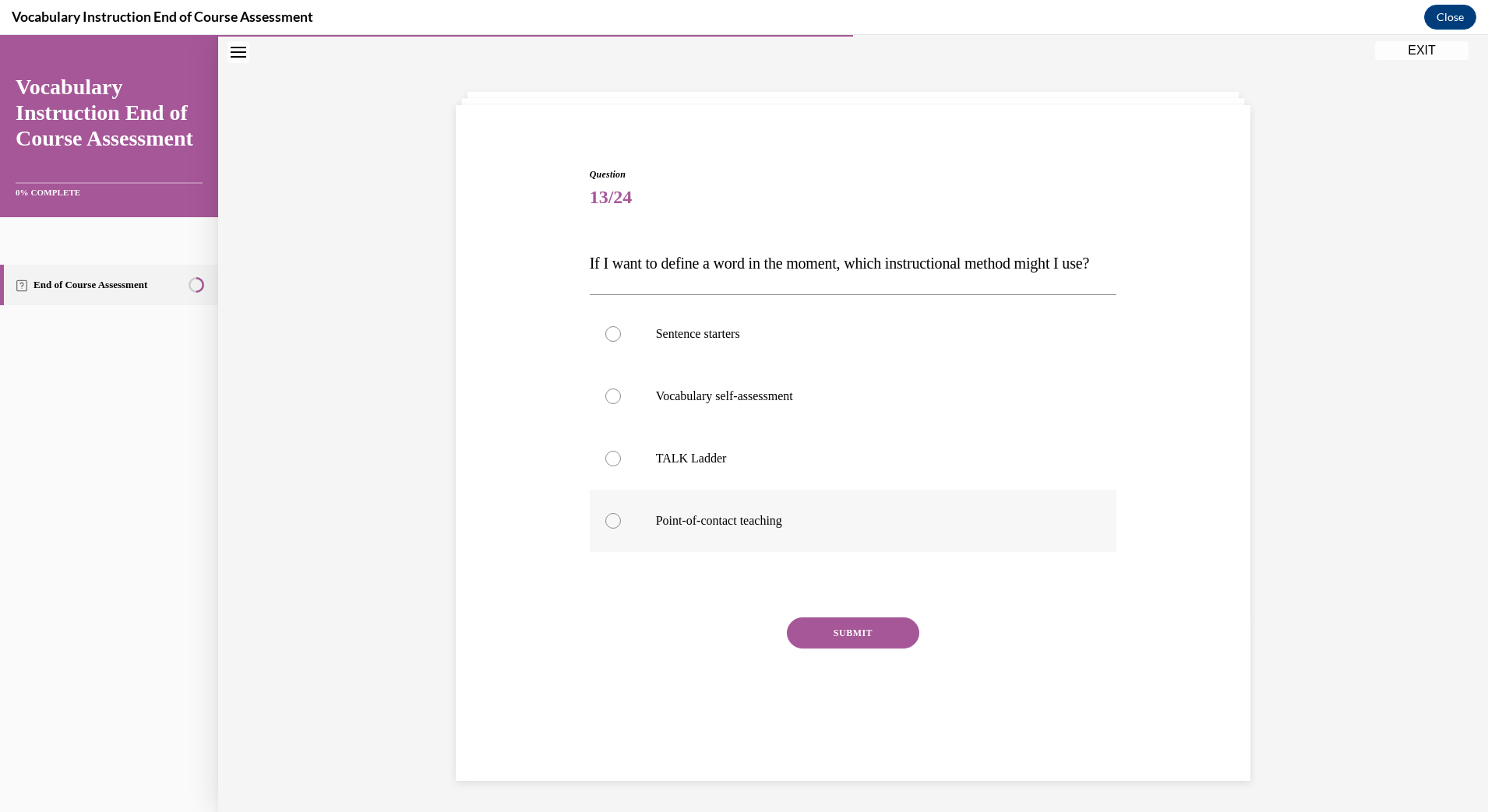
click at [637, 552] on label "Point-of-contact teaching" at bounding box center [853, 521] width 528 height 62
click at [621, 529] on input "Point-of-contact teaching" at bounding box center [613, 521] width 16 height 16
radio input "true"
click at [808, 648] on button "SUBMIT" at bounding box center [853, 632] width 132 height 31
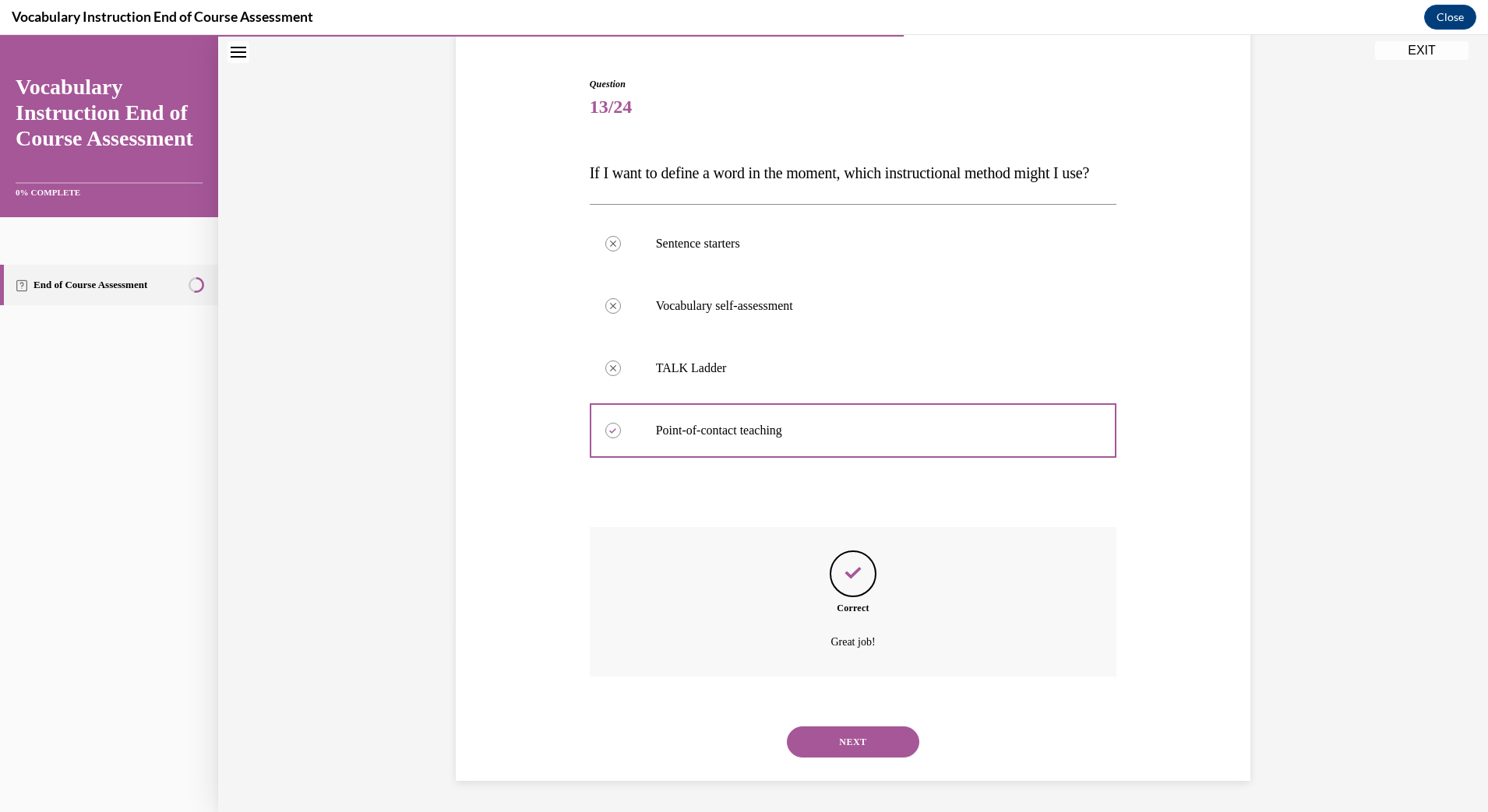
click at [846, 743] on button "NEXT" at bounding box center [853, 741] width 132 height 31
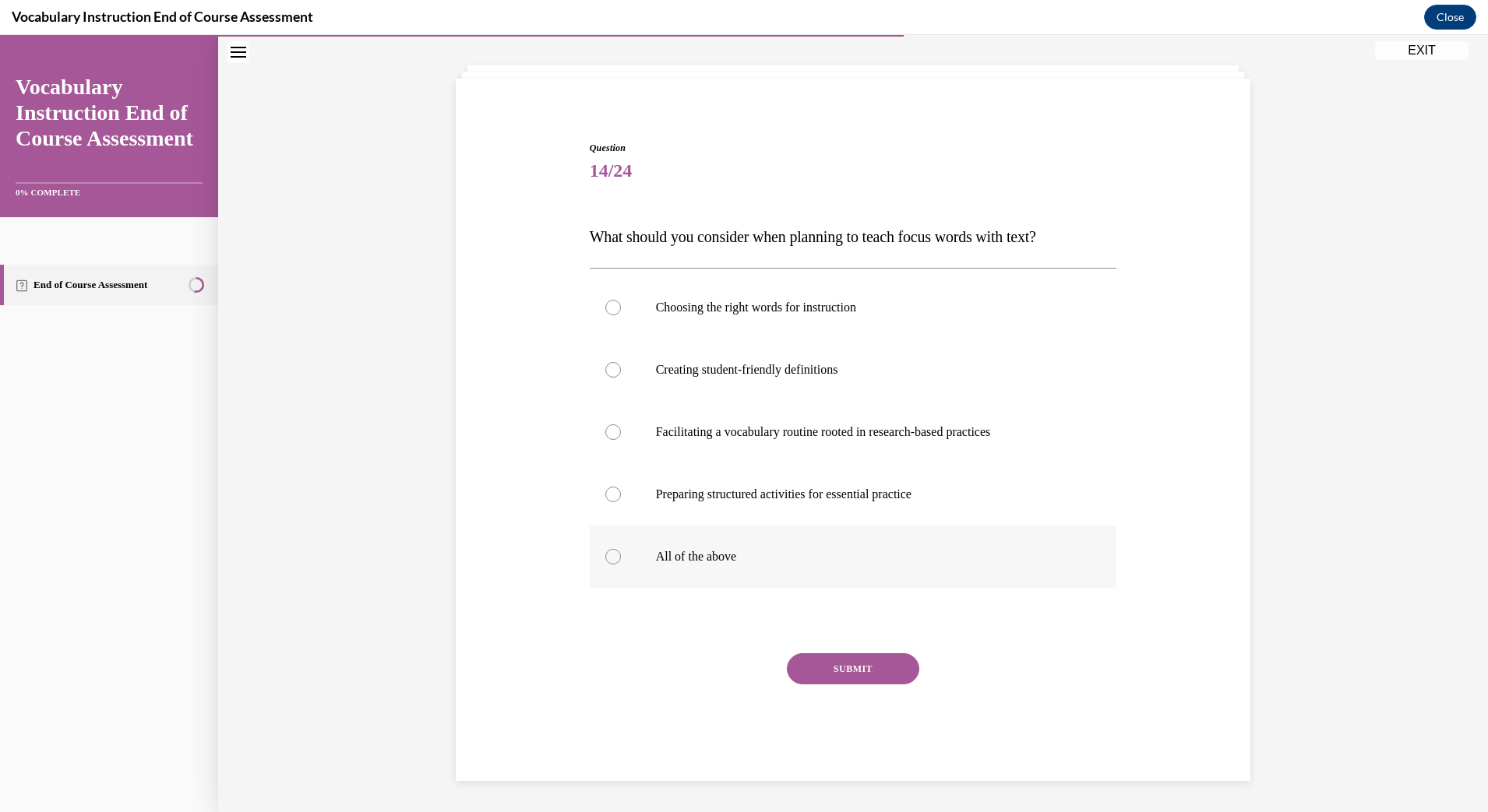
click at [697, 556] on p "All of the above" at bounding box center [867, 556] width 422 height 16
click at [621, 556] on input "All of the above" at bounding box center [613, 556] width 16 height 16
radio input "true"
click at [798, 674] on button "SUBMIT" at bounding box center [853, 668] width 132 height 31
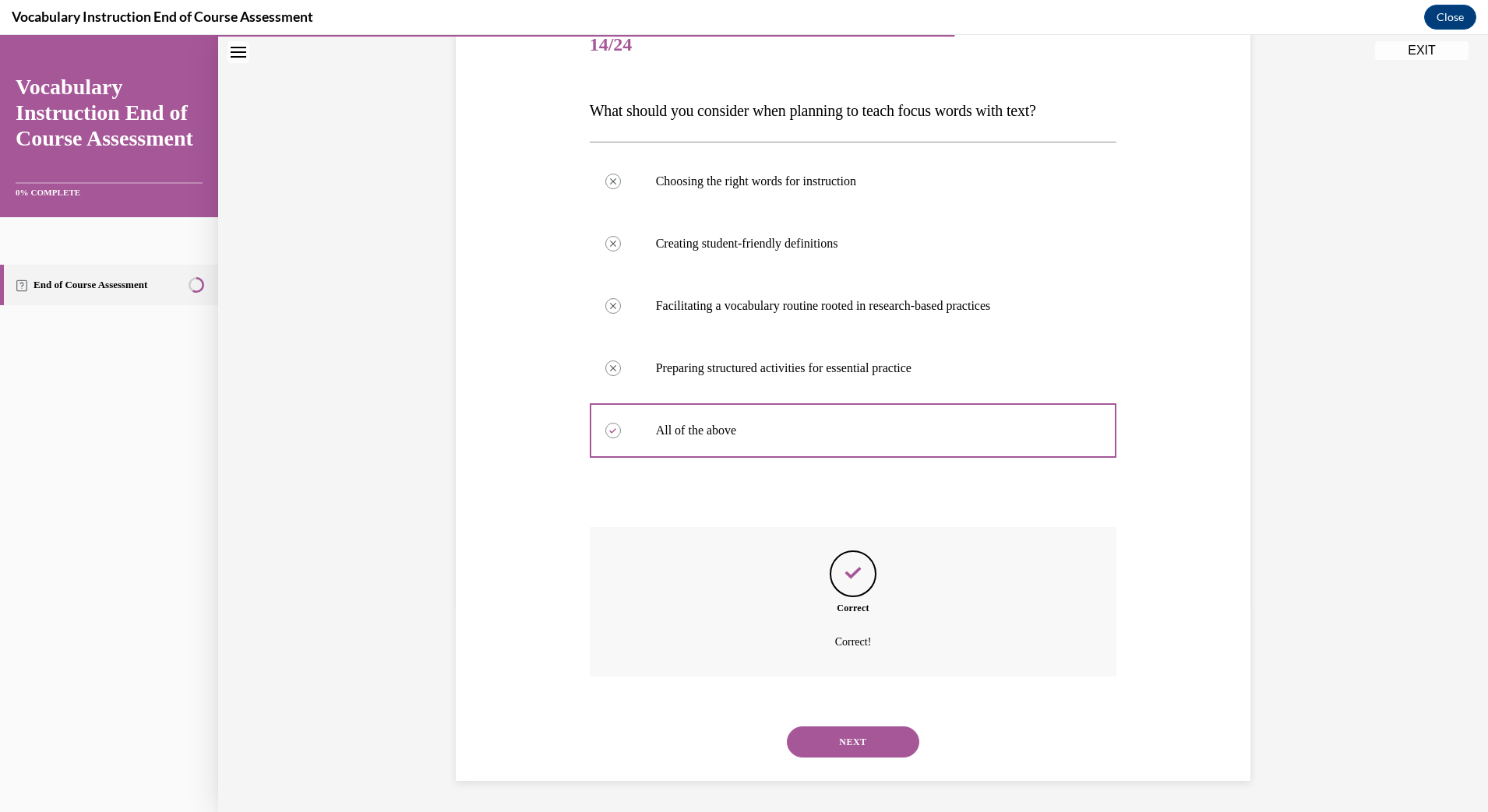
click at [846, 740] on button "NEXT" at bounding box center [853, 741] width 132 height 31
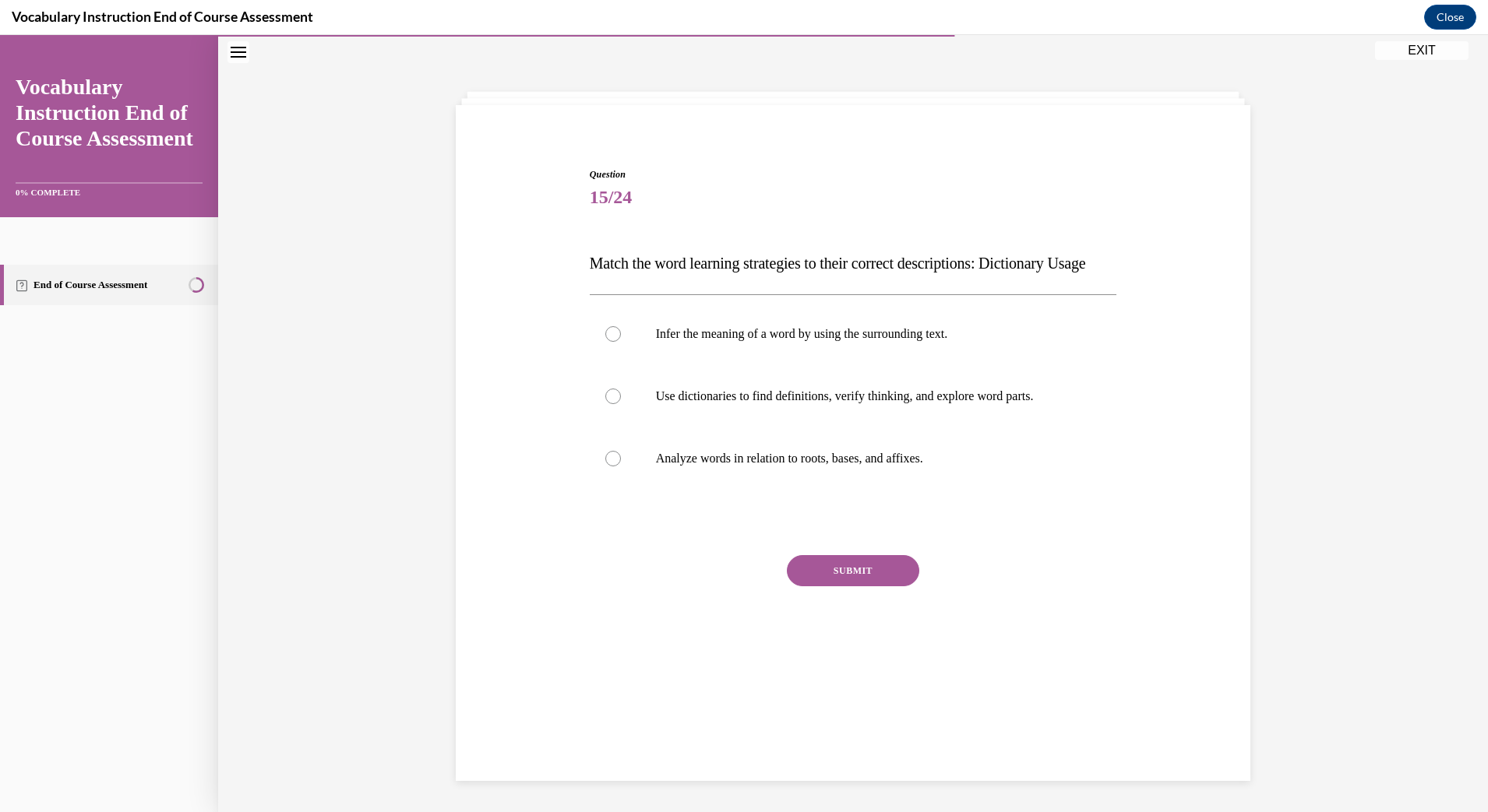
scroll to position [49, 0]
click at [813, 428] on label "Use dictionaries to find definitions, verify thinking, and explore word parts." at bounding box center [853, 396] width 528 height 62
click at [621, 405] on input "Use dictionaries to find definitions, verify thinking, and explore word parts." at bounding box center [613, 396] width 16 height 16
radio input "true"
click at [826, 586] on button "SUBMIT" at bounding box center [853, 570] width 132 height 31
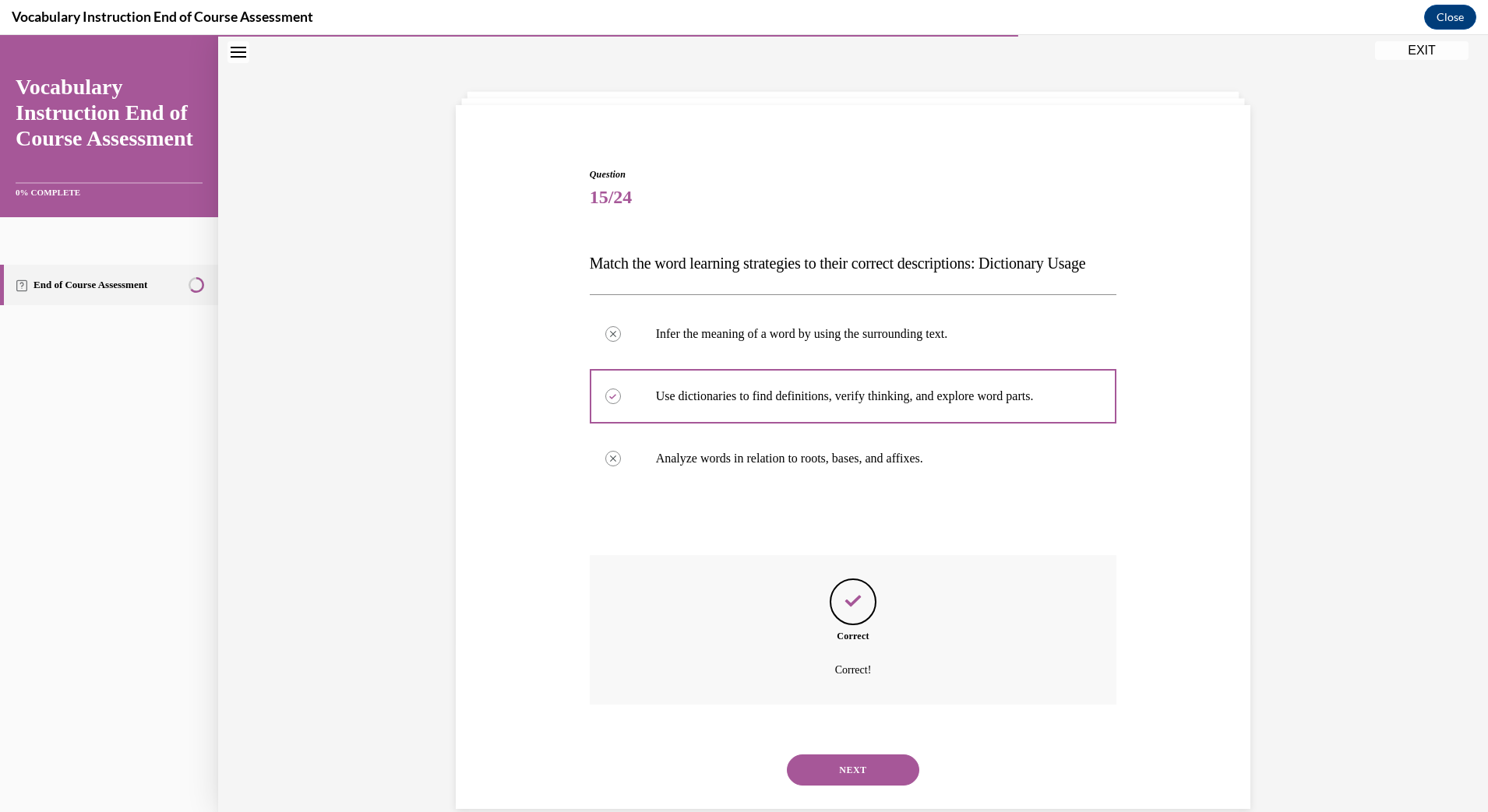
scroll to position [108, 0]
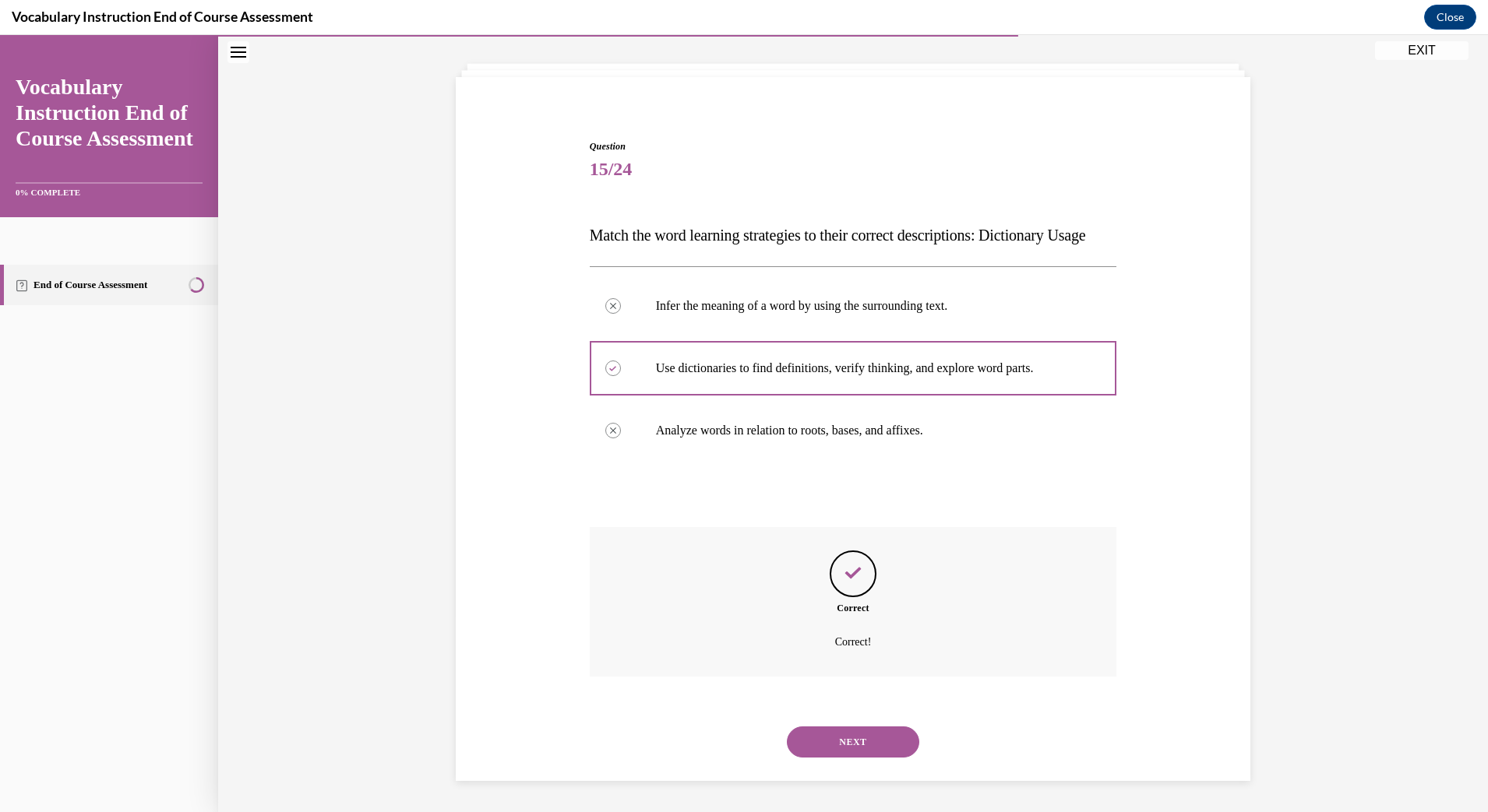
click at [850, 735] on button "NEXT" at bounding box center [853, 741] width 132 height 31
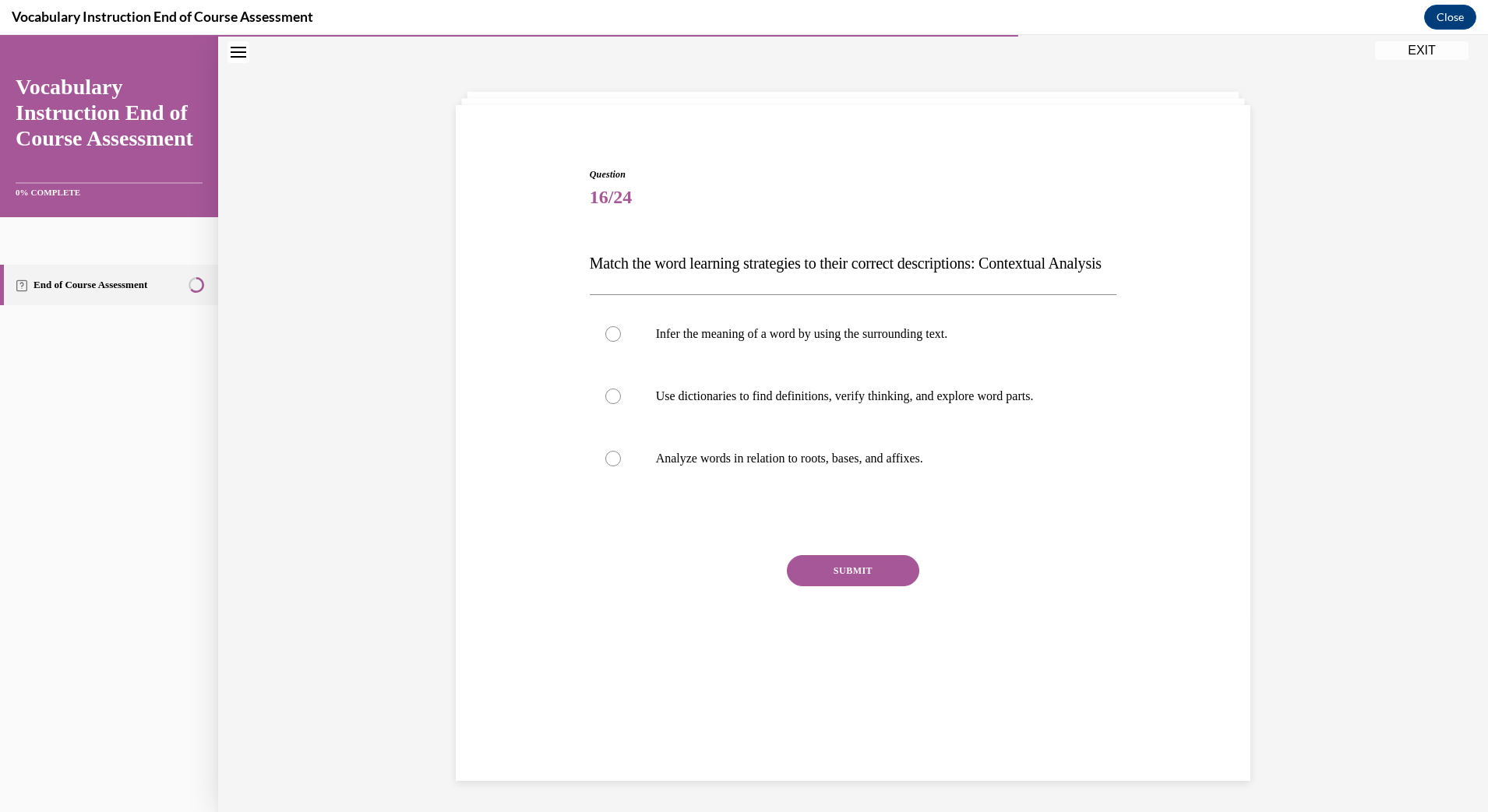
scroll to position [49, 0]
click at [792, 342] on p "Infer the meaning of a word by using the surrounding text." at bounding box center [867, 334] width 422 height 16
click at [621, 342] on input "Infer the meaning of a word by using the surrounding text." at bounding box center [613, 334] width 16 height 16
radio input "true"
click at [824, 586] on button "SUBMIT" at bounding box center [853, 570] width 132 height 31
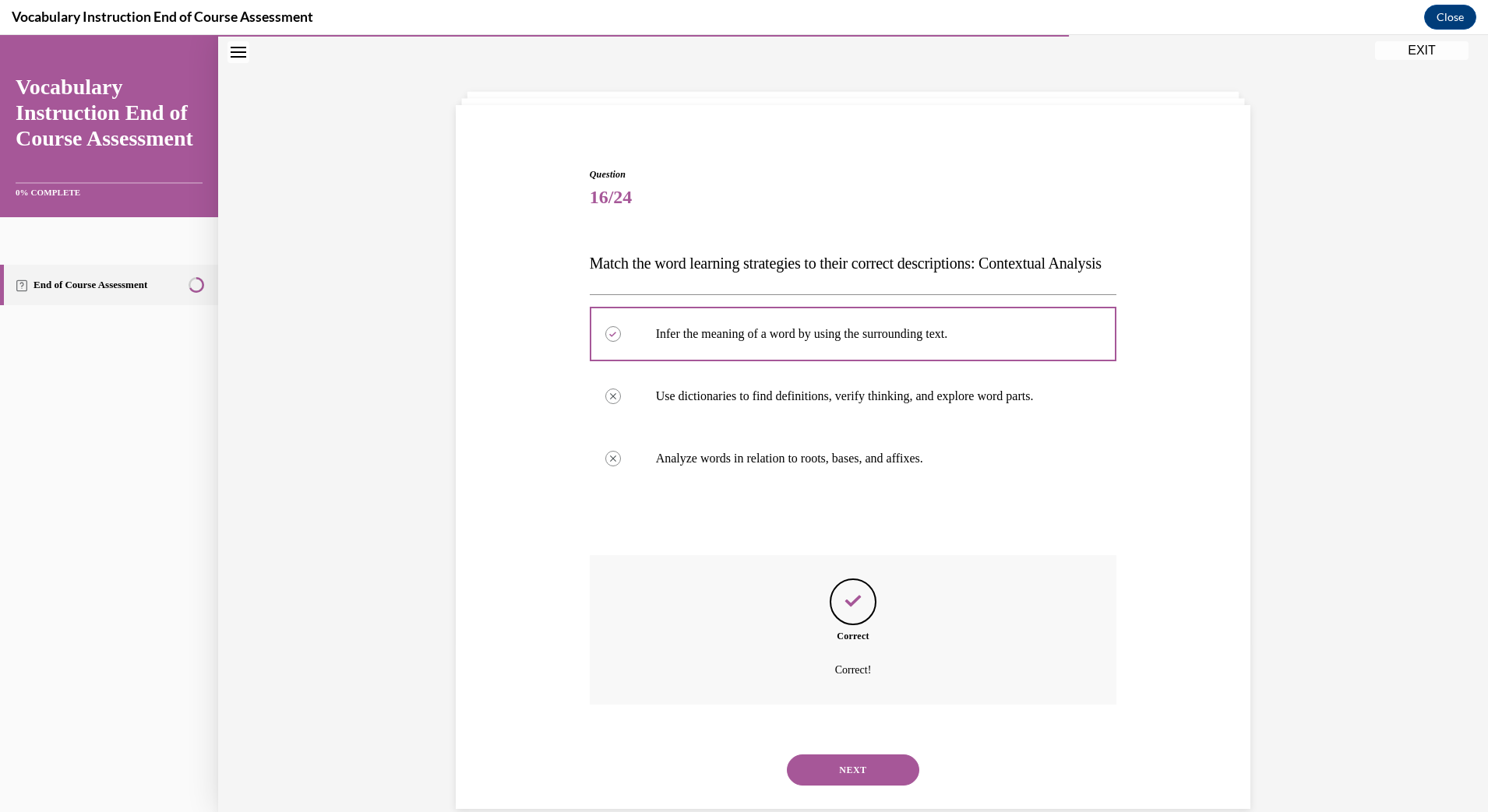
scroll to position [108, 0]
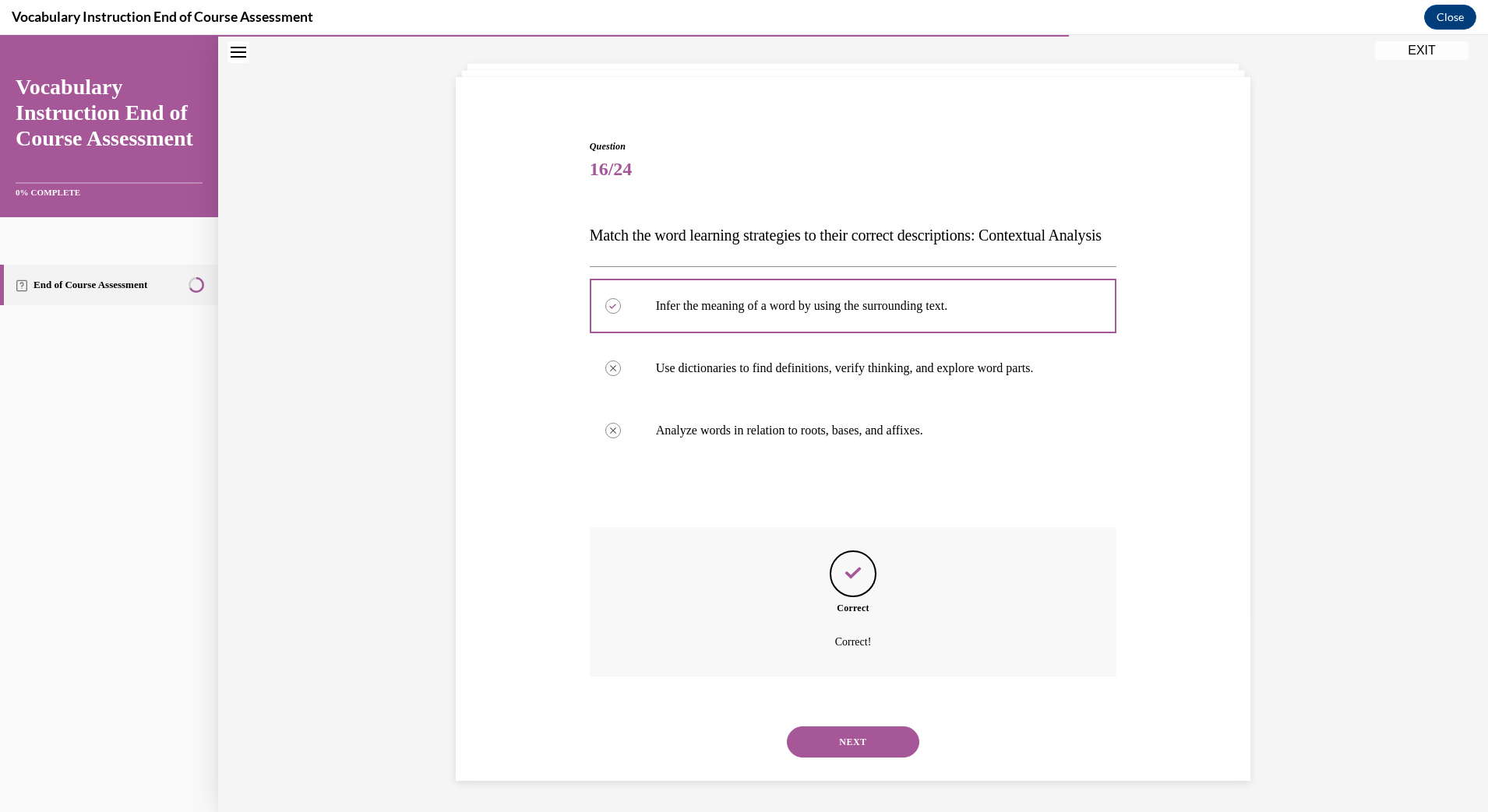
click at [833, 748] on button "NEXT" at bounding box center [853, 741] width 132 height 31
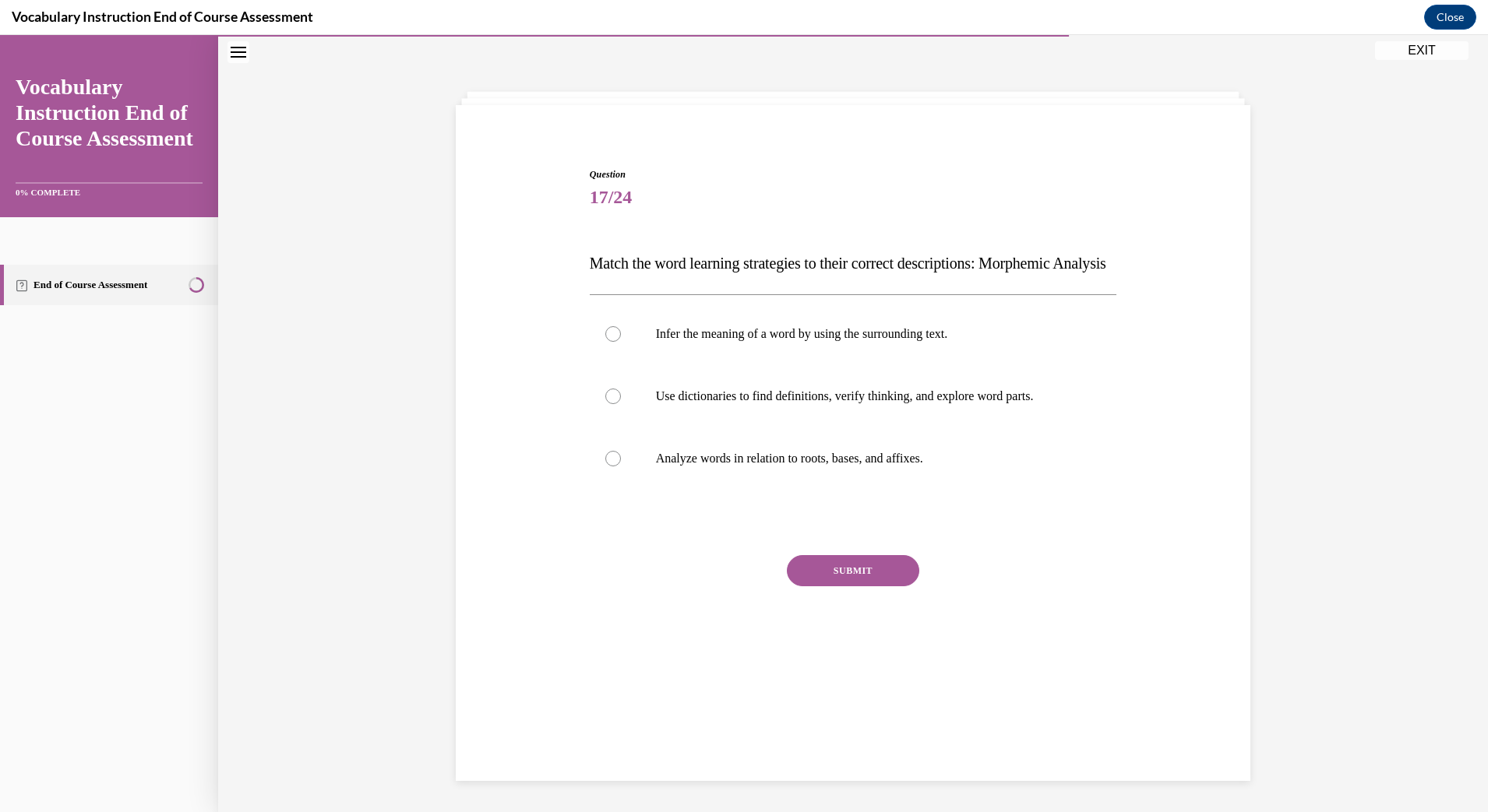
scroll to position [49, 0]
click at [725, 467] on p "Analyze words in relation to roots, bases, and affixes." at bounding box center [867, 459] width 422 height 16
click at [621, 467] on input "Analyze words in relation to roots, bases, and affixes." at bounding box center [613, 459] width 16 height 16
radio input "true"
click at [804, 586] on button "SUBMIT" at bounding box center [853, 570] width 132 height 31
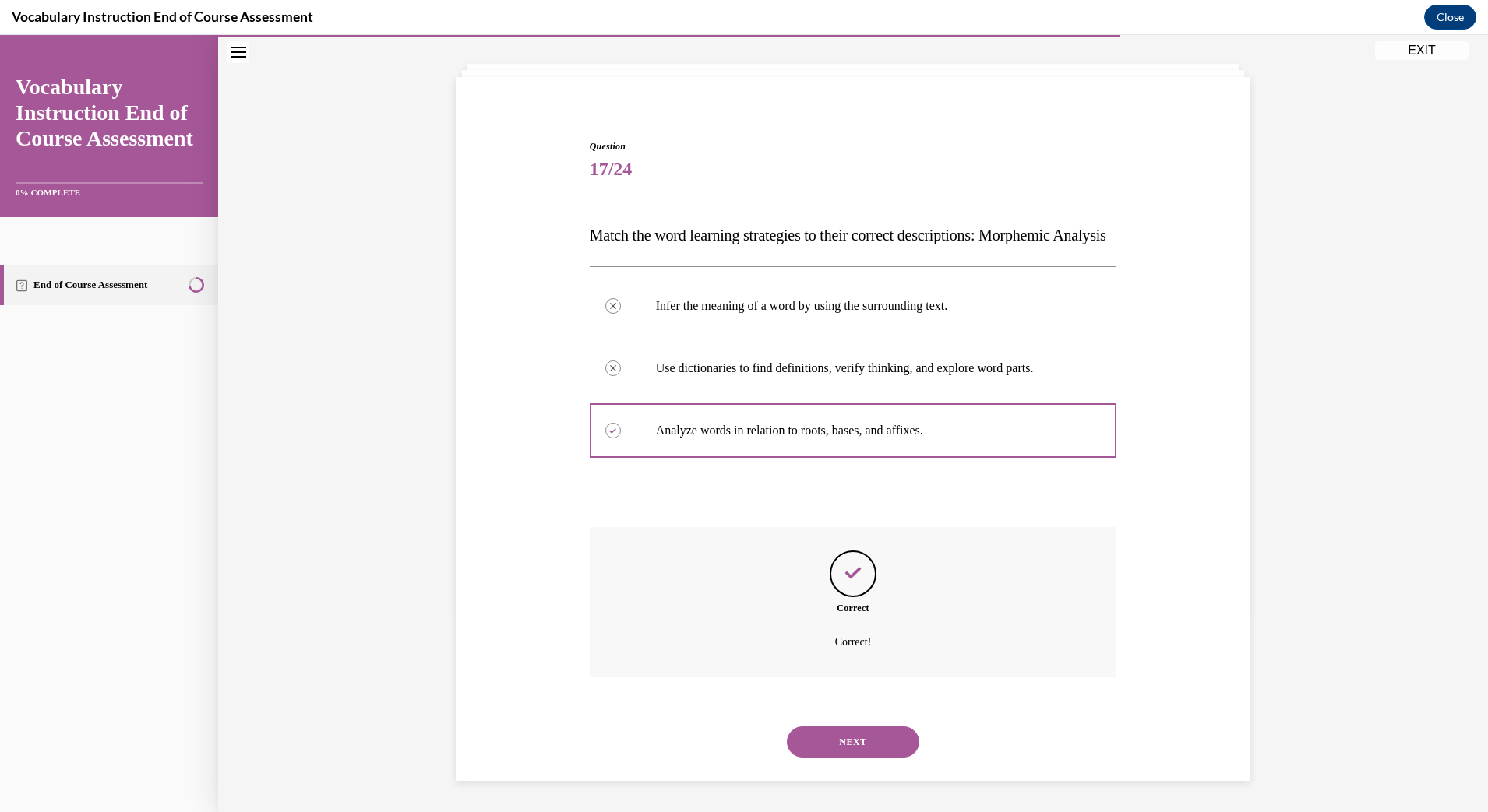
click at [831, 740] on button "NEXT" at bounding box center [853, 741] width 132 height 31
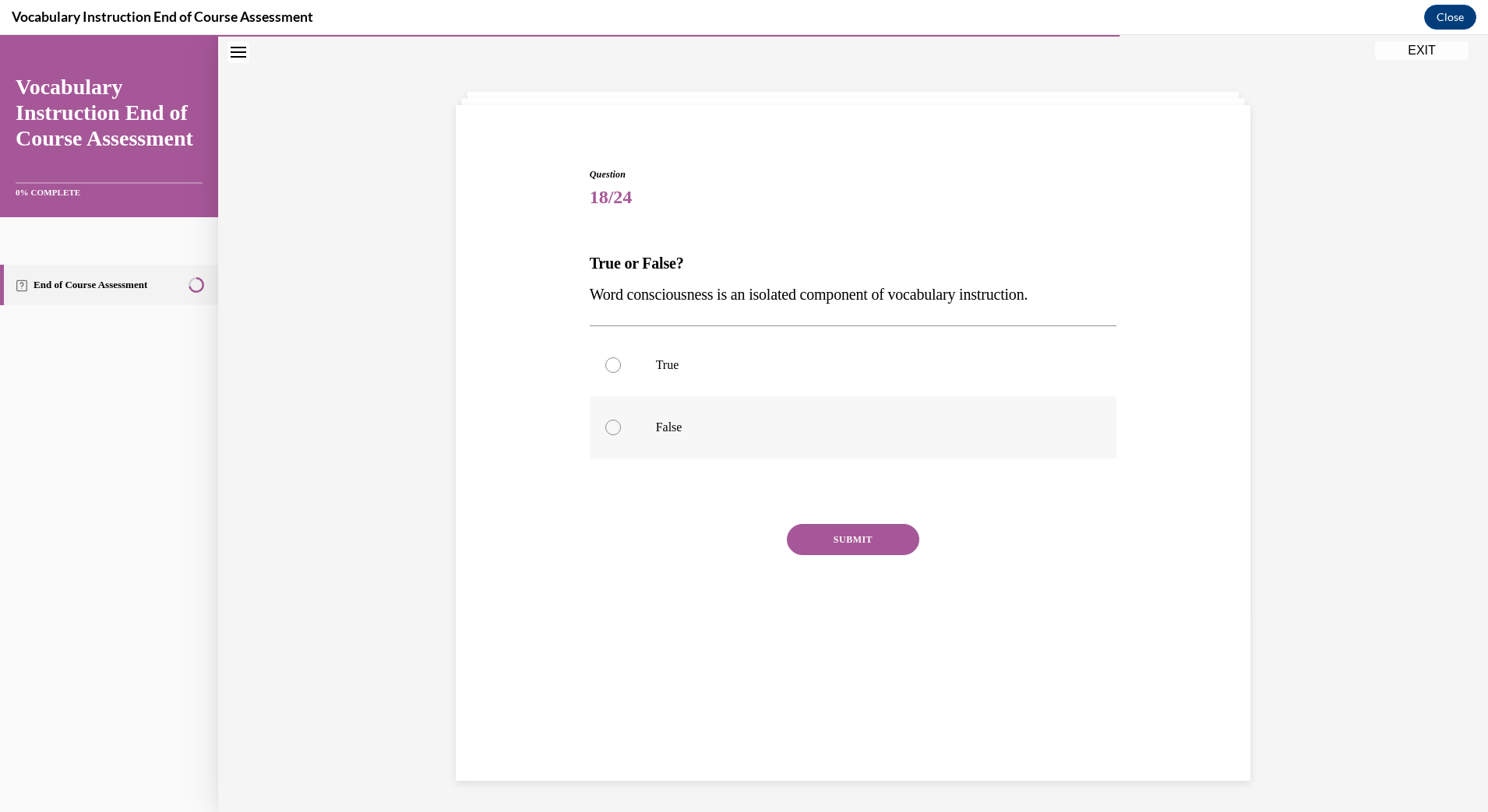
click at [672, 442] on label "False" at bounding box center [853, 427] width 528 height 62
click at [621, 435] on input "False" at bounding box center [613, 427] width 16 height 16
radio input "true"
click at [813, 542] on button "SUBMIT" at bounding box center [853, 539] width 132 height 31
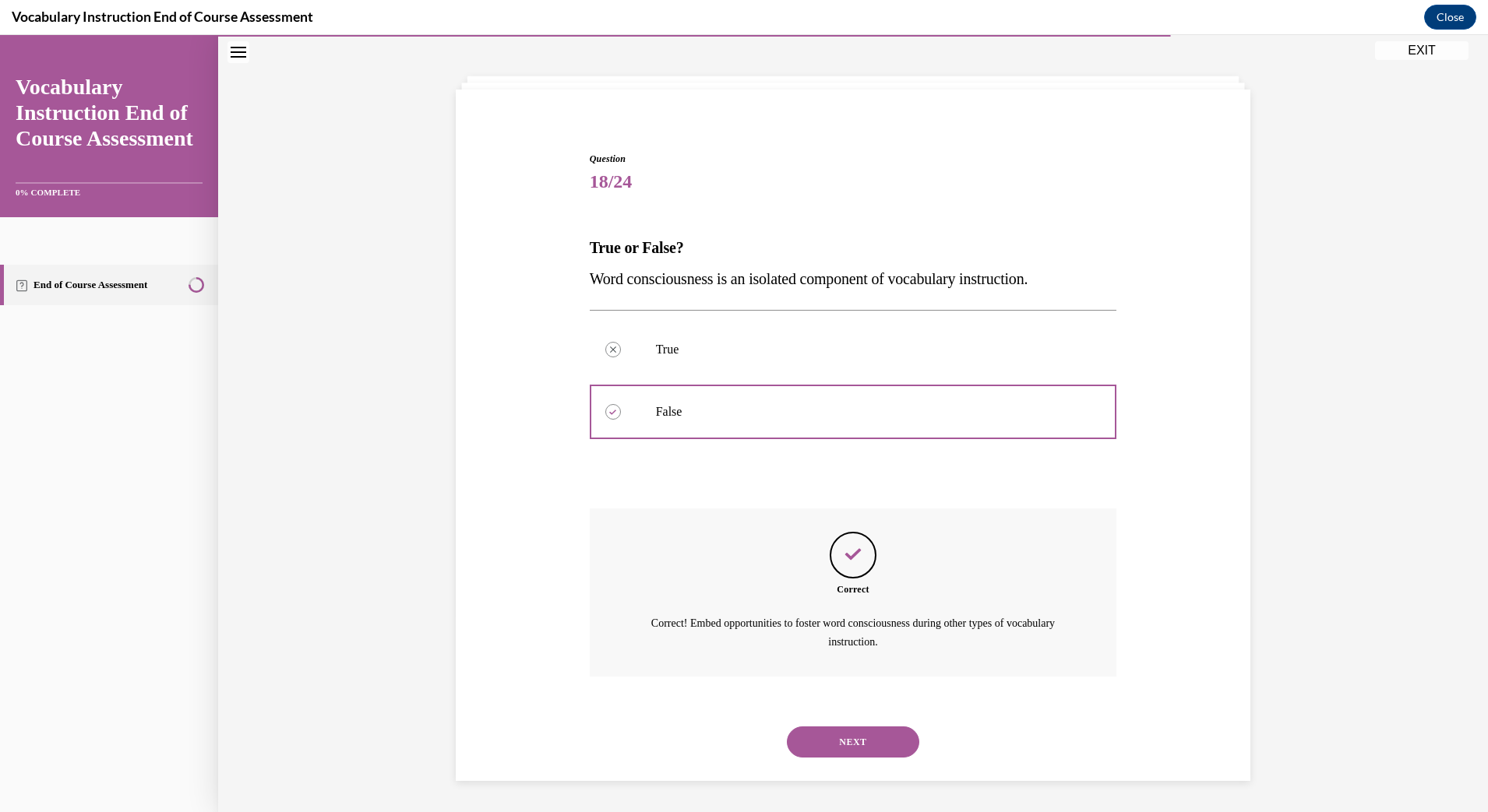
click at [862, 755] on button "NEXT" at bounding box center [853, 741] width 132 height 31
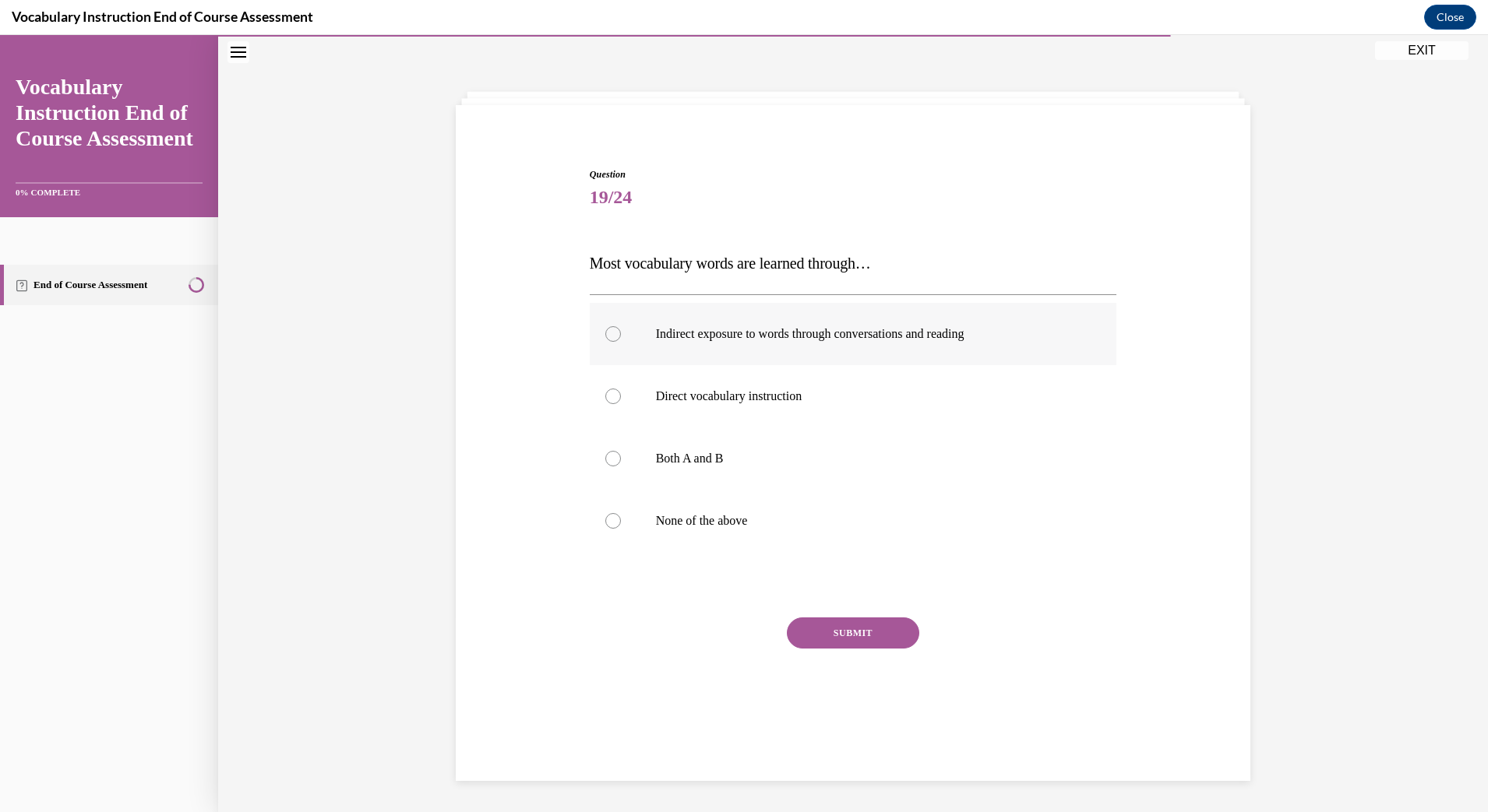
click at [692, 337] on p "Indirect exposure to words through conversations and reading" at bounding box center [867, 334] width 422 height 16
click at [621, 337] on input "Indirect exposure to words through conversations and reading" at bounding box center [613, 334] width 16 height 16
radio input "true"
click at [837, 637] on button "SUBMIT" at bounding box center [853, 632] width 132 height 31
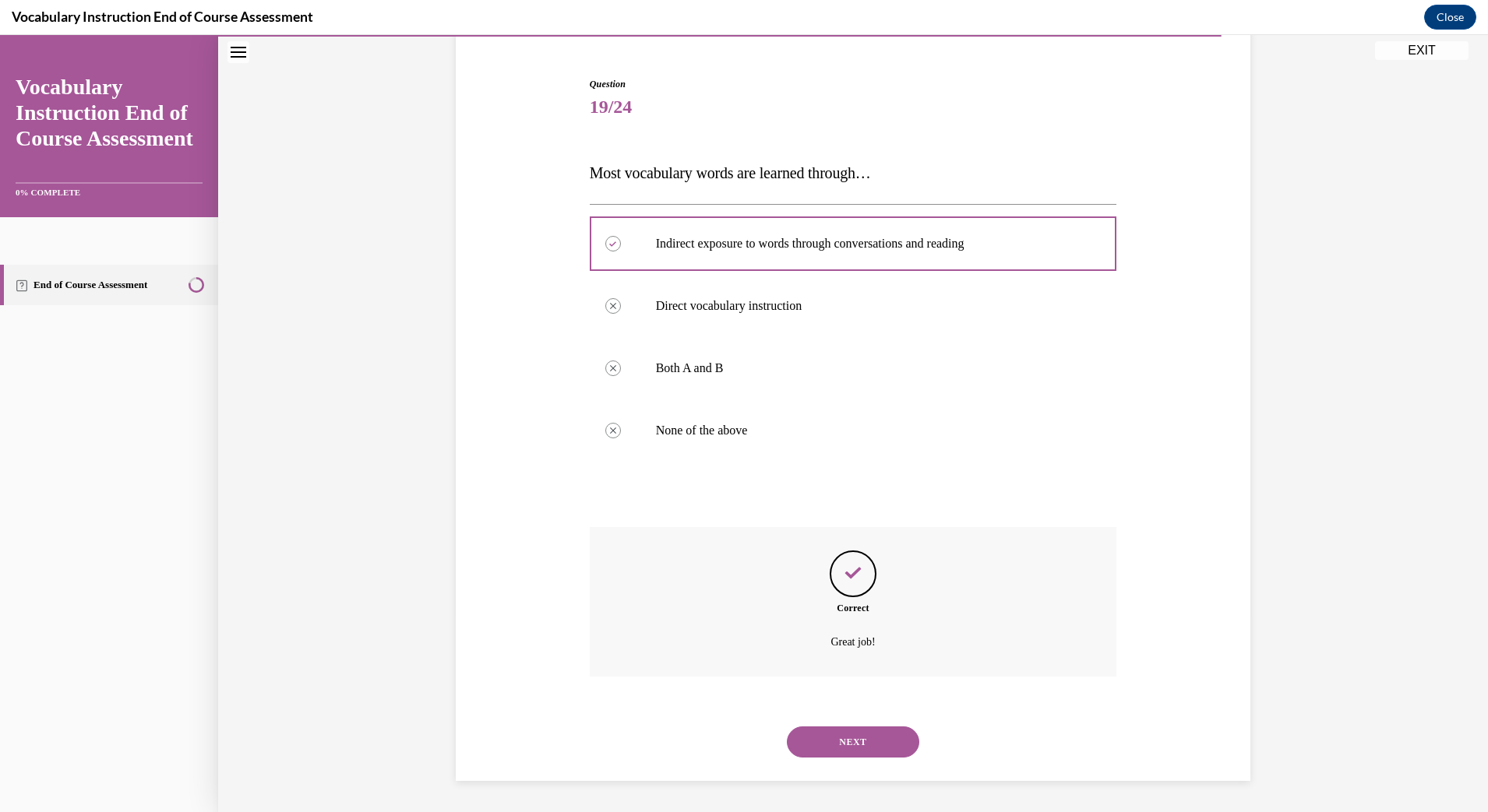
click at [840, 749] on button "NEXT" at bounding box center [853, 741] width 132 height 31
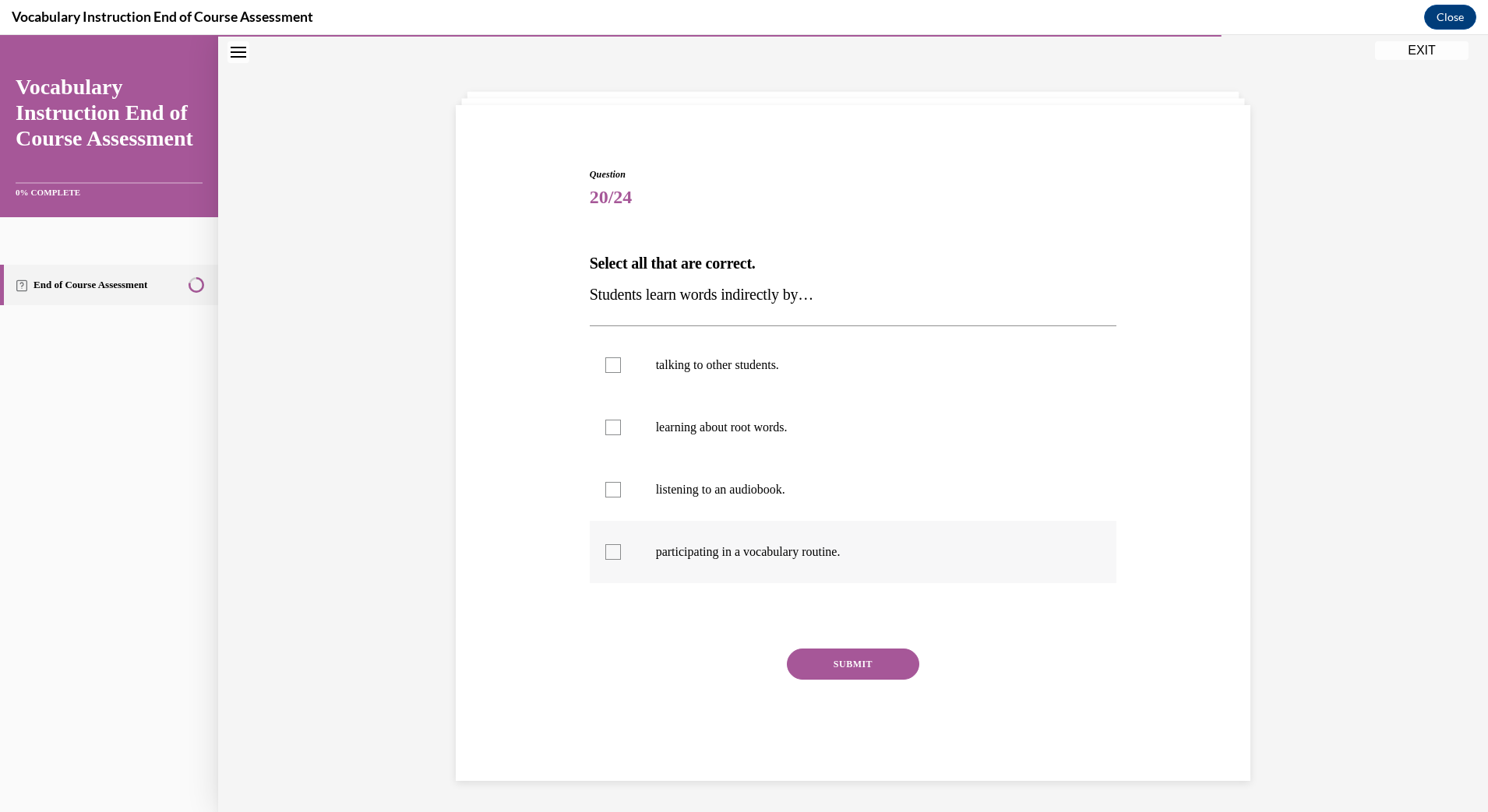
click at [606, 545] on div at bounding box center [613, 552] width 16 height 16
click at [606, 545] on input "participating in a vocabulary routine." at bounding box center [613, 552] width 16 height 16
checkbox input "true"
click at [606, 490] on div at bounding box center [613, 489] width 16 height 16
click at [606, 490] on input "listening to an audiobook." at bounding box center [613, 489] width 16 height 16
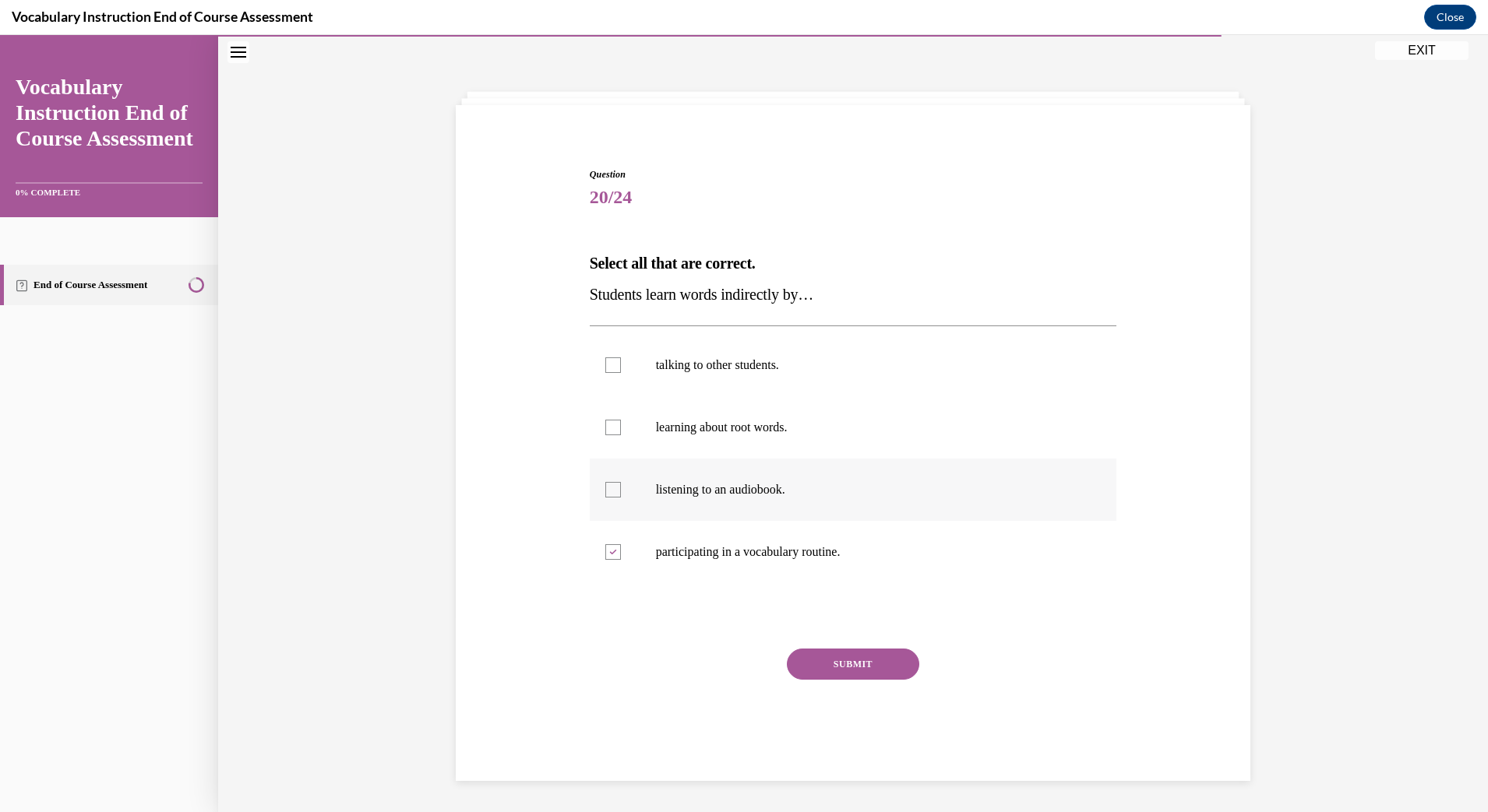
checkbox input "true"
click at [597, 420] on label "learning about root words." at bounding box center [853, 427] width 528 height 62
click at [606, 420] on input "learning about root words." at bounding box center [613, 427] width 16 height 16
checkbox input "true"
click at [608, 353] on label "talking to other students." at bounding box center [853, 365] width 528 height 62
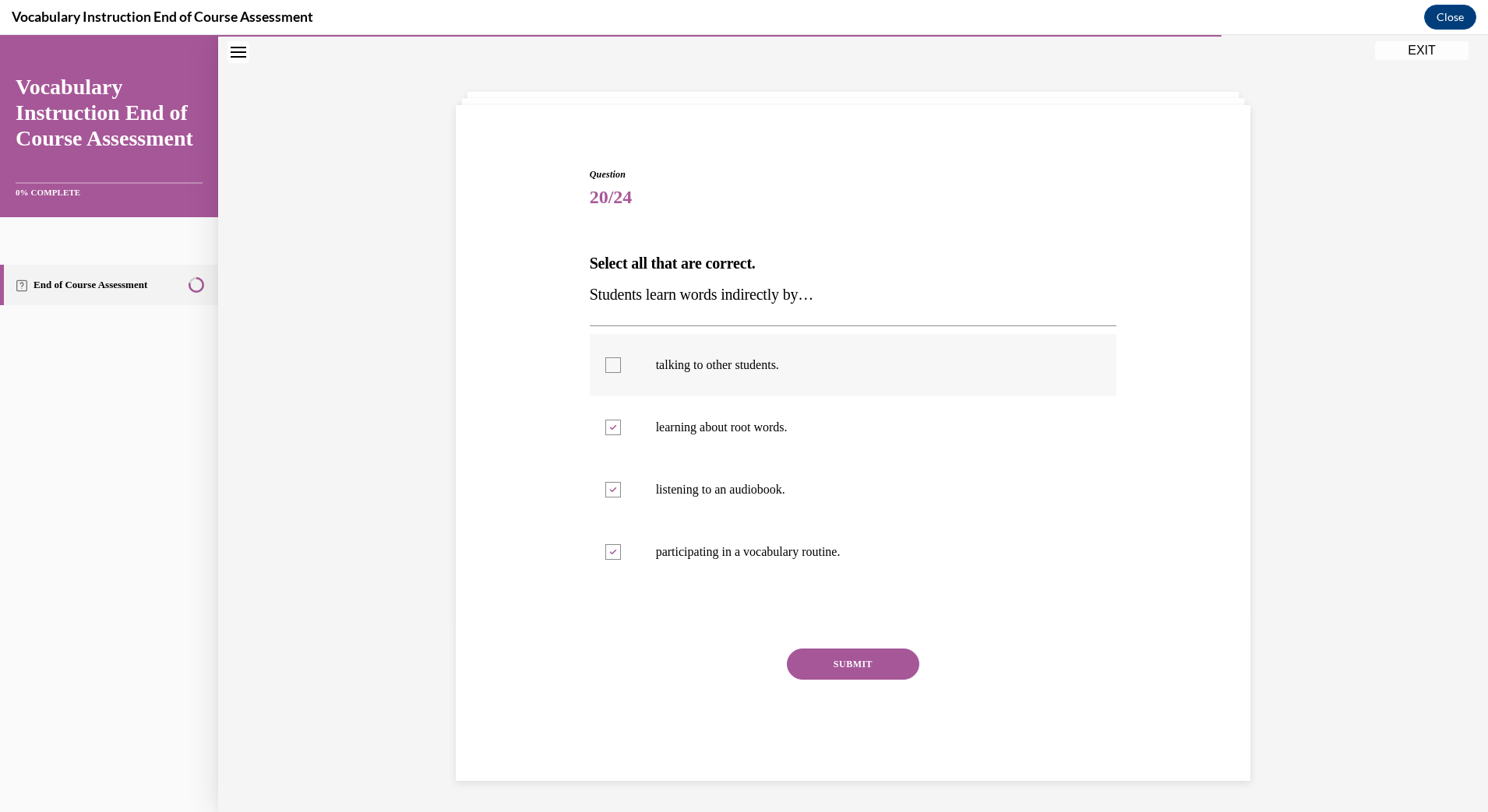
click at [608, 357] on input "talking to other students." at bounding box center [613, 365] width 16 height 16
checkbox input "true"
click at [825, 665] on button "SUBMIT" at bounding box center [853, 663] width 132 height 31
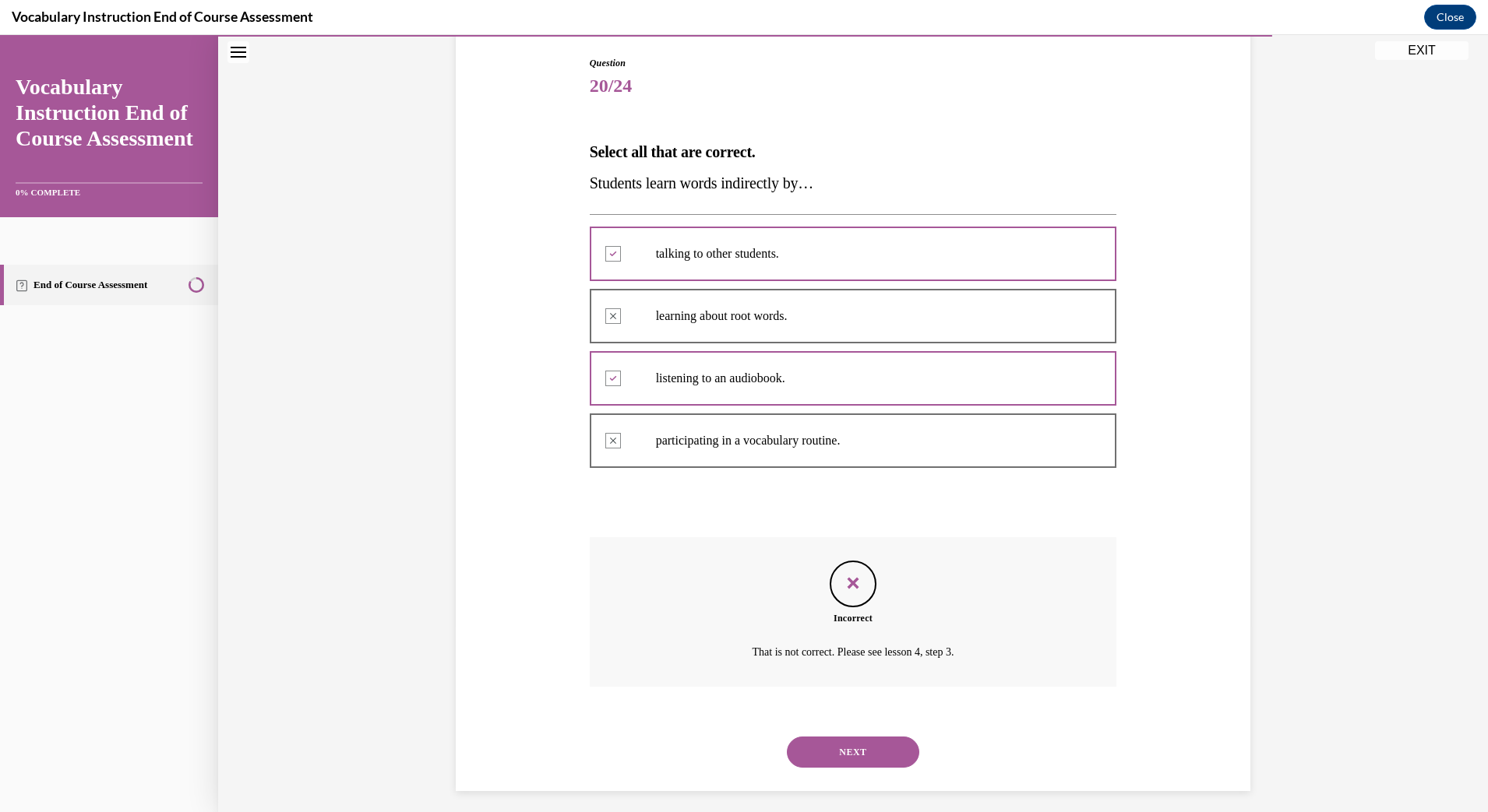
scroll to position [170, 0]
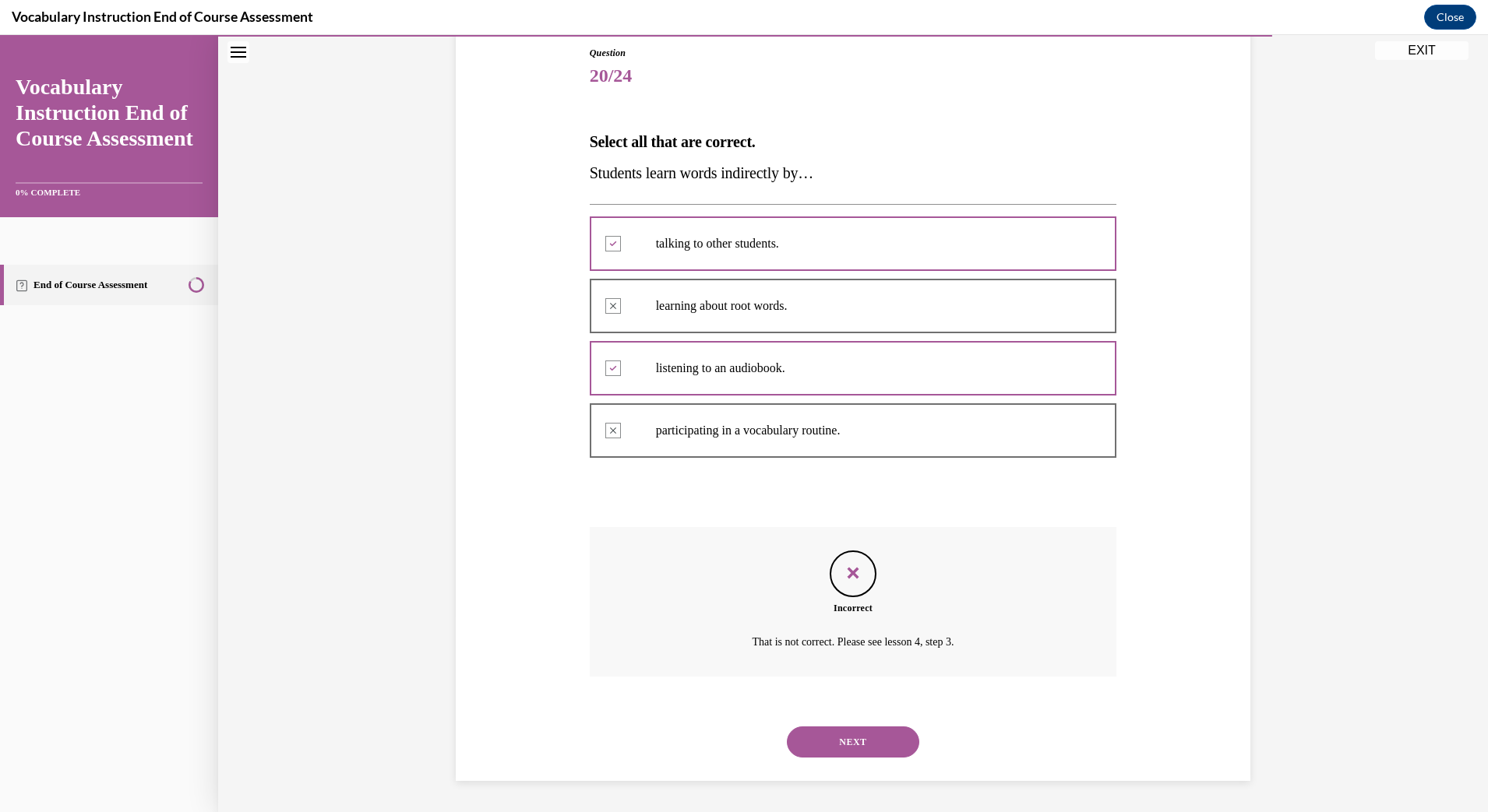
click at [836, 745] on button "NEXT" at bounding box center [853, 741] width 132 height 31
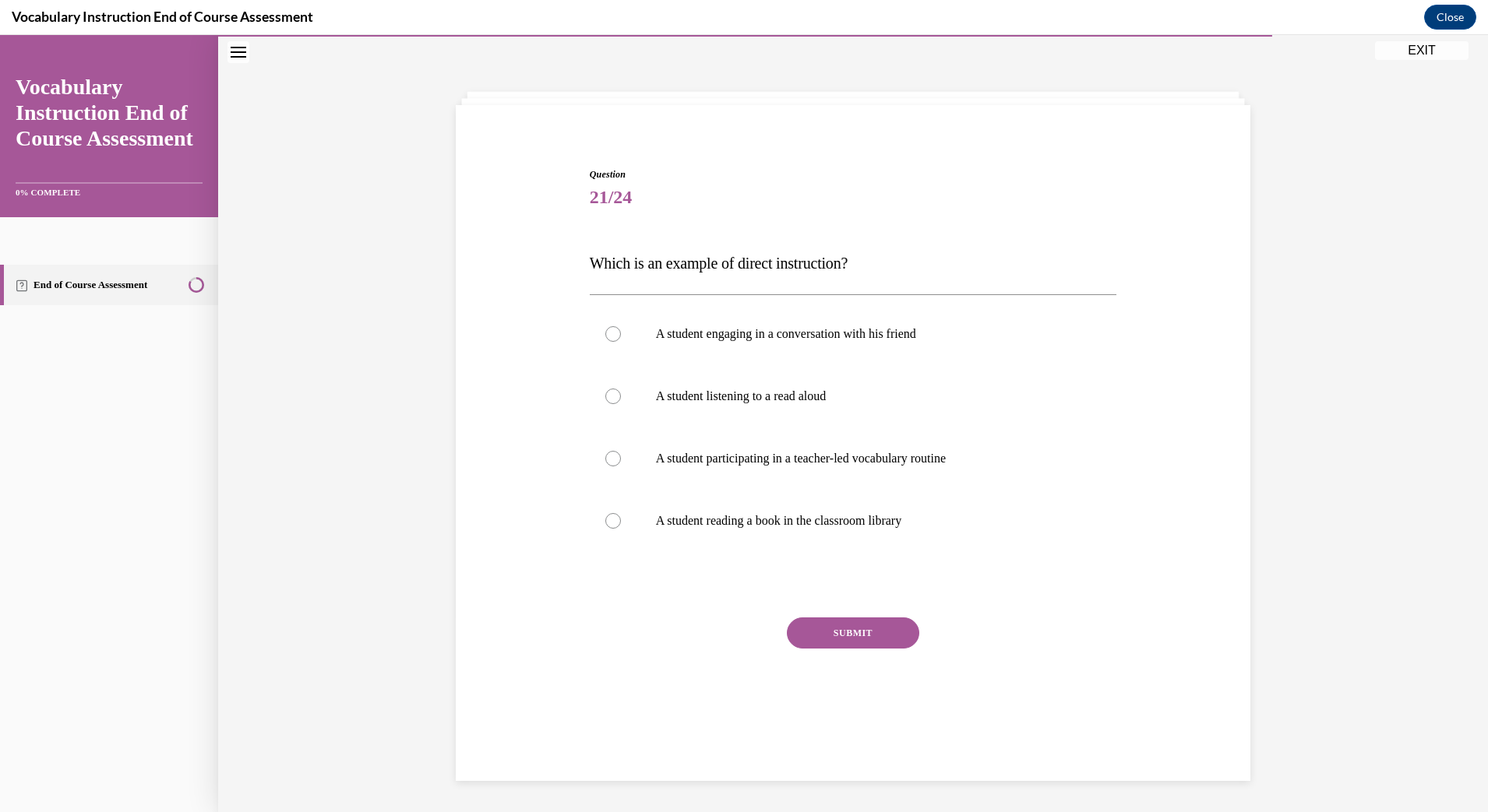
scroll to position [49, 0]
click at [713, 459] on p "A student participating in a teacher-led vocabulary routine" at bounding box center [867, 459] width 422 height 16
click at [621, 459] on input "A student participating in a teacher-led vocabulary routine" at bounding box center [613, 459] width 16 height 16
radio input "true"
click at [844, 655] on div "SUBMIT" at bounding box center [853, 657] width 528 height 78
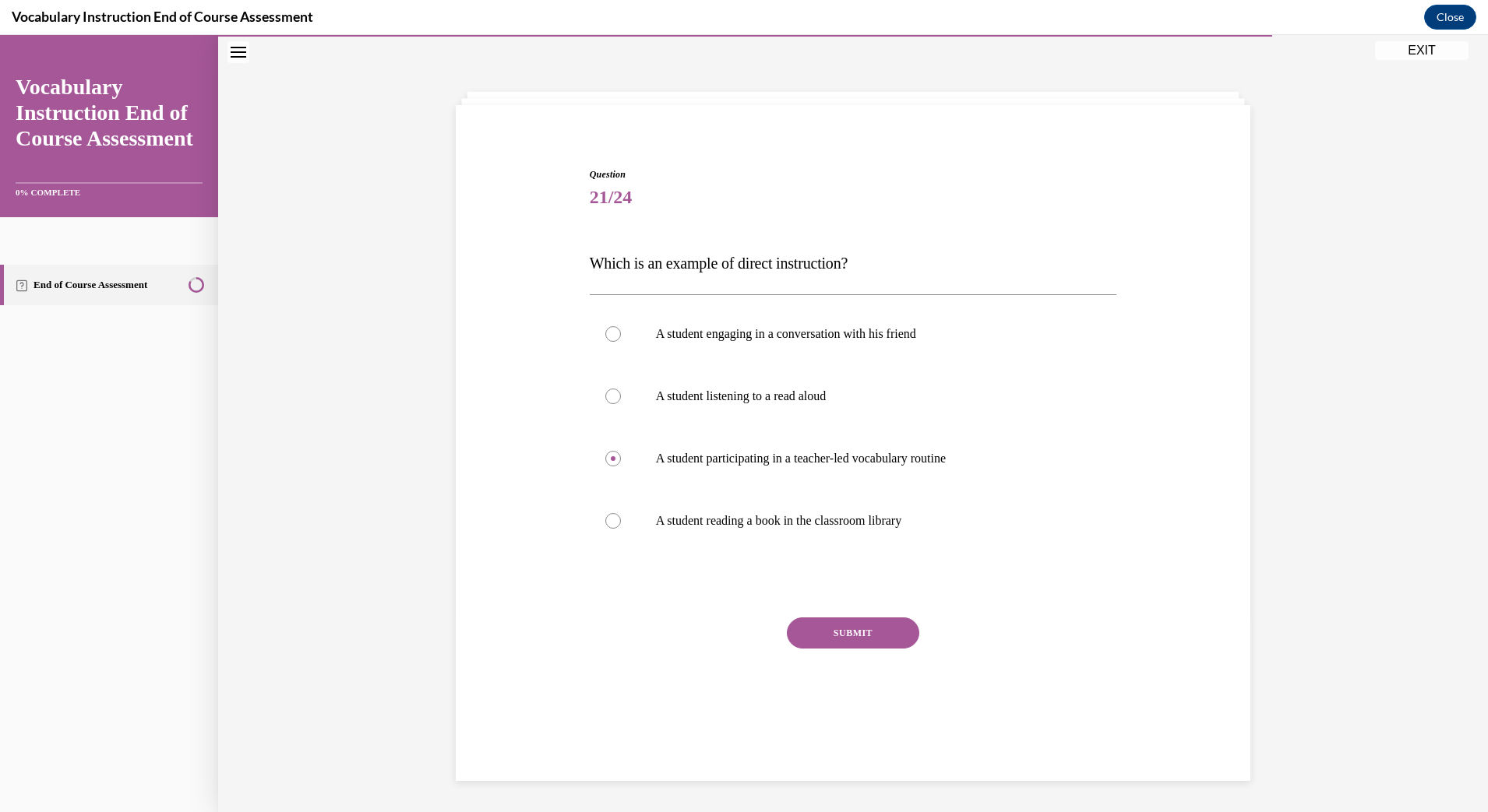
click at [841, 643] on button "SUBMIT" at bounding box center [853, 632] width 132 height 31
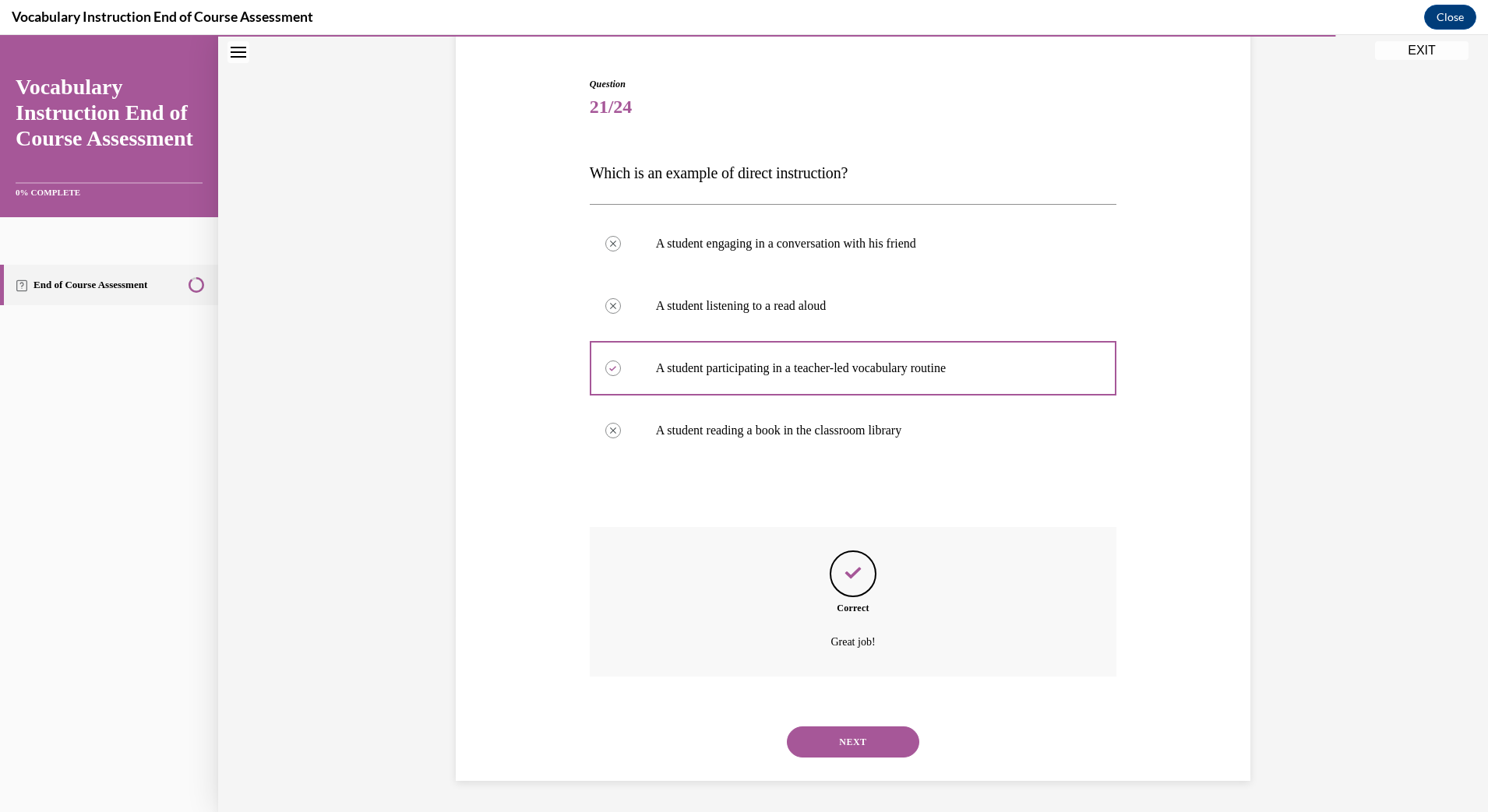
click at [841, 740] on button "NEXT" at bounding box center [853, 741] width 132 height 31
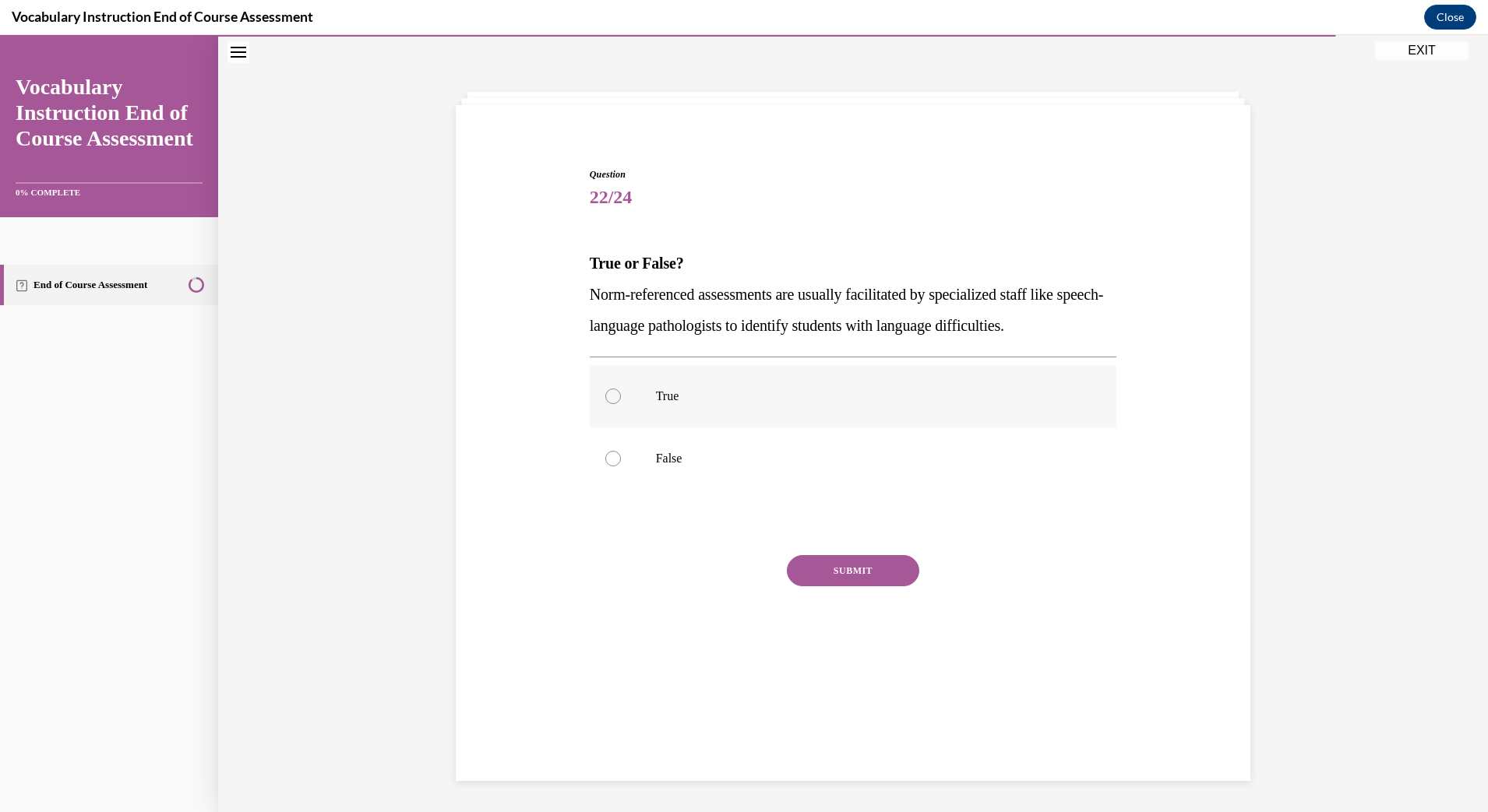
click at [632, 400] on label "True" at bounding box center [853, 396] width 528 height 62
click at [621, 400] on input "True" at bounding box center [613, 396] width 16 height 16
radio input "true"
click at [822, 552] on div "Question 22/24 True or False? Norm-referenced assessments are usually facilitat…" at bounding box center [853, 425] width 528 height 515
click at [822, 562] on button "SUBMIT" at bounding box center [853, 570] width 132 height 31
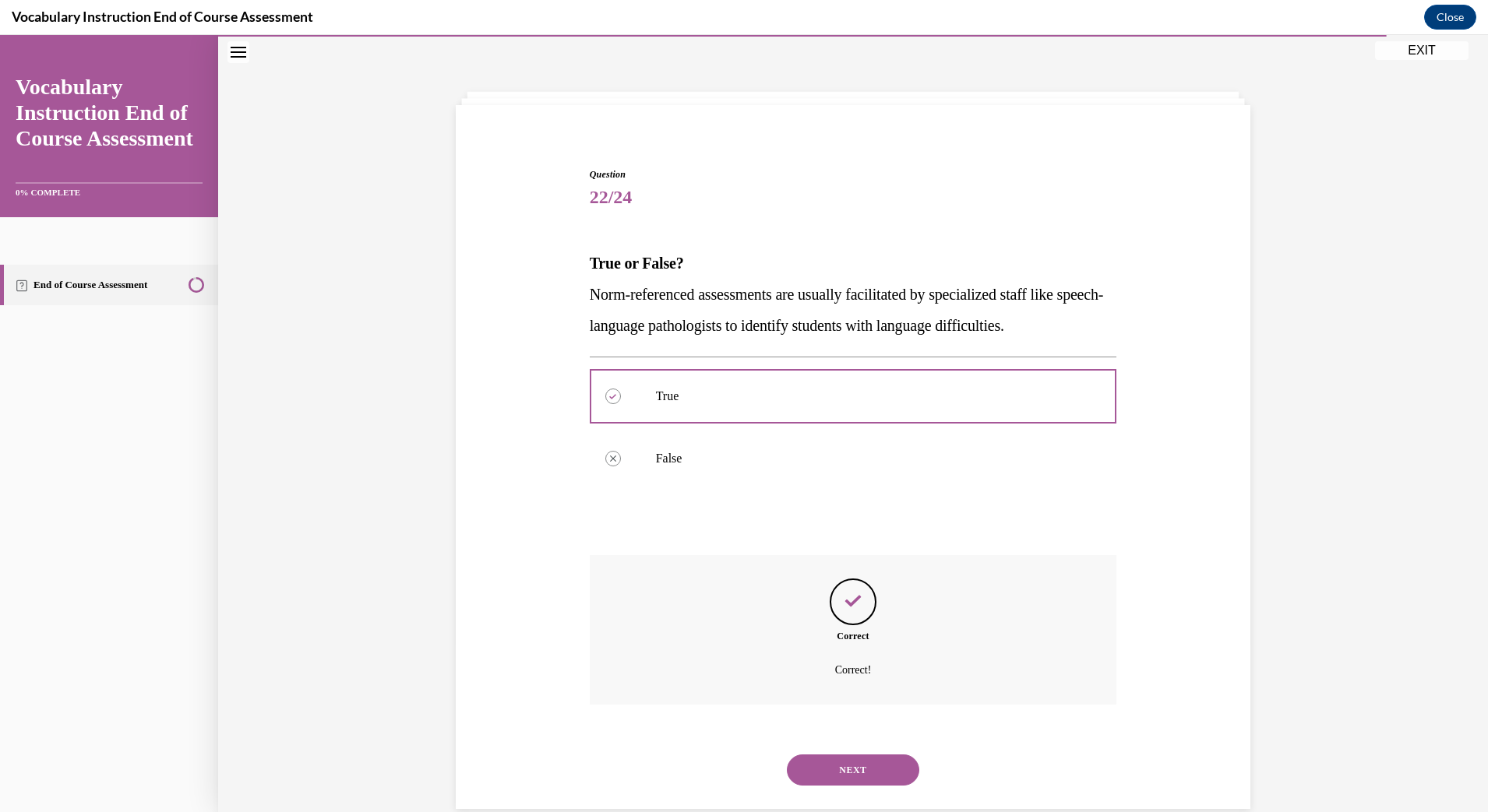
scroll to position [77, 0]
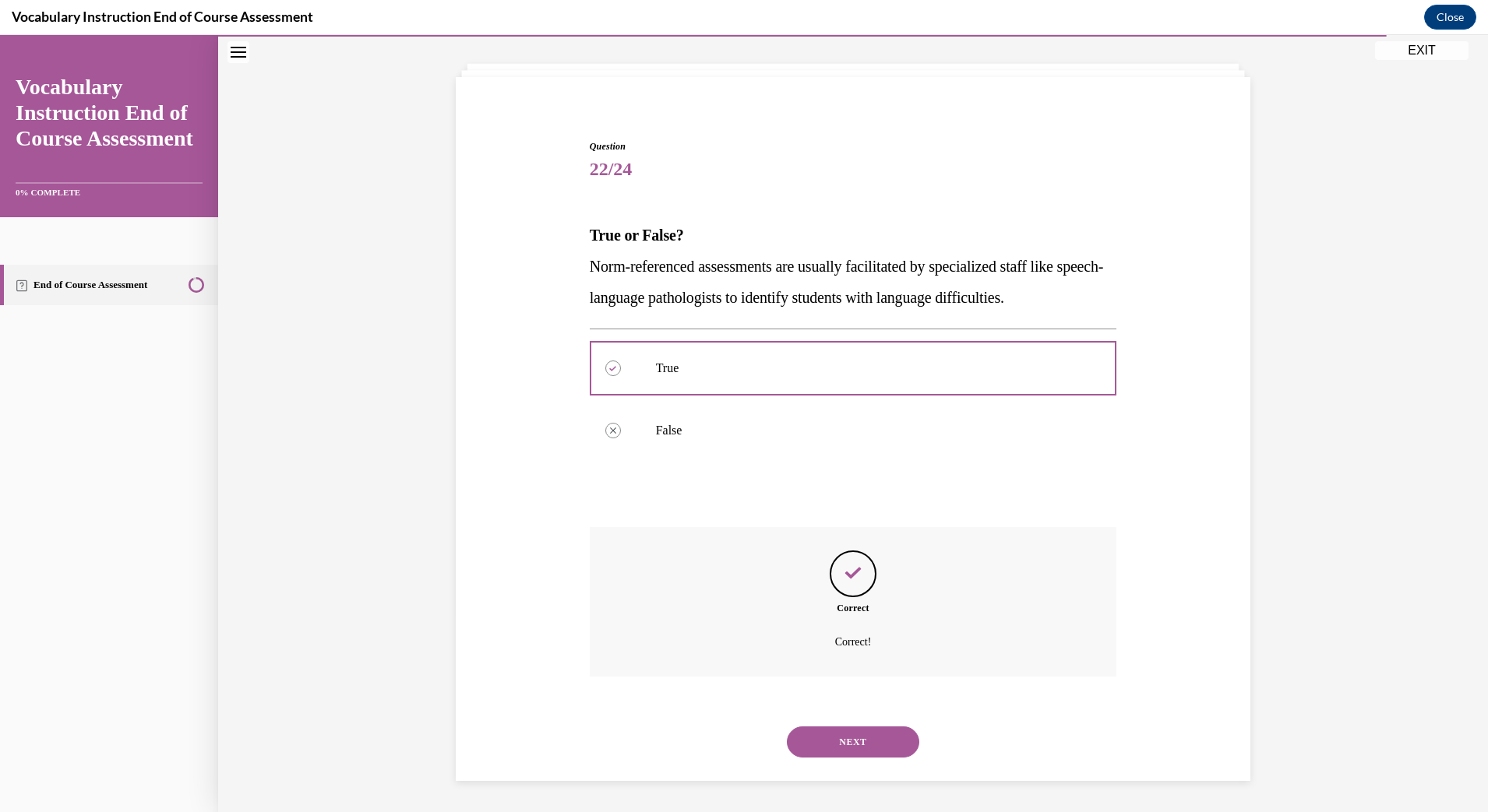
click at [826, 725] on div "NEXT" at bounding box center [853, 741] width 528 height 62
click at [826, 741] on button "NEXT" at bounding box center [853, 741] width 132 height 31
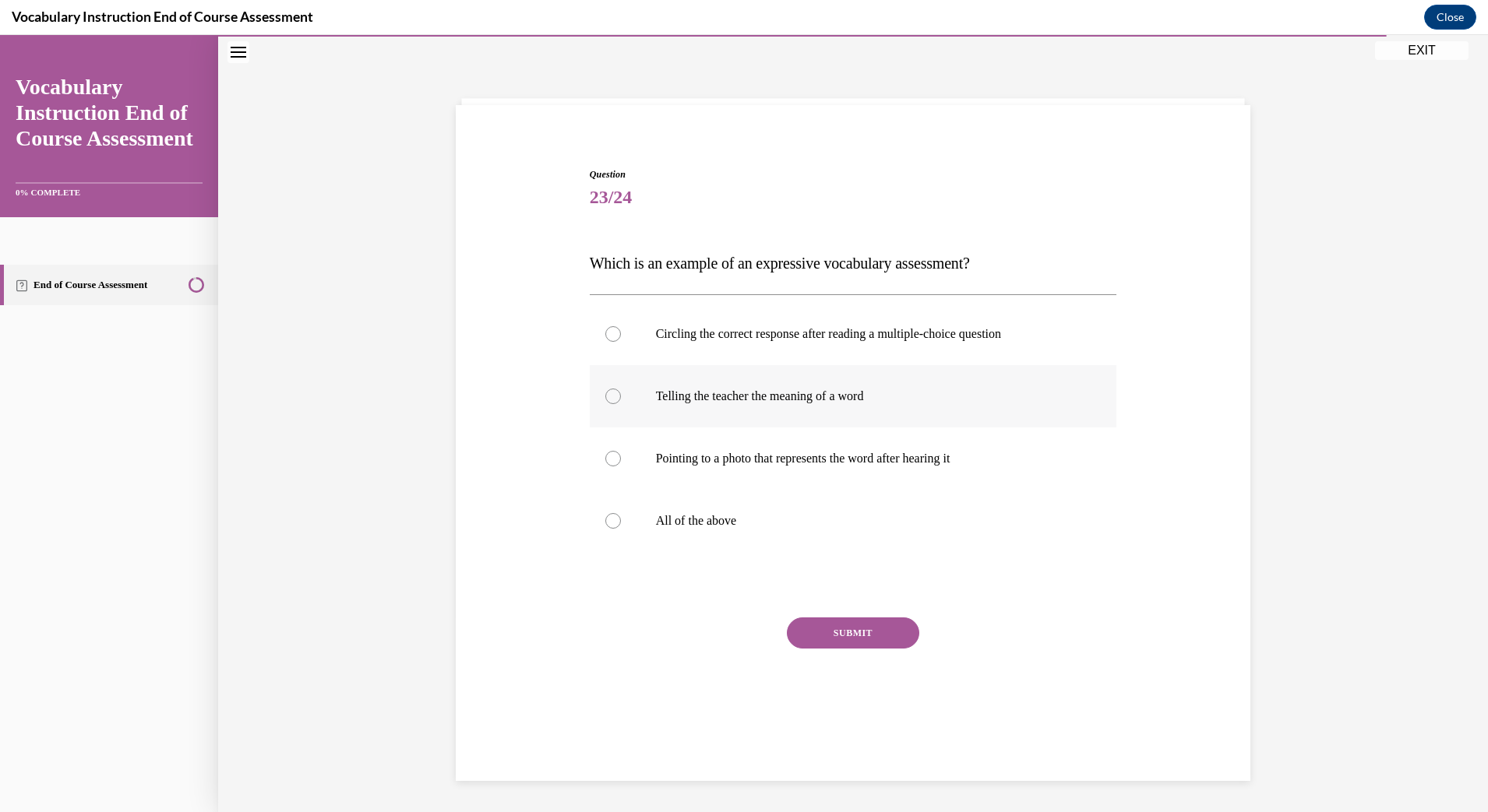
click at [703, 385] on label "Telling the teacher the meaning of a word" at bounding box center [853, 396] width 528 height 62
click at [621, 389] on input "Telling the teacher the meaning of a word" at bounding box center [613, 396] width 16 height 16
radio input "true"
click at [863, 630] on button "SUBMIT" at bounding box center [853, 632] width 132 height 31
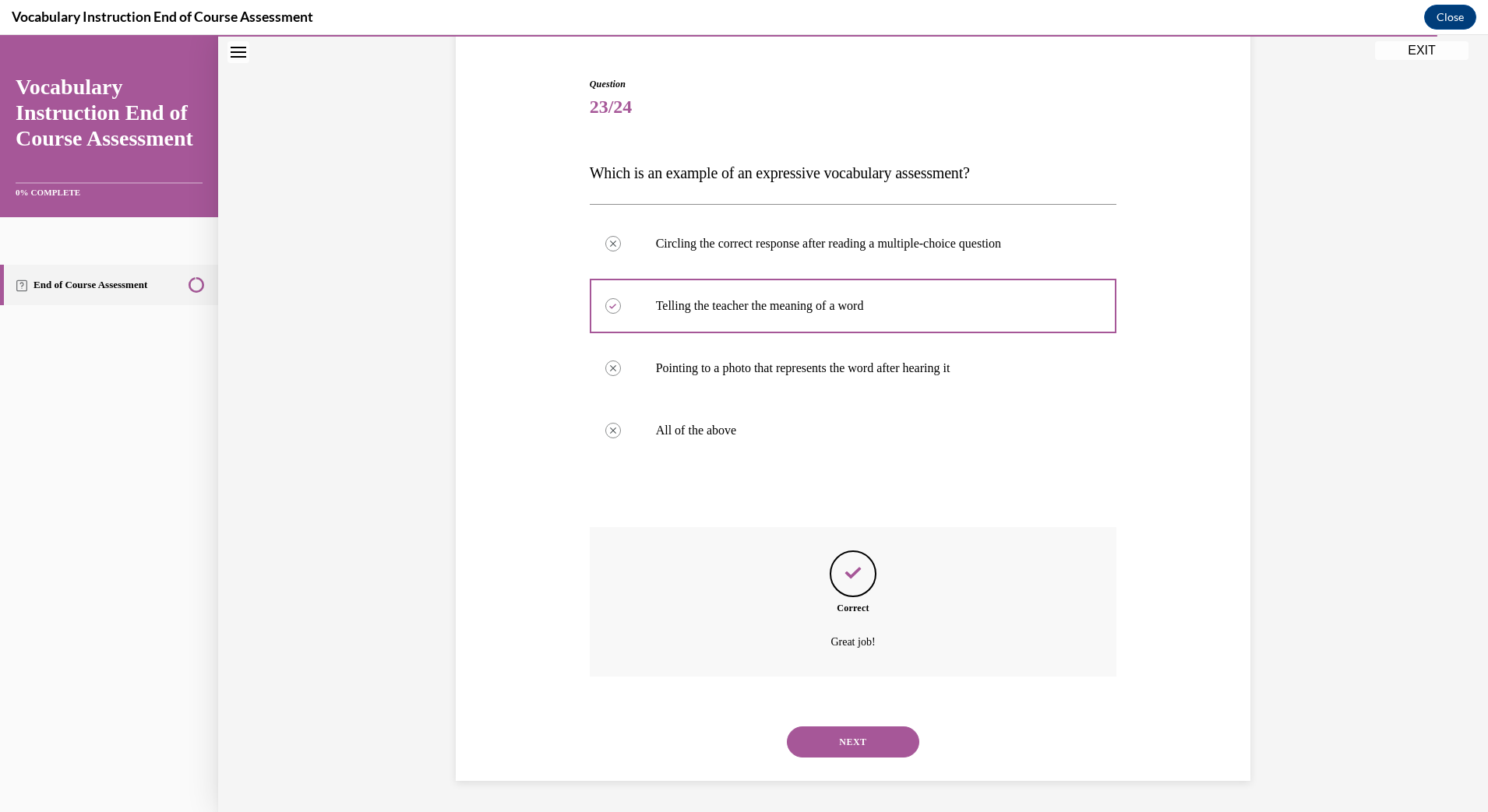
click at [859, 739] on button "NEXT" at bounding box center [853, 741] width 132 height 31
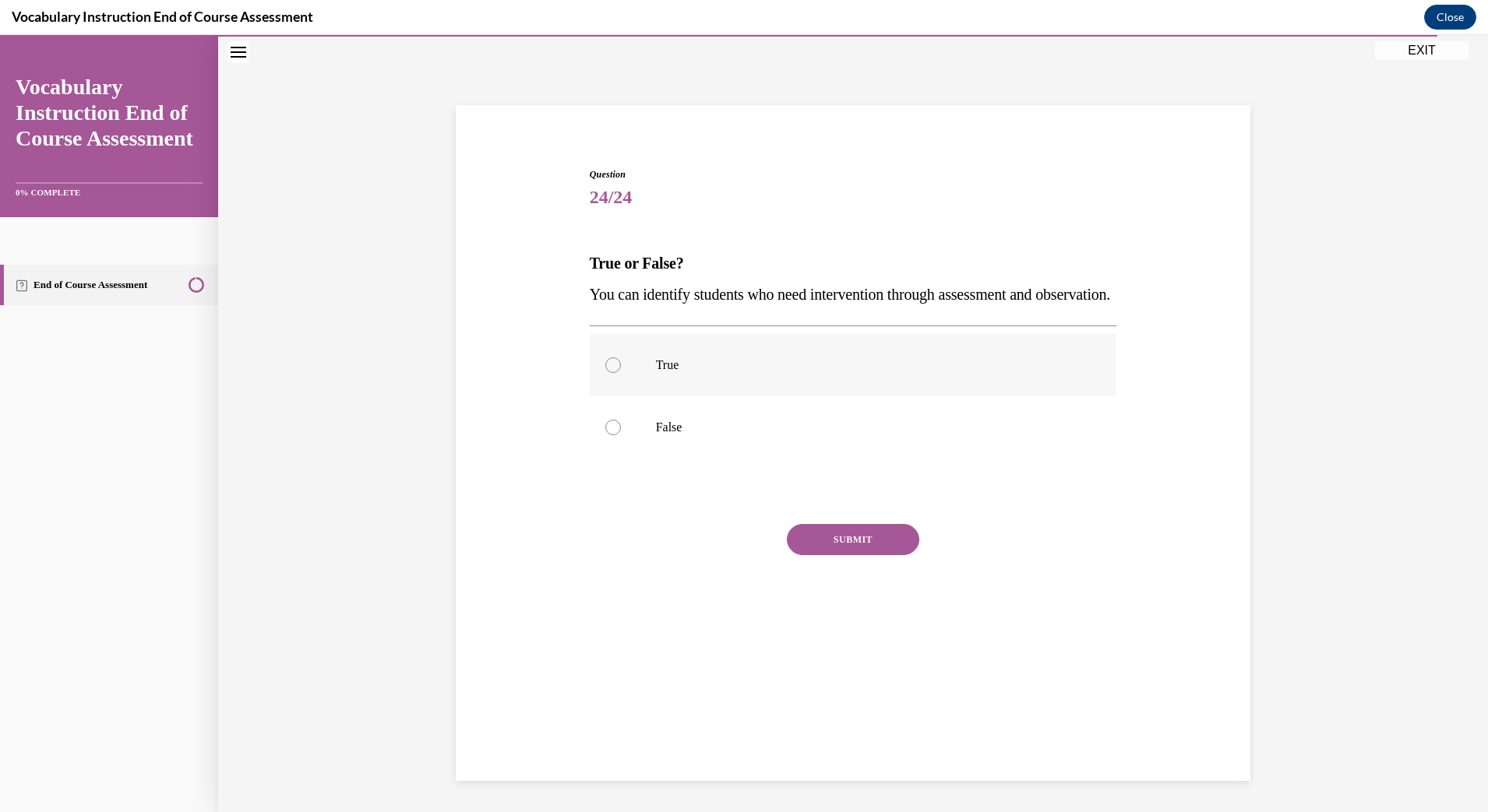
click at [612, 373] on div at bounding box center [613, 365] width 16 height 16
click at [612, 373] on input "True" at bounding box center [613, 365] width 16 height 16
radio input "true"
click at [807, 555] on button "SUBMIT" at bounding box center [853, 539] width 132 height 31
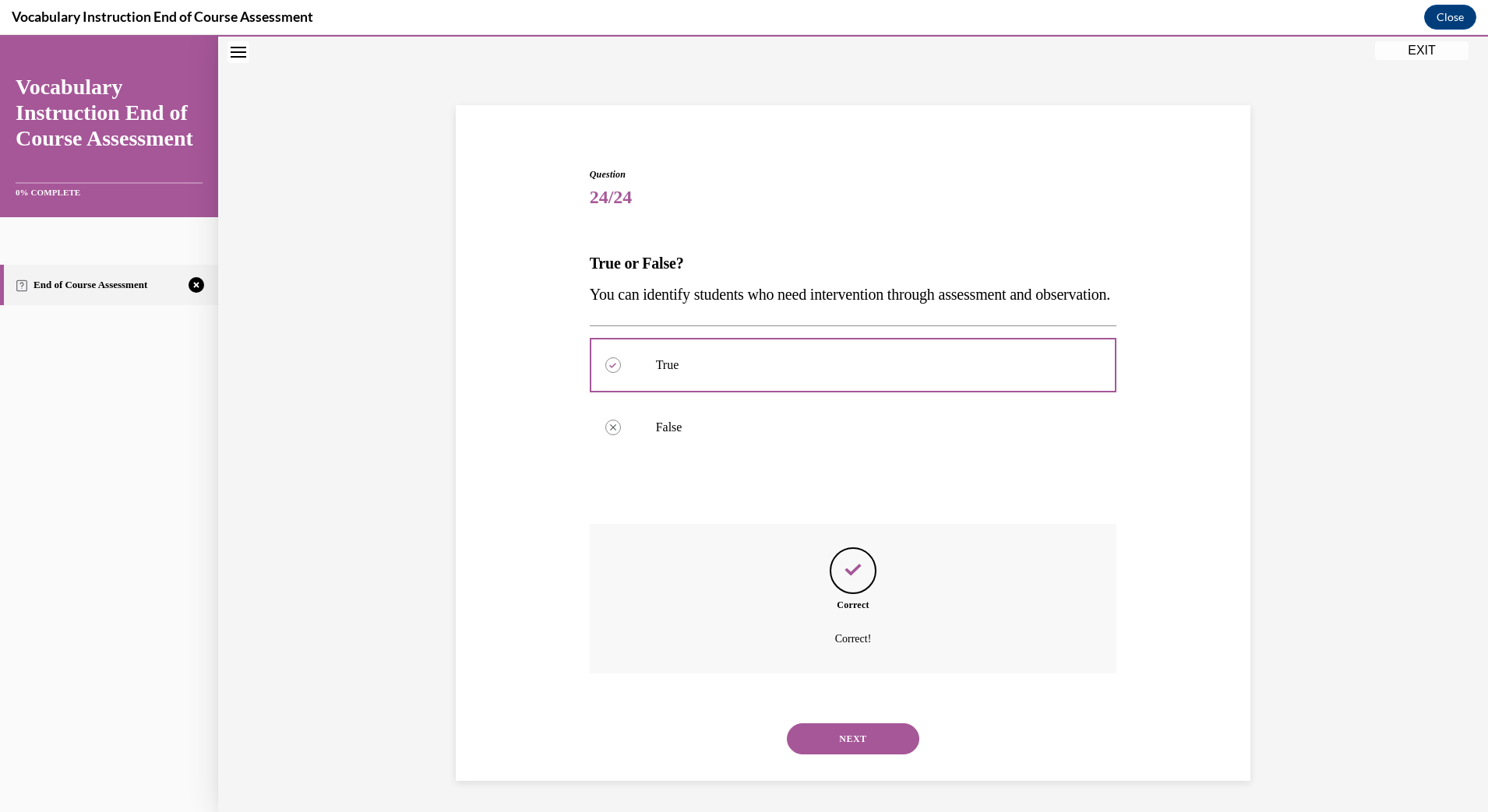
scroll to position [77, 0]
click at [828, 736] on button "NEXT" at bounding box center [853, 739] width 132 height 31
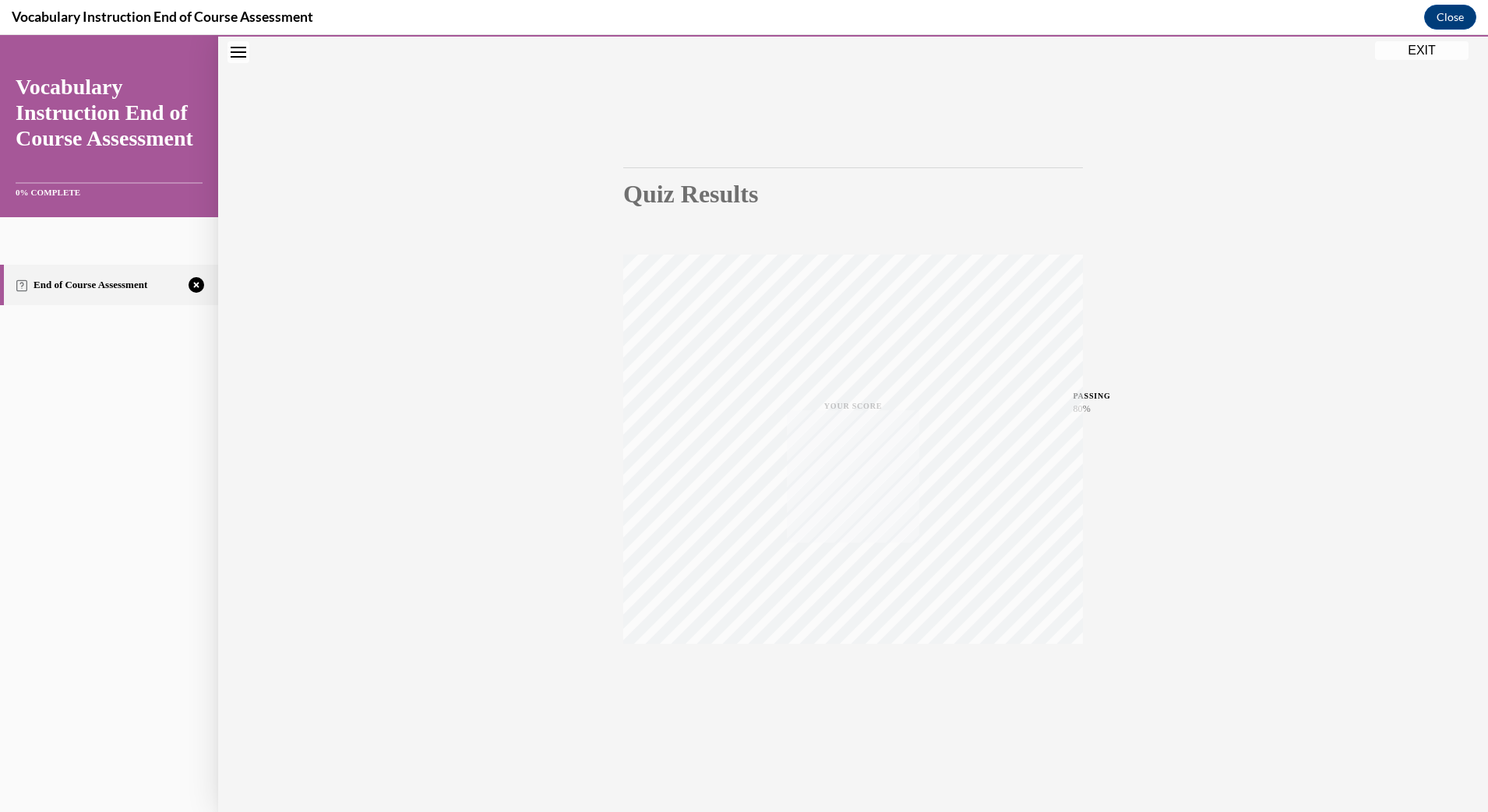
scroll to position [49, 0]
